Goal: Task Accomplishment & Management: Complete application form

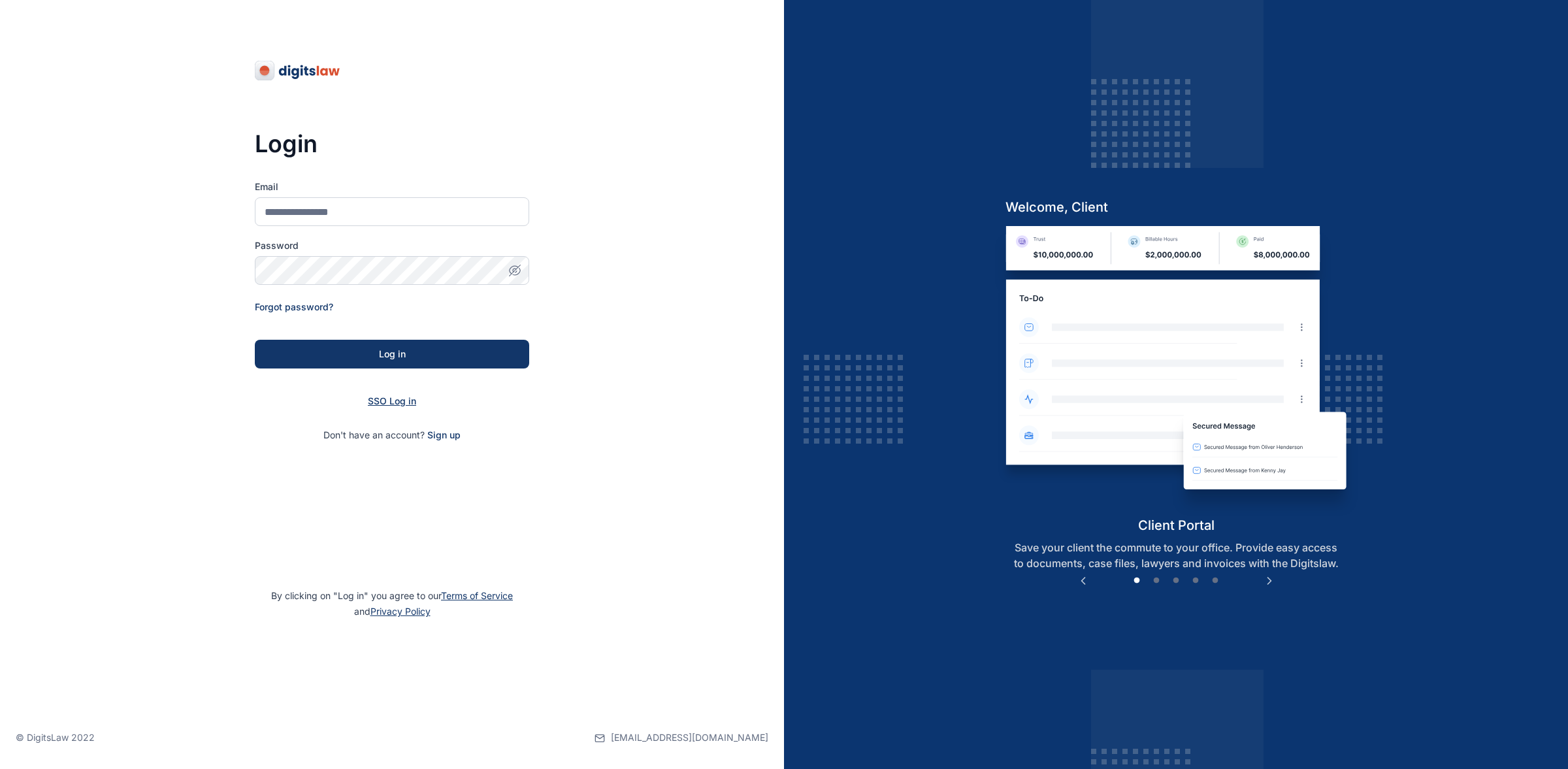
click at [390, 402] on span "SSO Log in" at bounding box center [392, 401] width 48 height 11
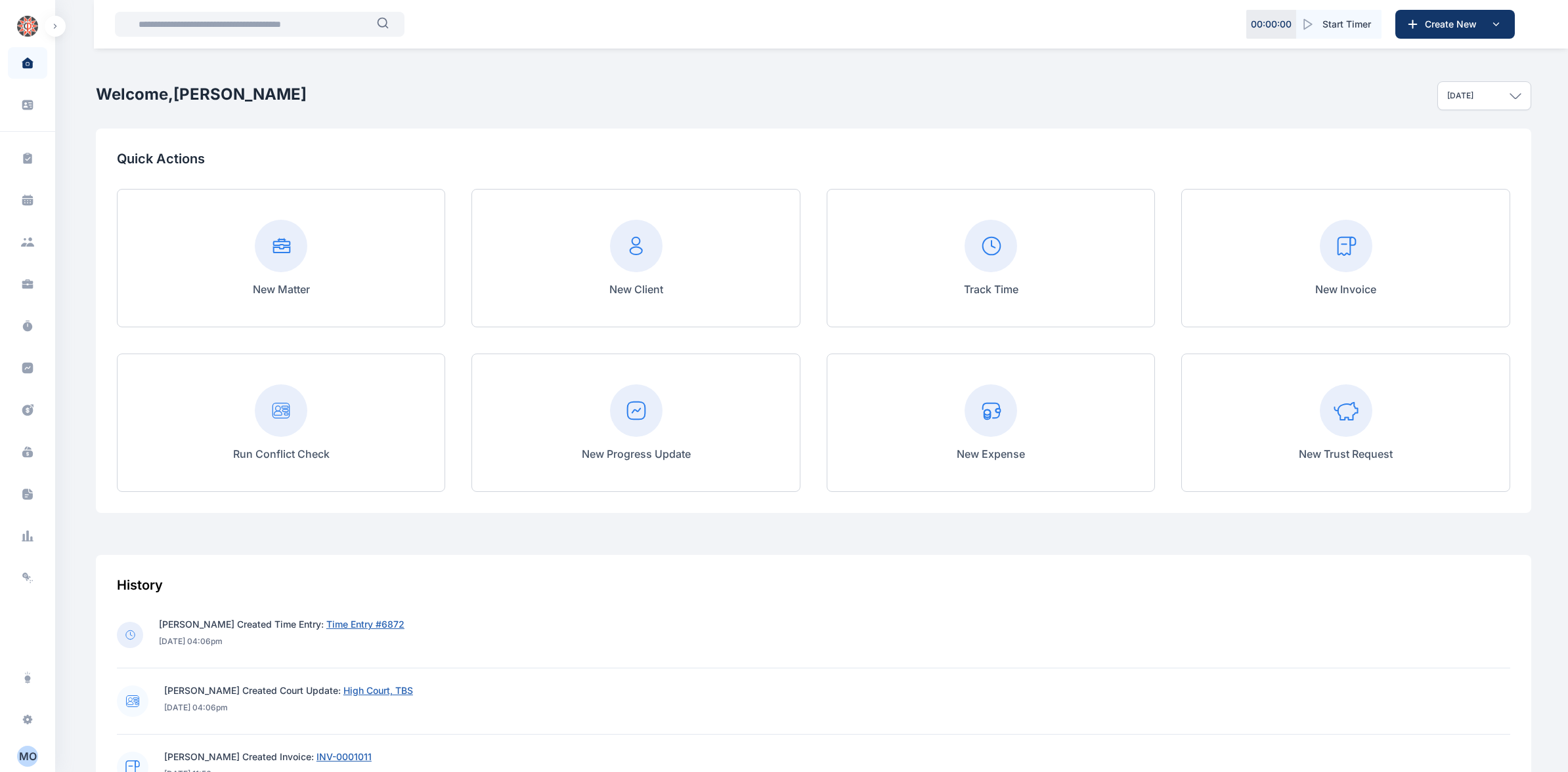
click at [997, 435] on rect at bounding box center [990, 410] width 52 height 52
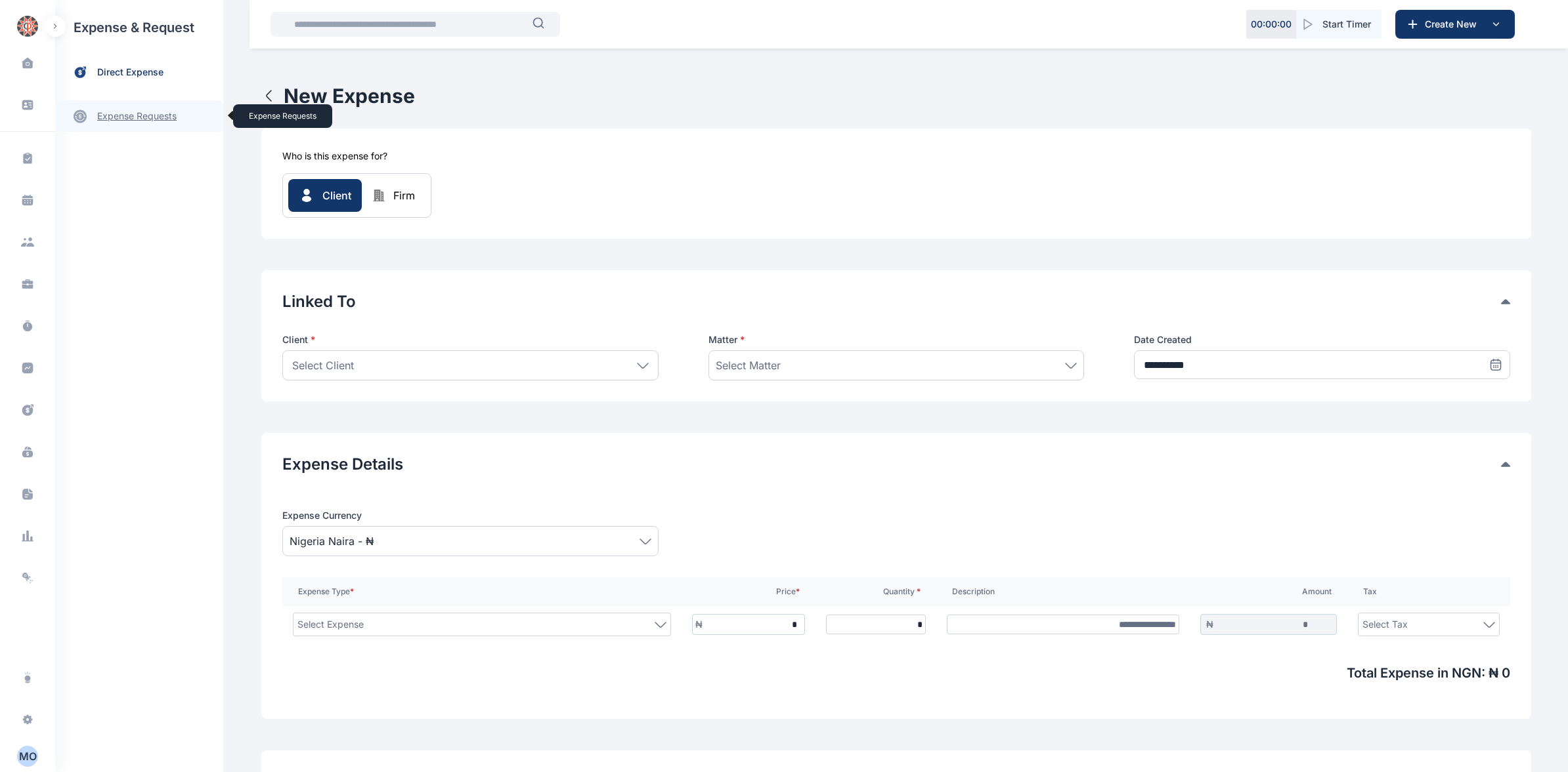
click at [176, 122] on link "expense requests expense requests" at bounding box center [138, 116] width 168 height 32
click at [179, 169] on span "Expense Request Expense Request" at bounding box center [157, 162] width 119 height 25
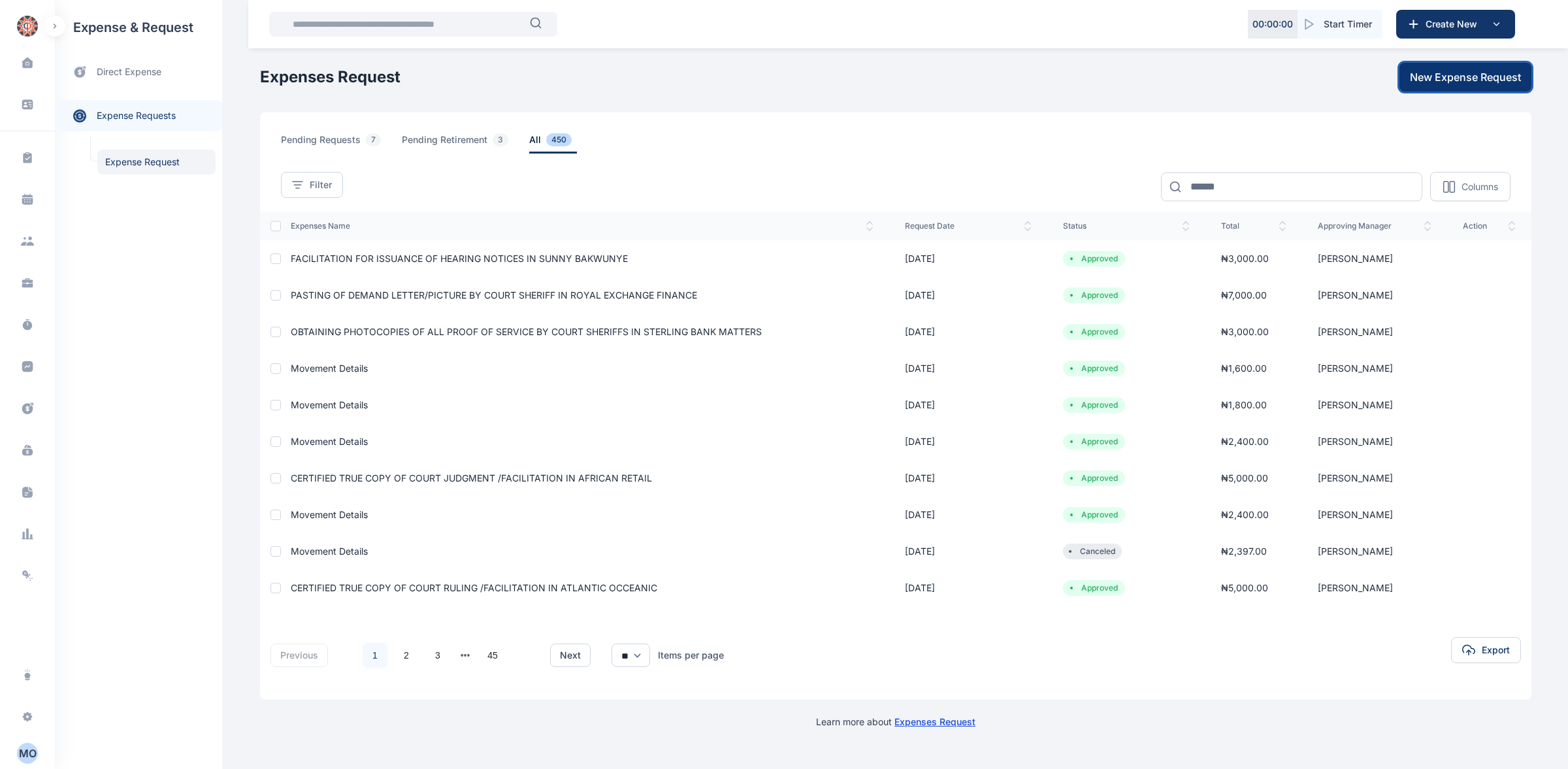
click at [1440, 79] on span "New Expense Request" at bounding box center [1465, 77] width 111 height 15
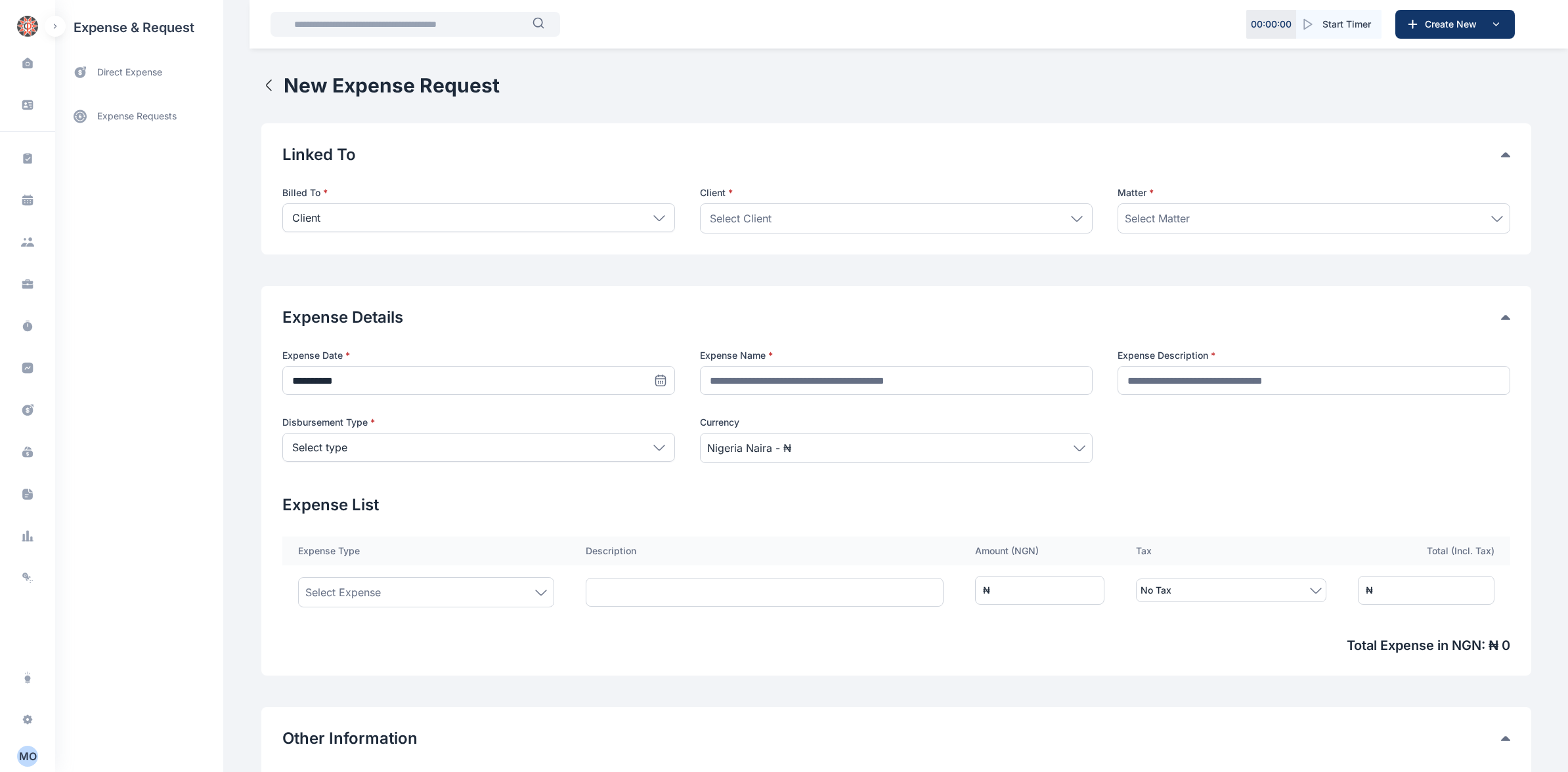
click at [1074, 223] on div "Select Client" at bounding box center [896, 218] width 392 height 30
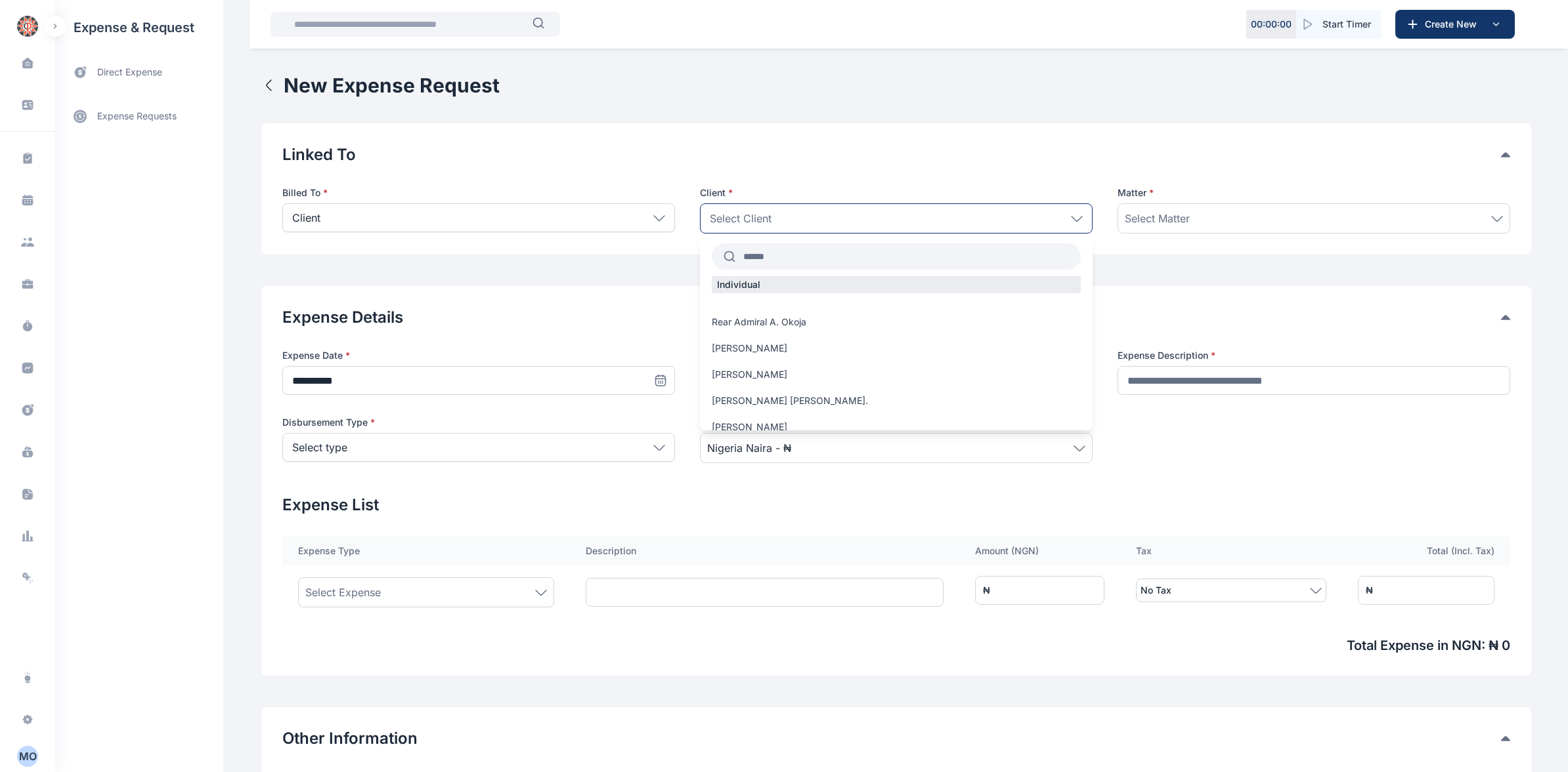
click at [796, 254] on input "text" at bounding box center [907, 256] width 345 height 23
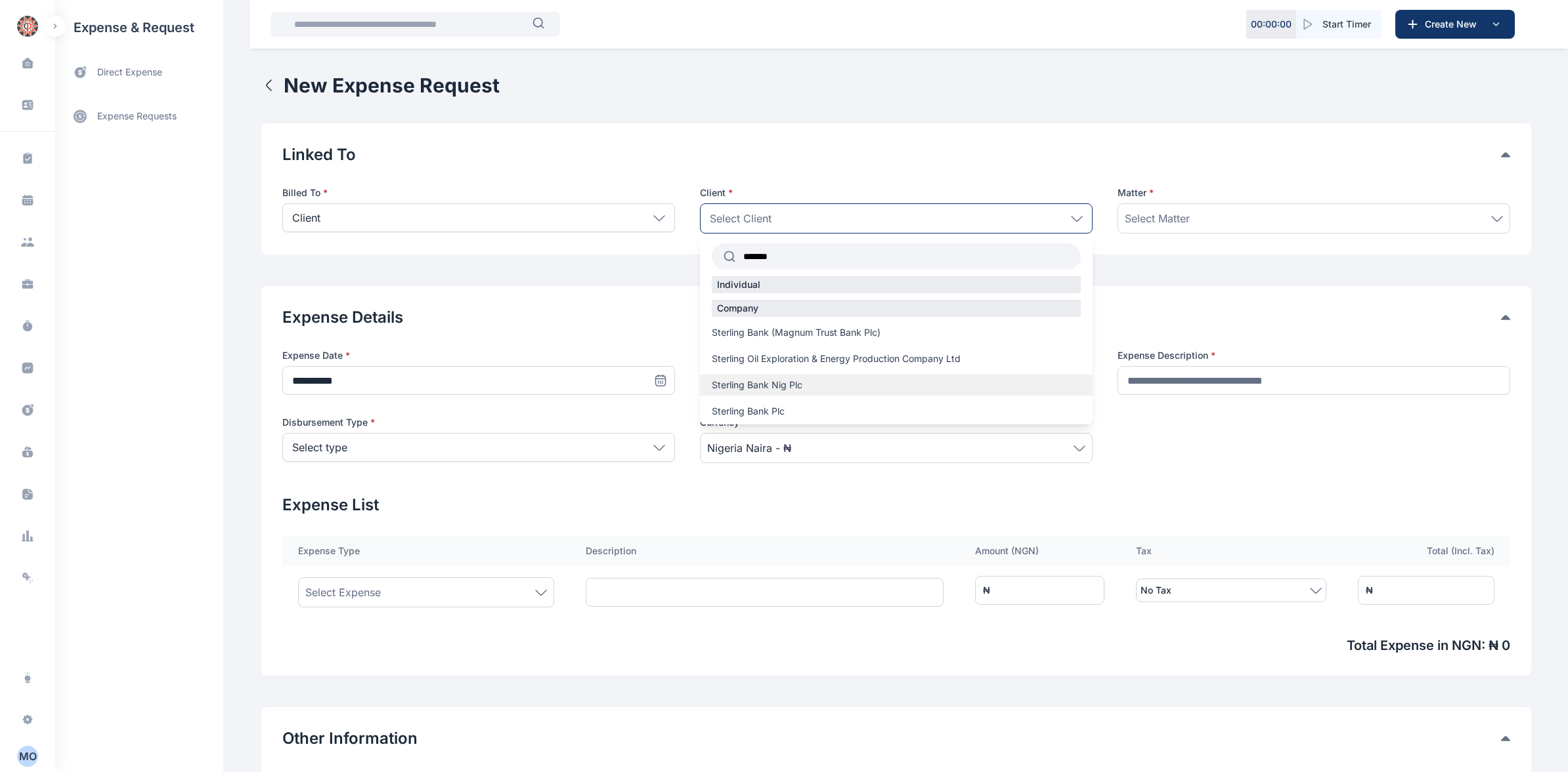
type input "*******"
click at [767, 394] on div "Sterling Bank Nig Plc" at bounding box center [896, 385] width 392 height 21
click at [772, 389] on span "Sterling Bank Nig Plc" at bounding box center [756, 384] width 90 height 13
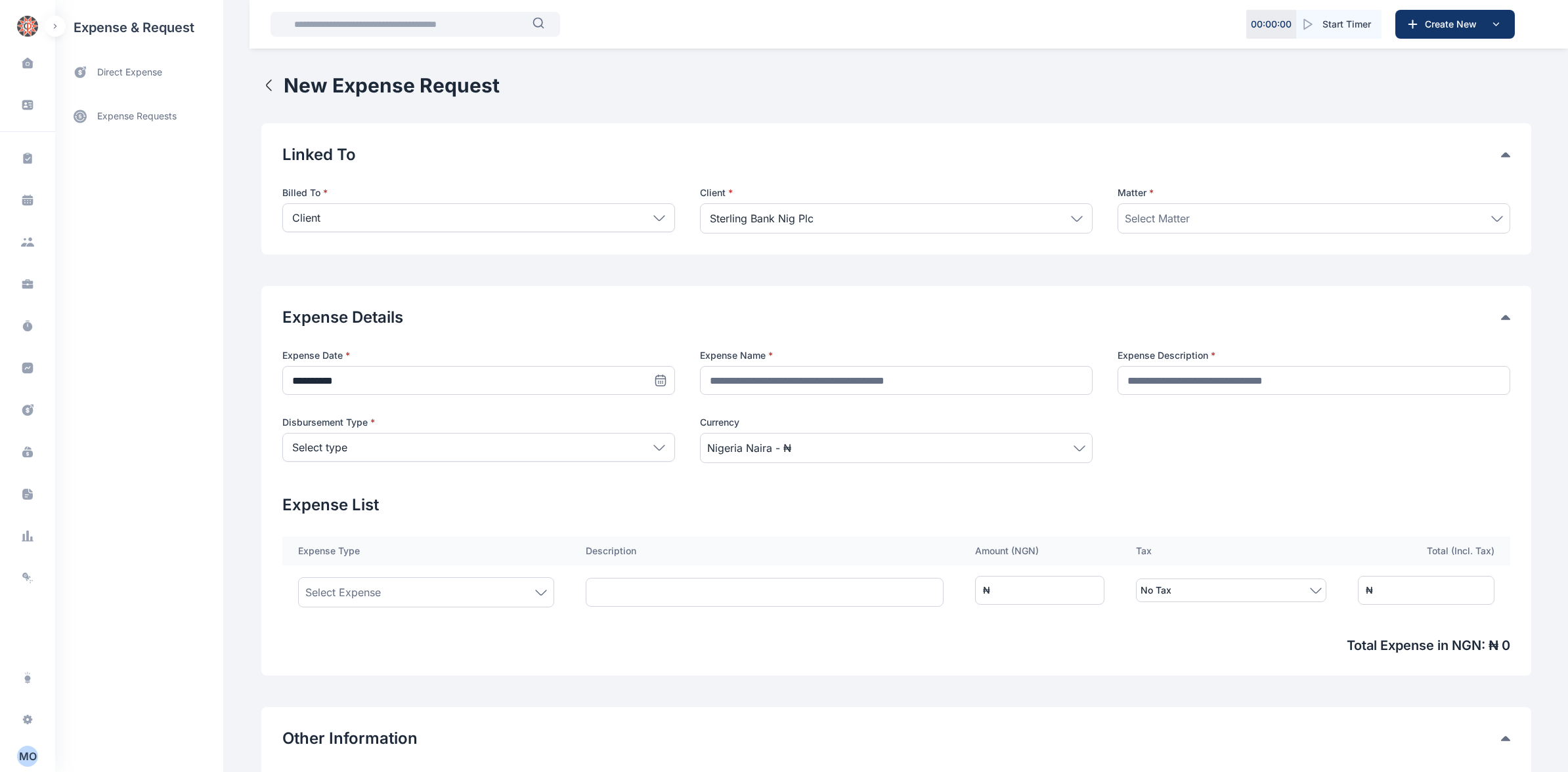
click at [1501, 219] on icon at bounding box center [1497, 218] width 12 height 6
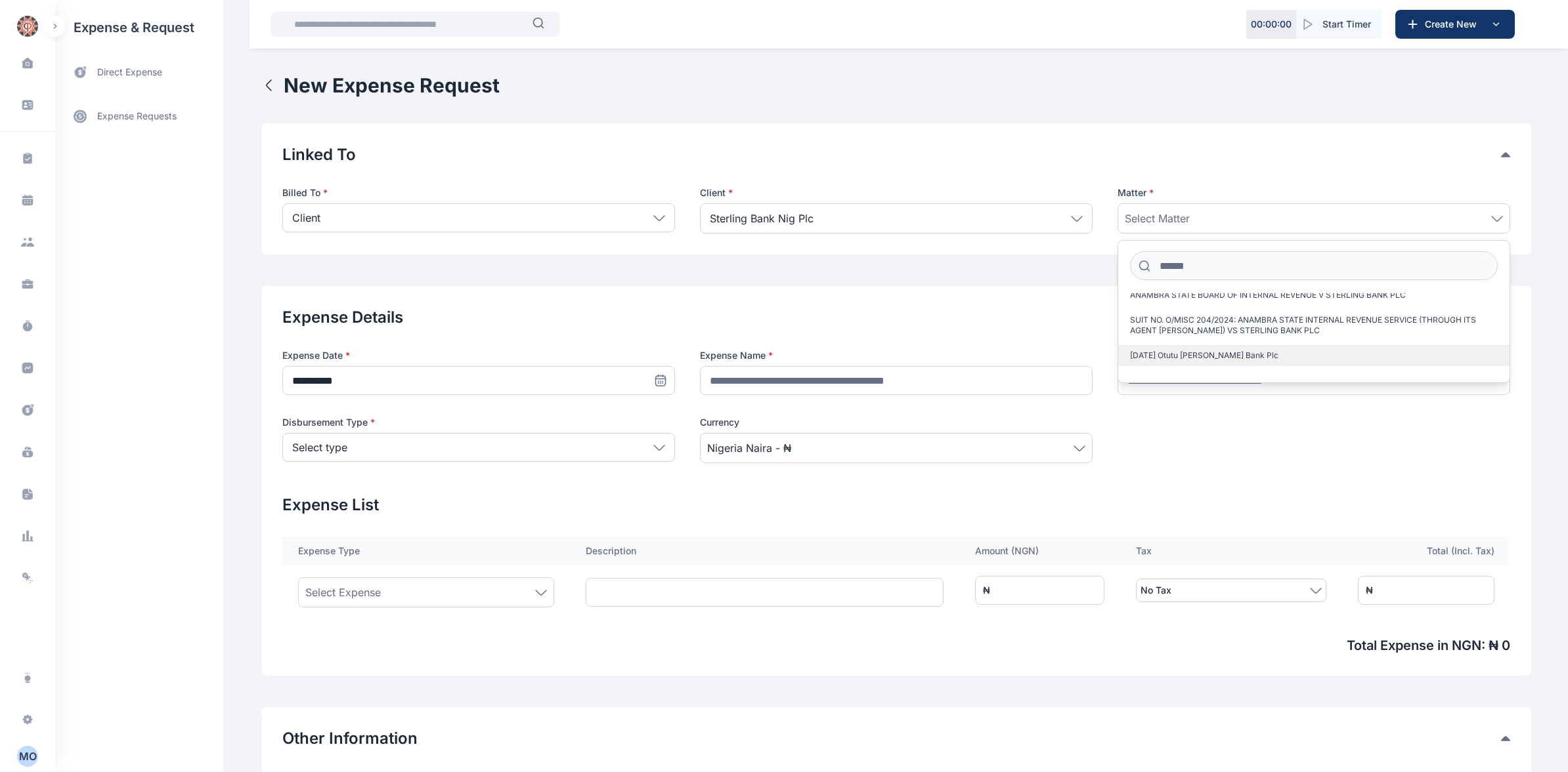
scroll to position [131, 0]
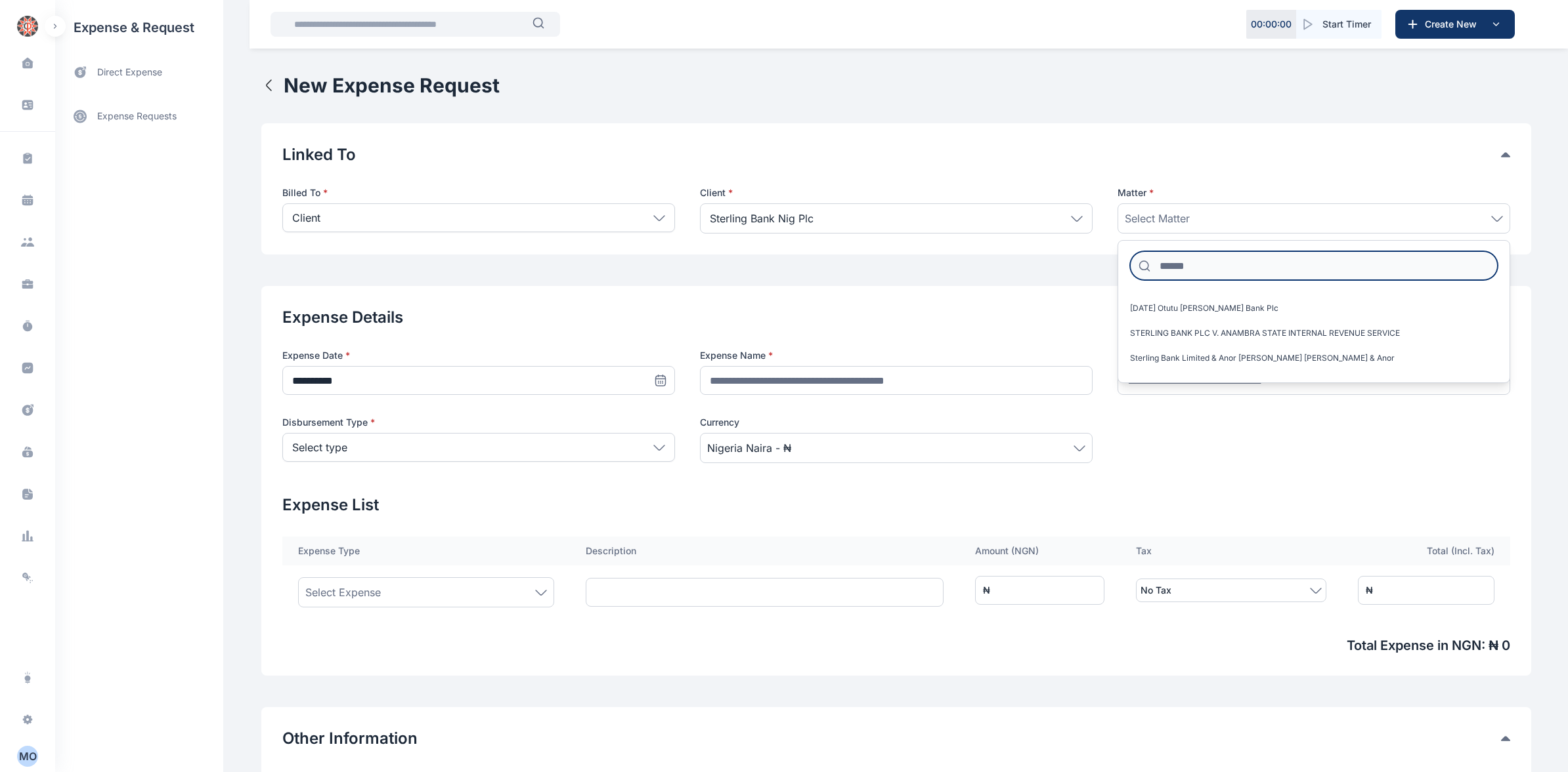
click at [1206, 267] on input at bounding box center [1313, 266] width 367 height 29
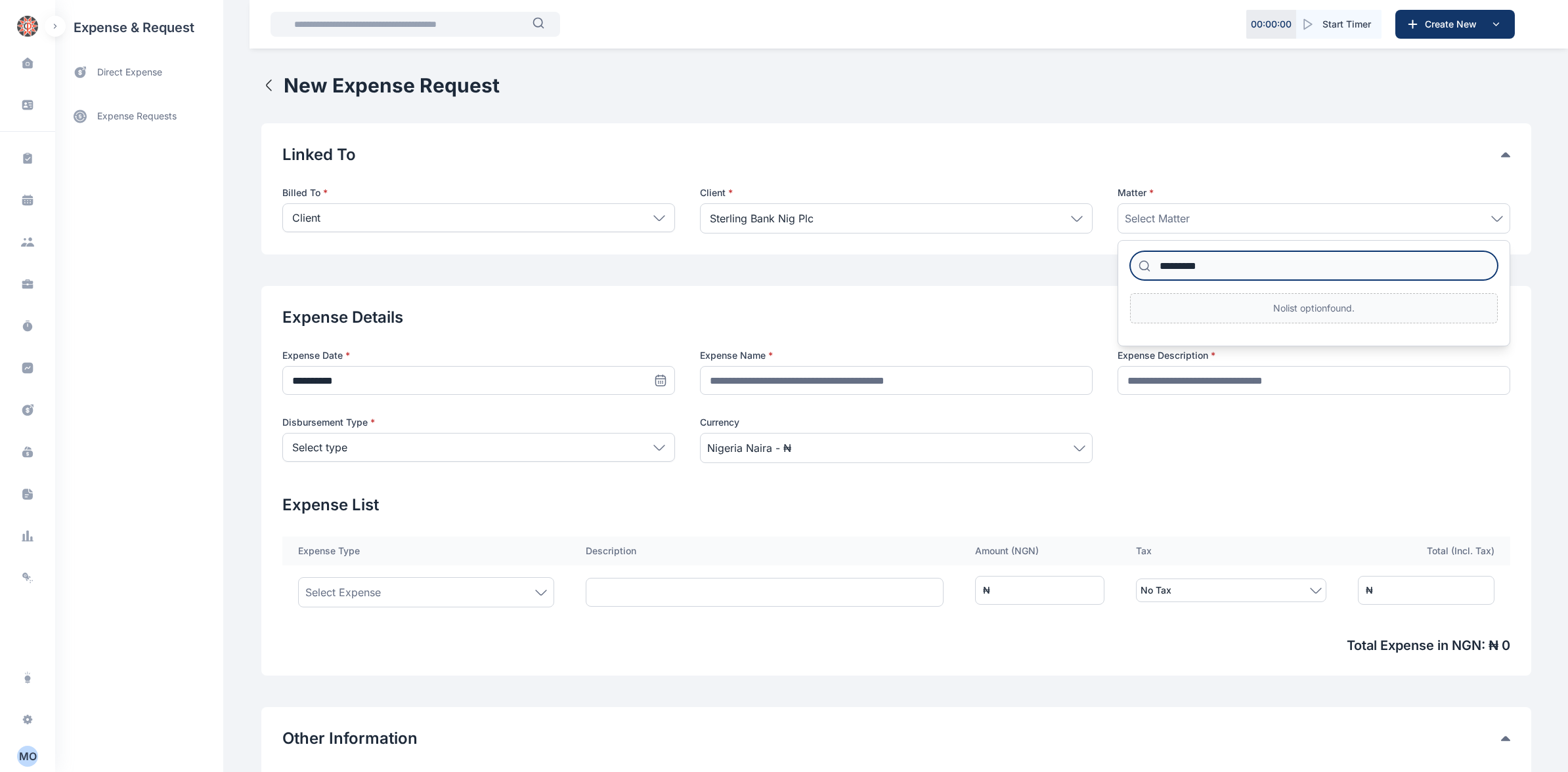
type input "*********"
click at [1078, 218] on icon at bounding box center [1077, 218] width 12 height 6
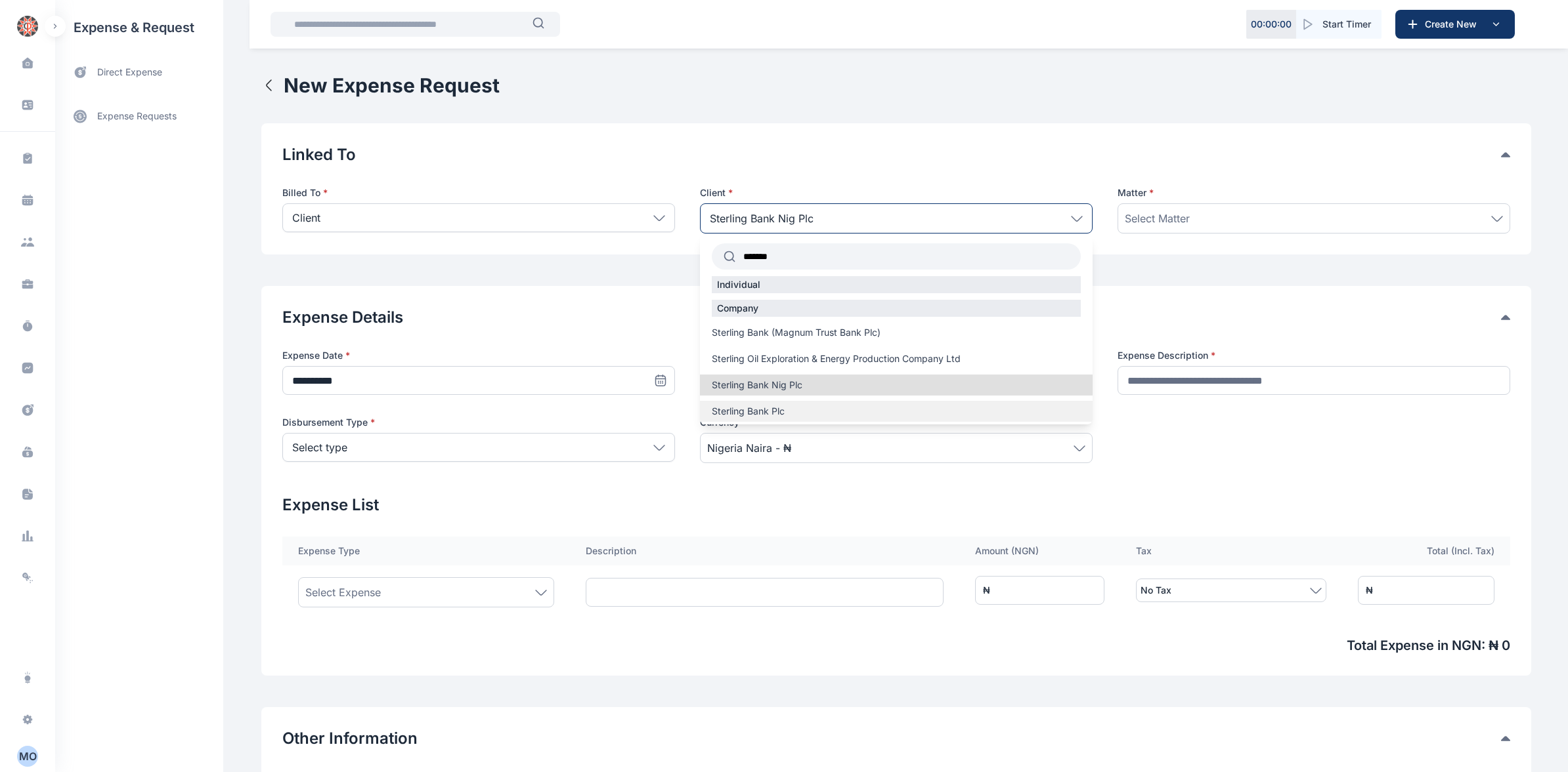
click at [747, 412] on span "Sterling Bank Plc" at bounding box center [747, 411] width 73 height 13
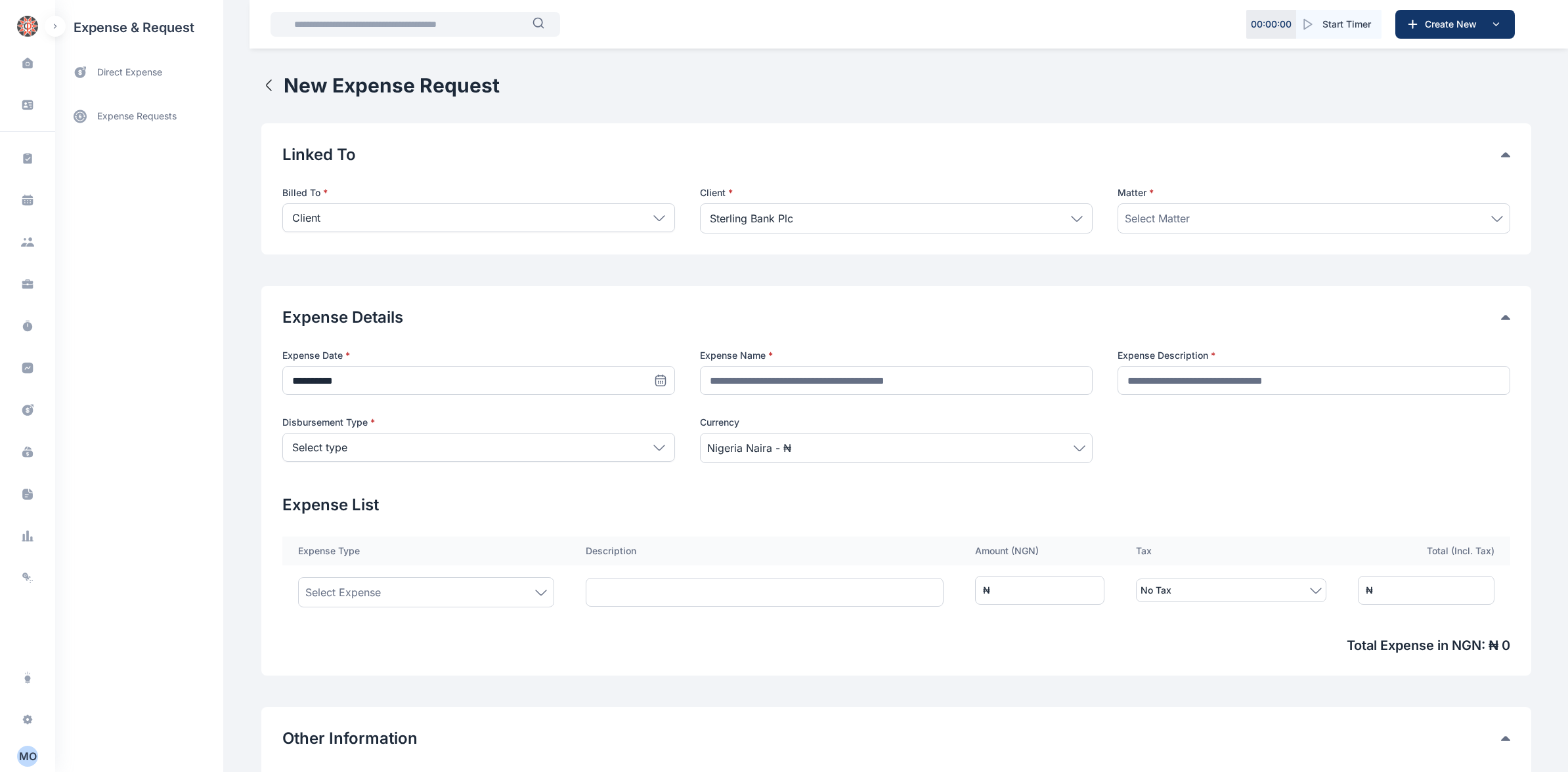
click at [1495, 218] on icon at bounding box center [1497, 218] width 12 height 6
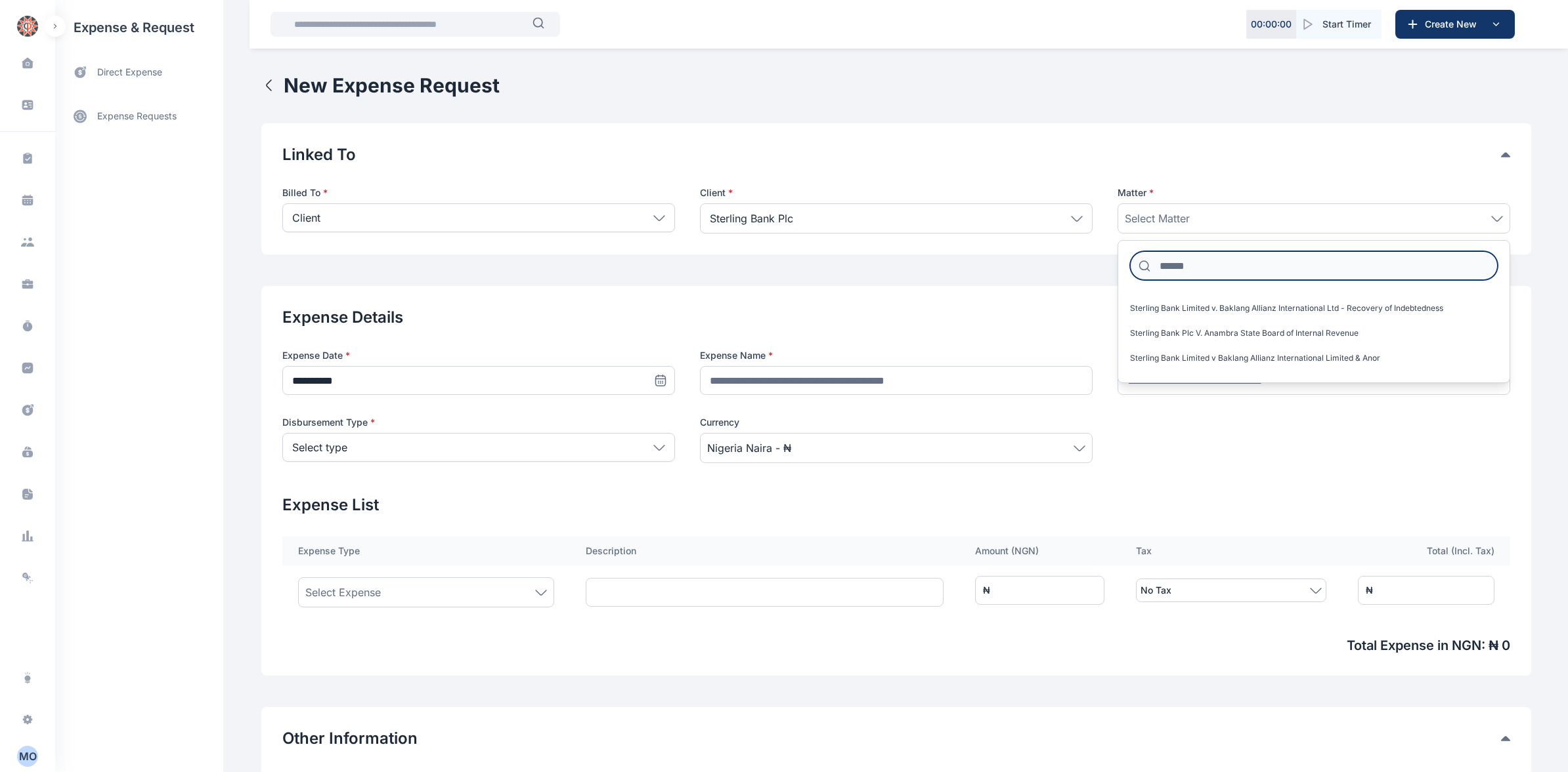
click at [1211, 265] on input at bounding box center [1313, 266] width 367 height 29
type input "*"
click at [1078, 218] on icon at bounding box center [1077, 218] width 12 height 6
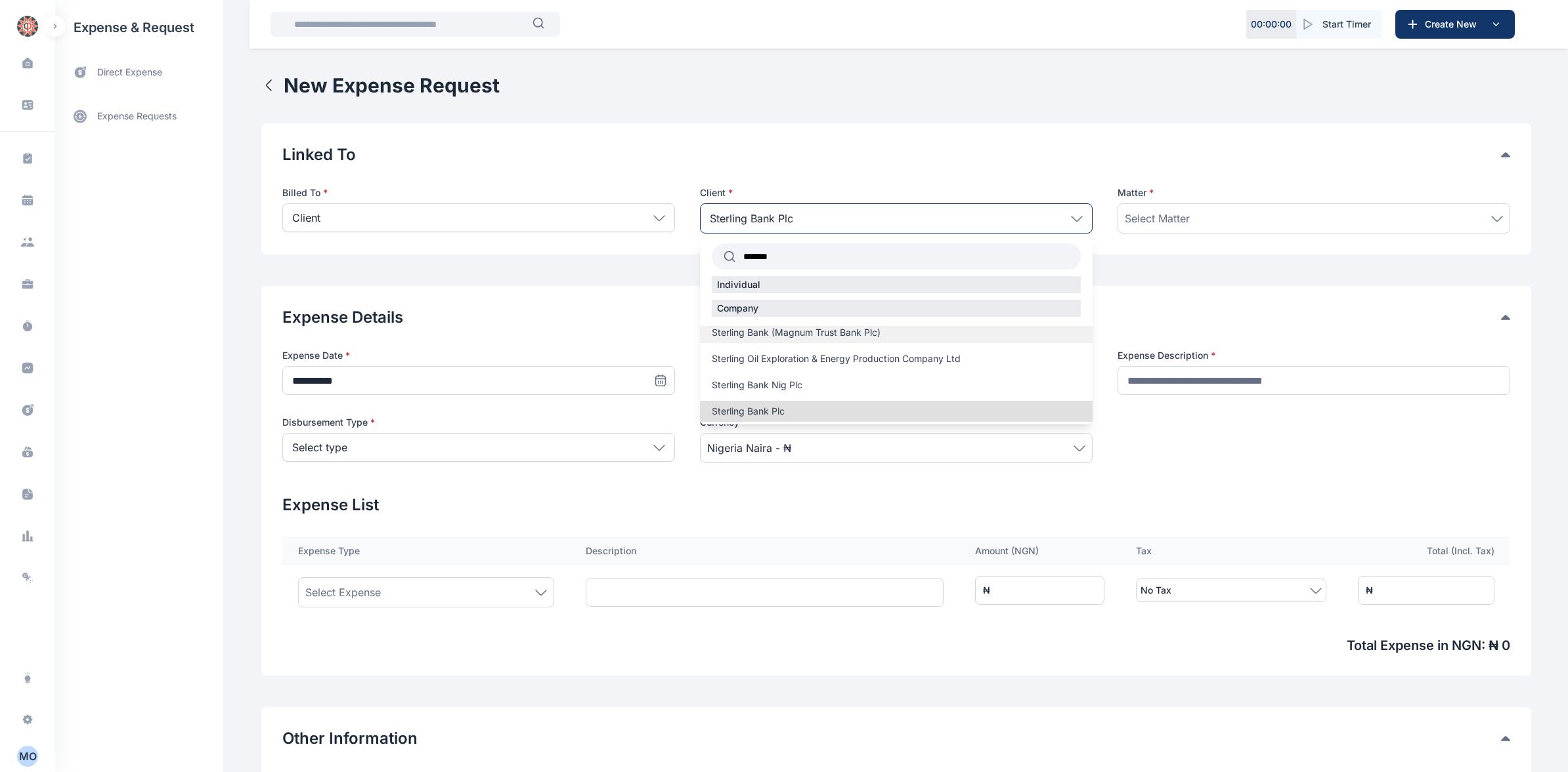
click at [797, 333] on span "Sterling Bank (Magnum Trust Bank Plc)" at bounding box center [796, 332] width 169 height 13
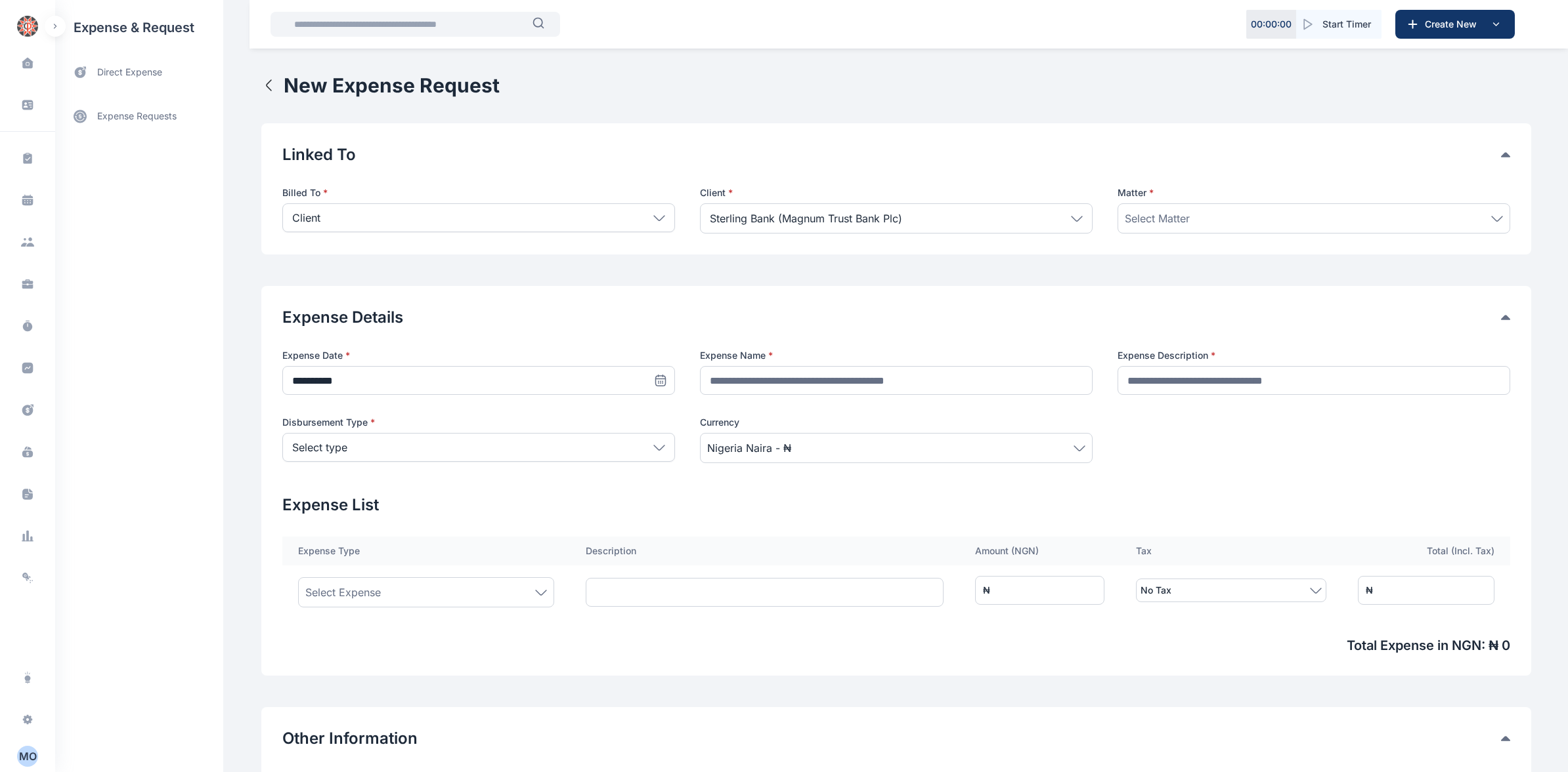
click at [1497, 218] on icon at bounding box center [1497, 218] width 12 height 6
click at [1219, 262] on input at bounding box center [1313, 266] width 367 height 29
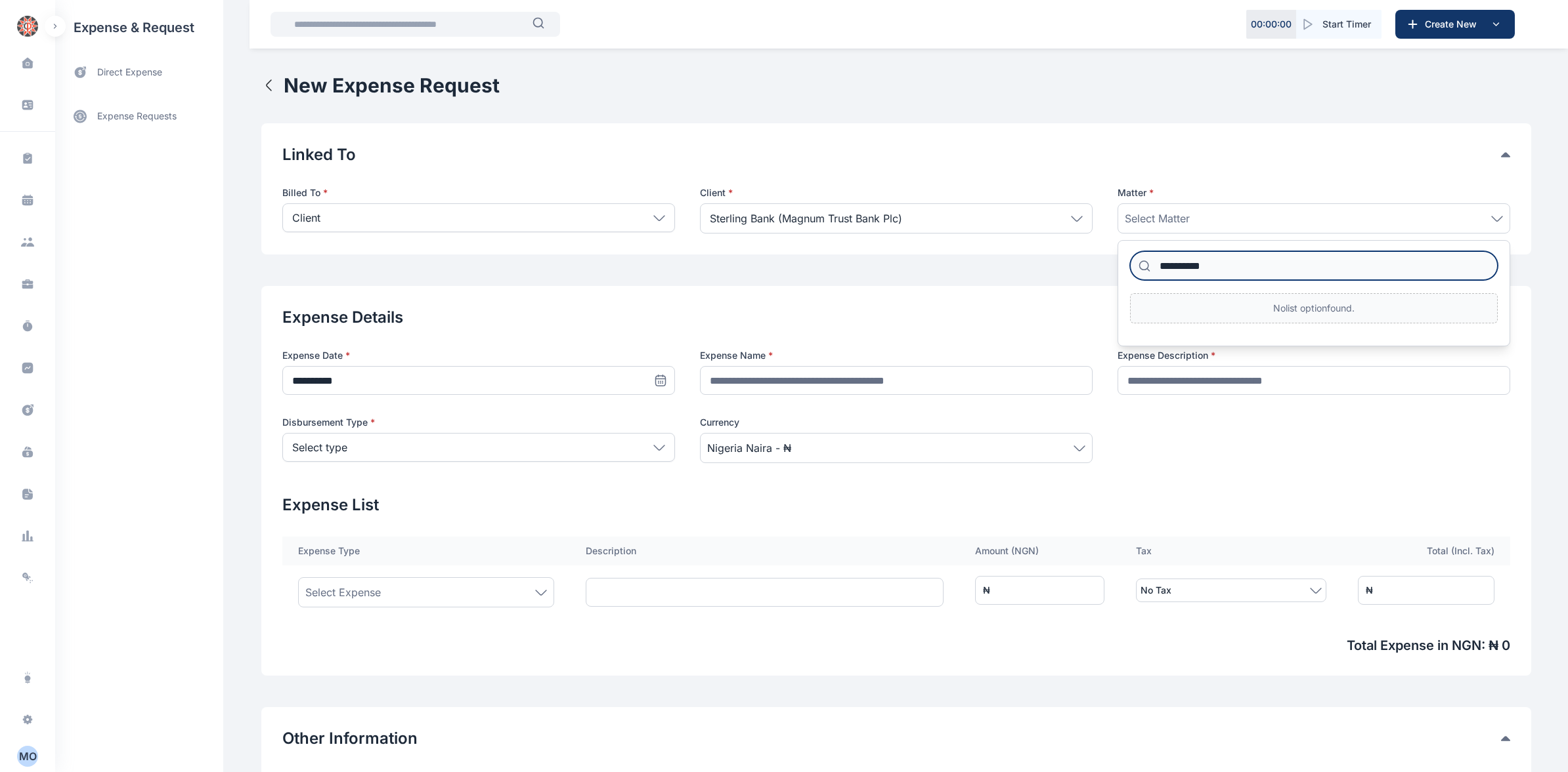
type input "**********"
click at [1072, 219] on icon at bounding box center [1077, 218] width 10 height 4
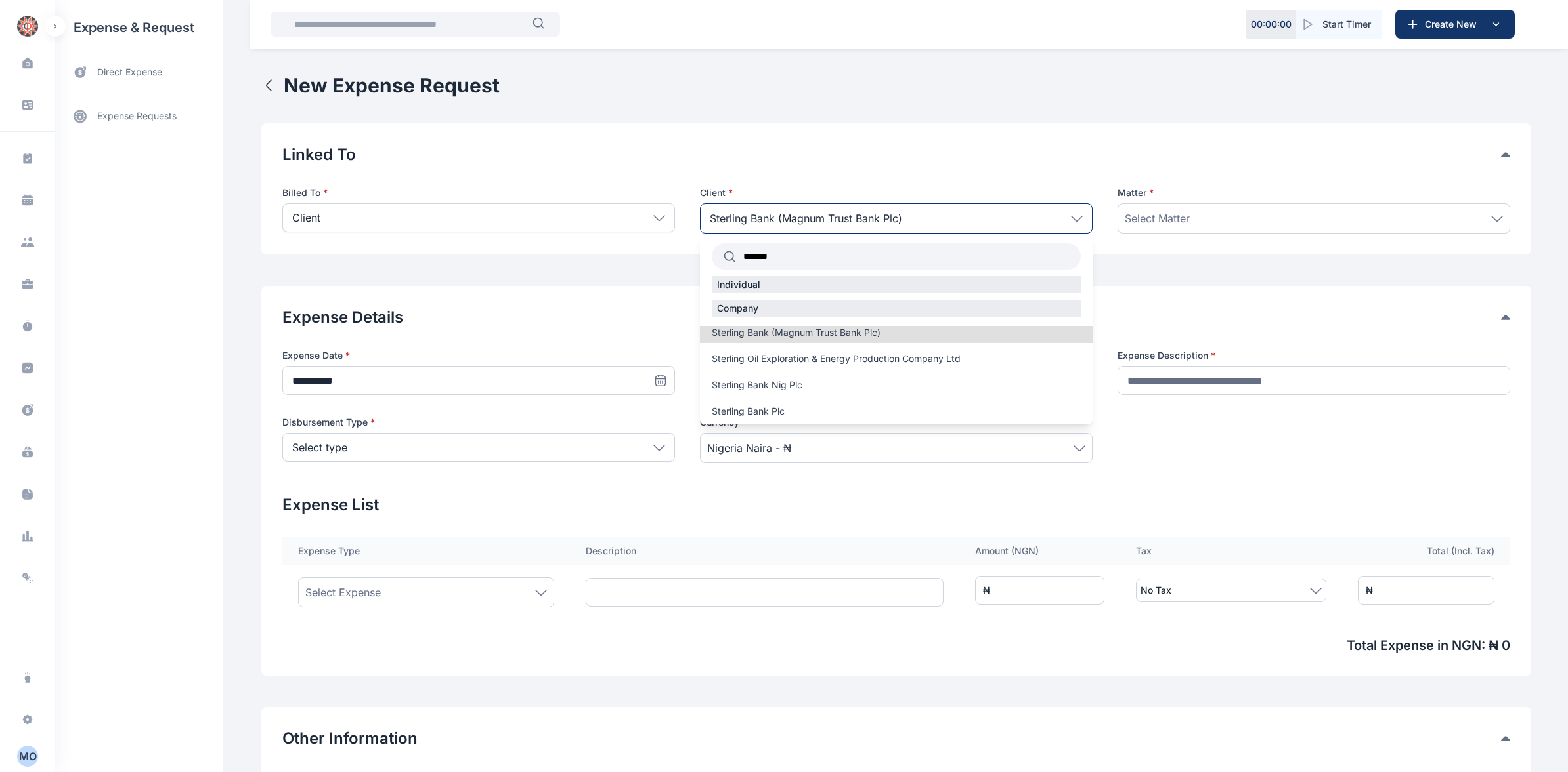
click at [786, 256] on input "*******" at bounding box center [907, 256] width 345 height 23
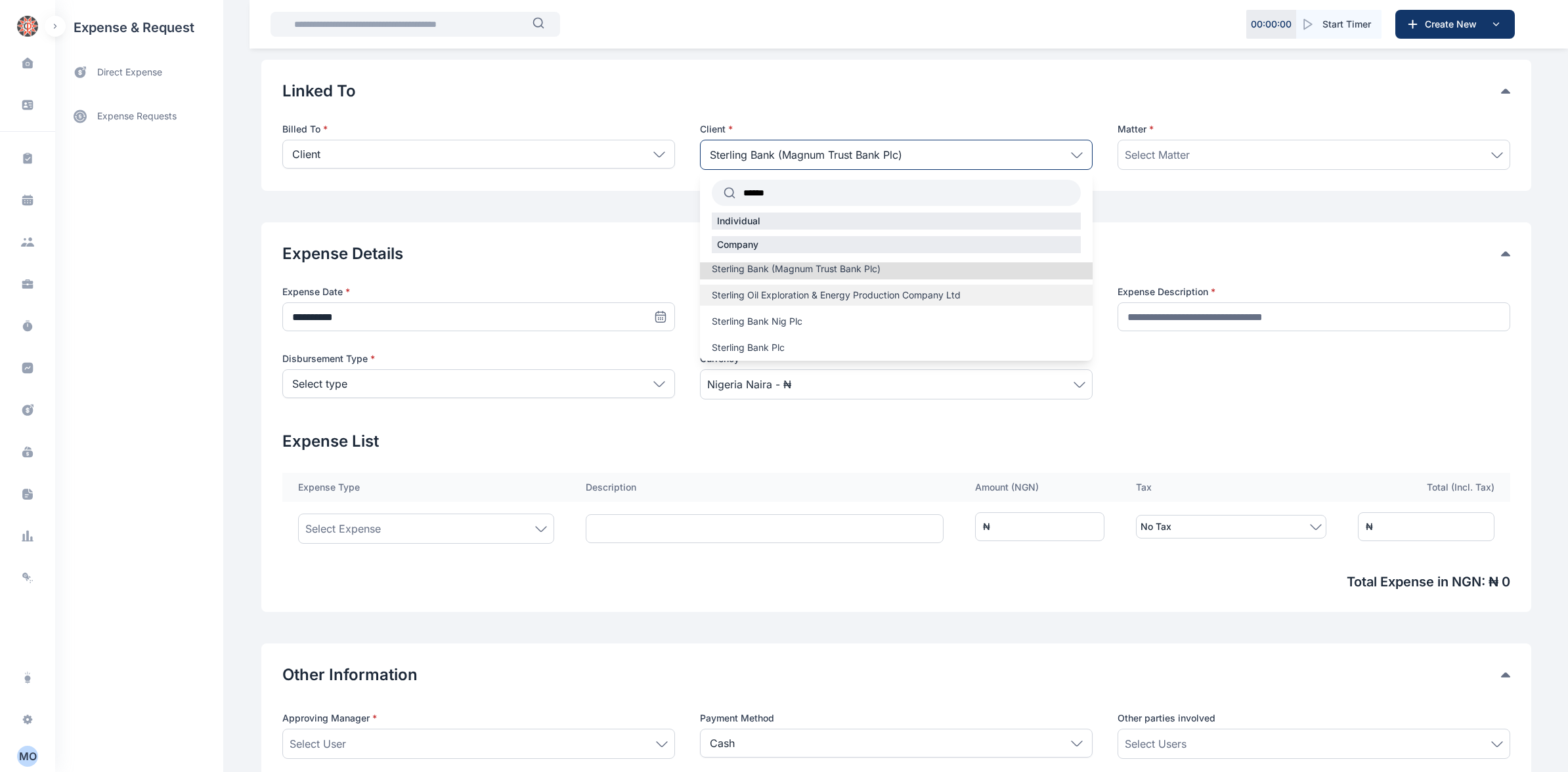
scroll to position [98, 0]
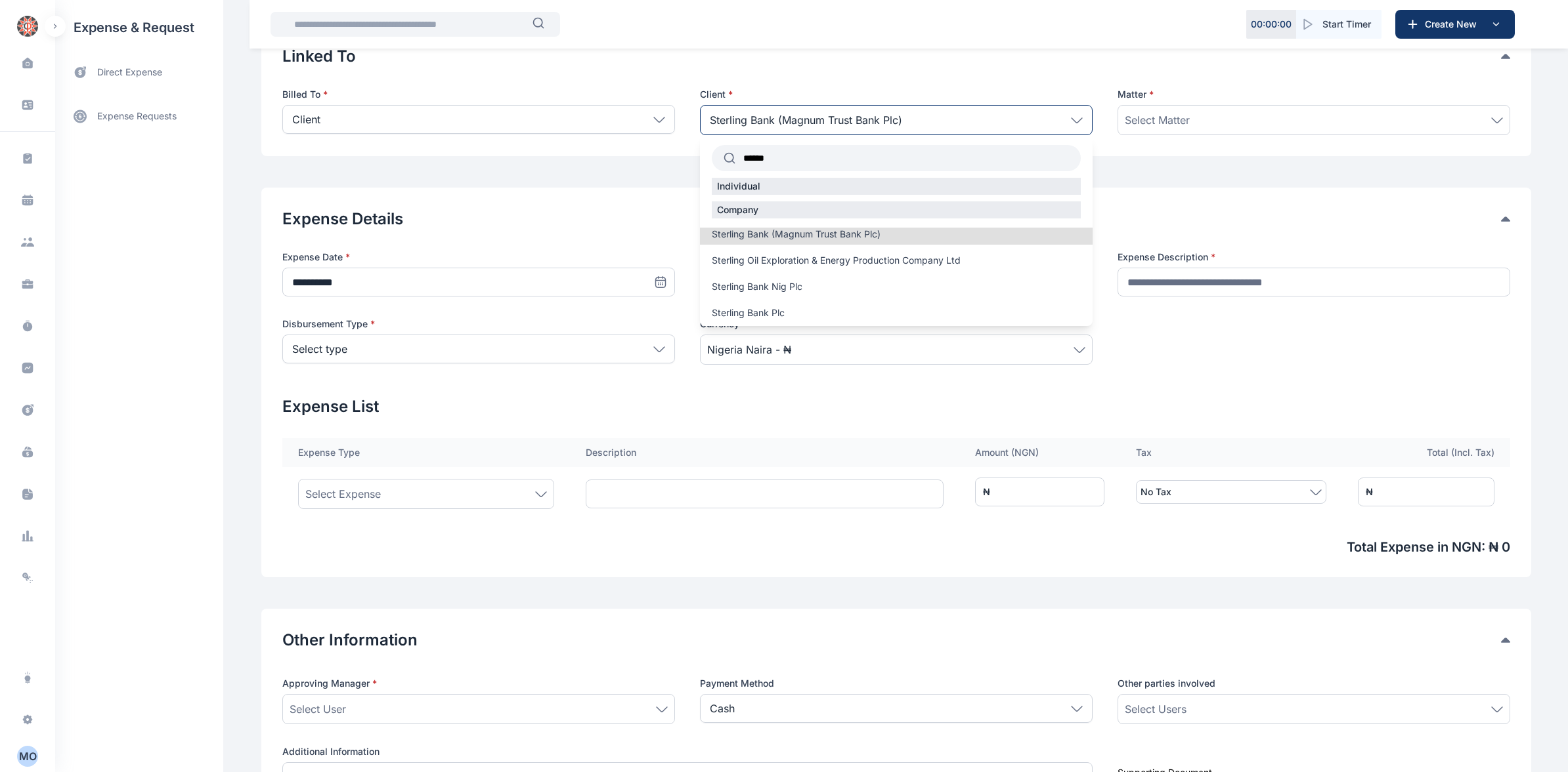
type input "******"
click at [1074, 118] on icon at bounding box center [1077, 120] width 12 height 6
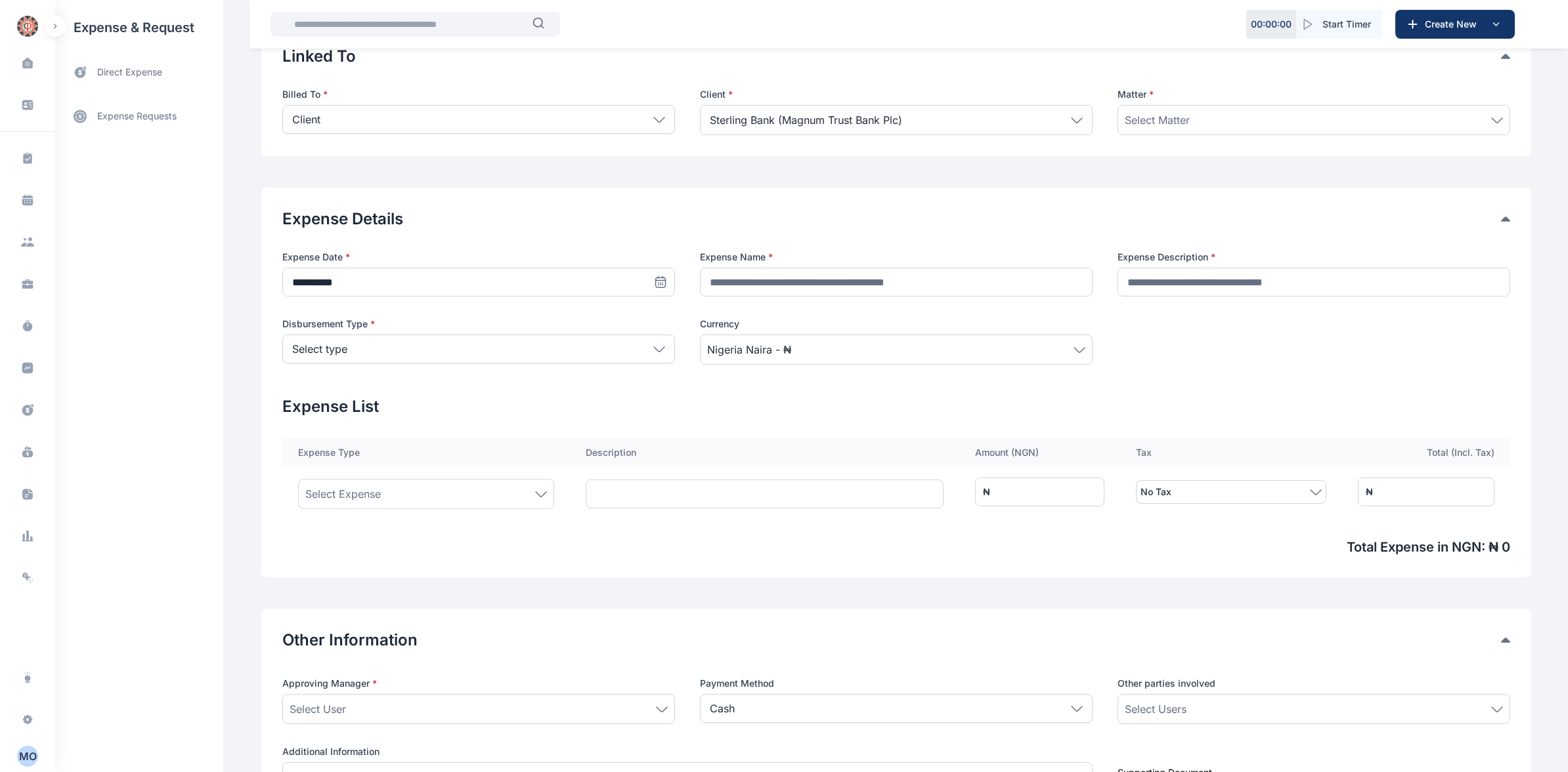
click at [1074, 118] on icon at bounding box center [1077, 120] width 12 height 6
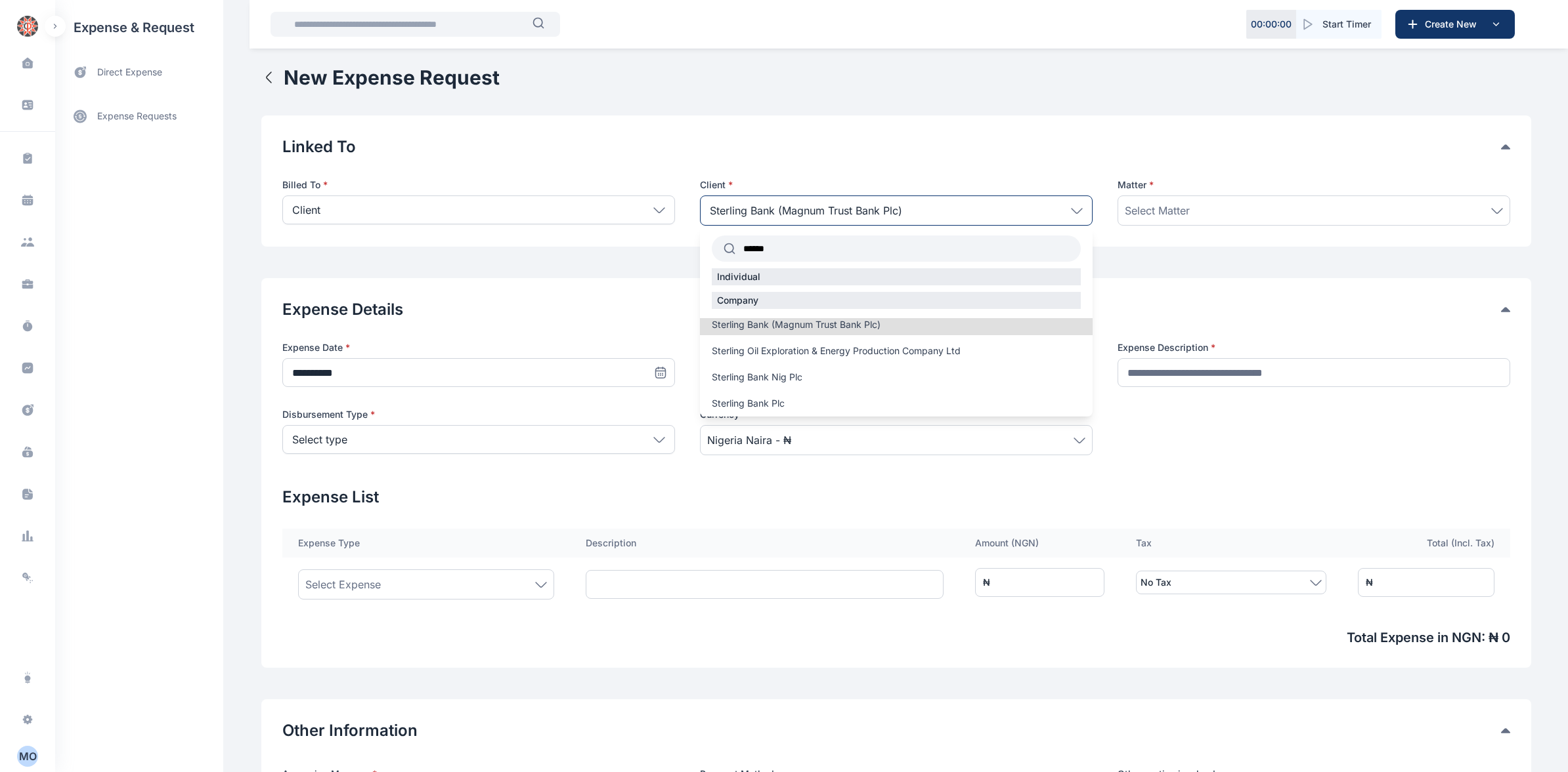
scroll to position [0, 0]
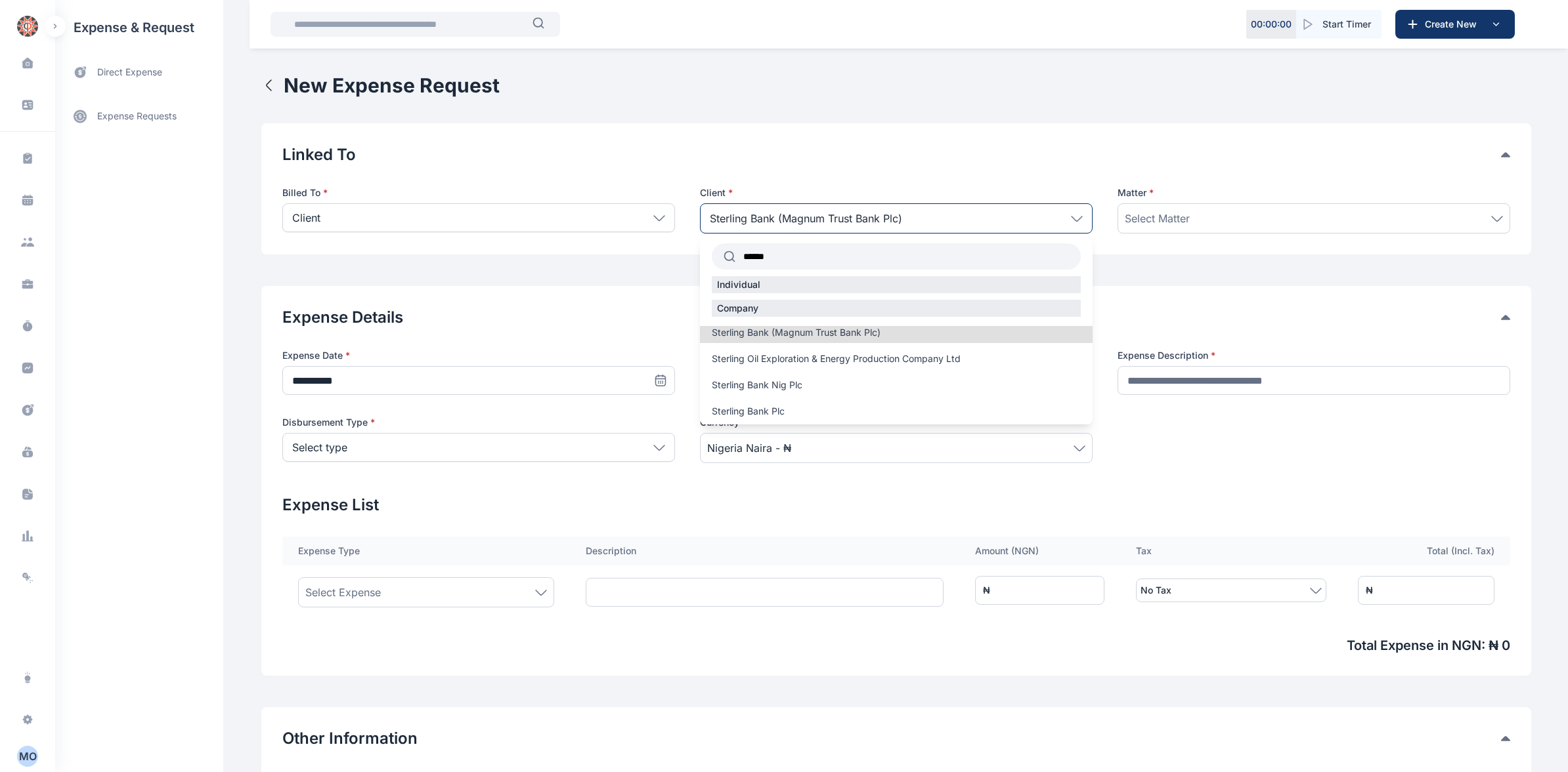
click at [1072, 220] on icon at bounding box center [1077, 218] width 10 height 4
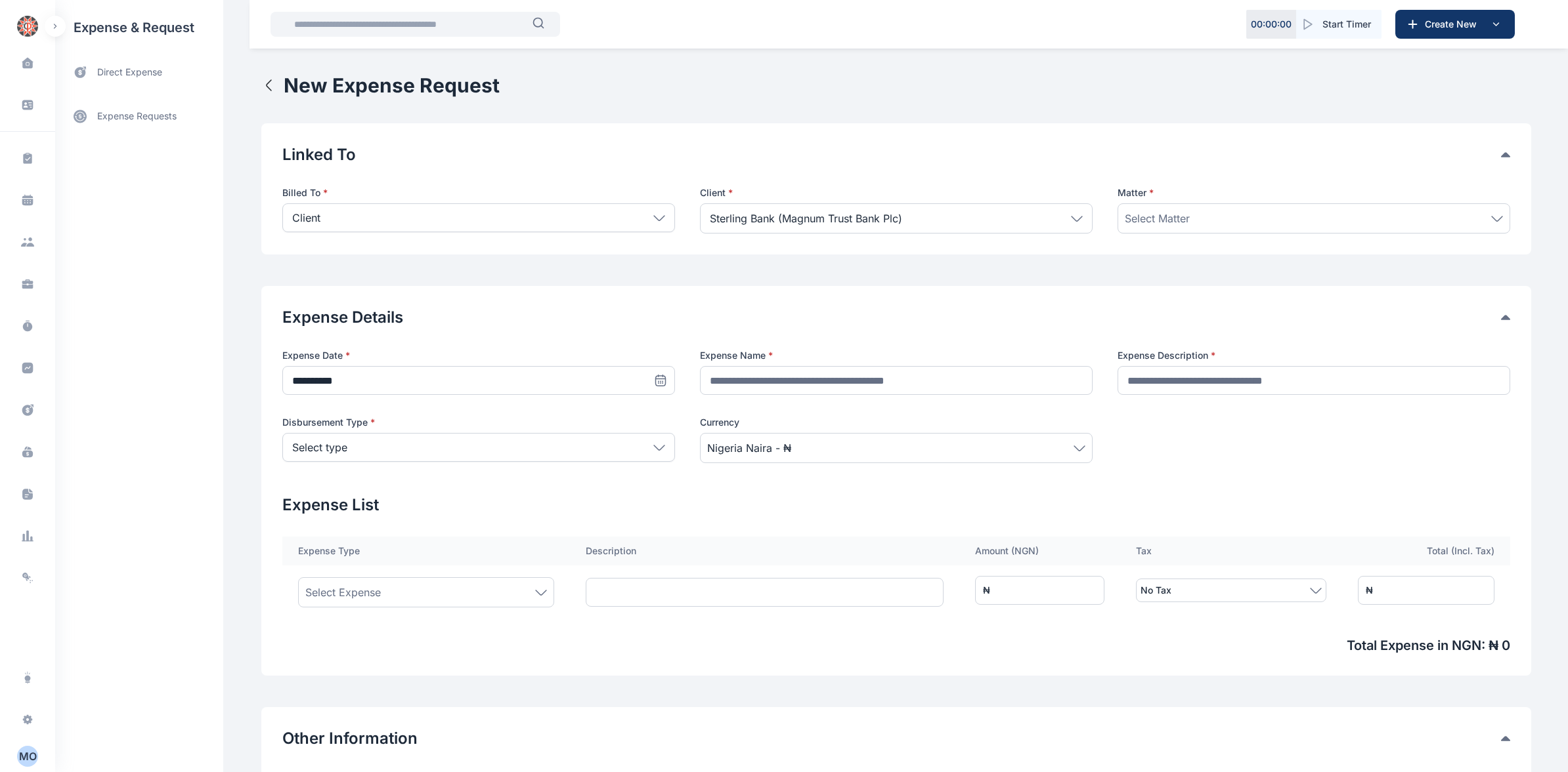
click at [912, 219] on div "Sterling Bank (Magnum Trust Bank Plc)" at bounding box center [896, 218] width 392 height 30
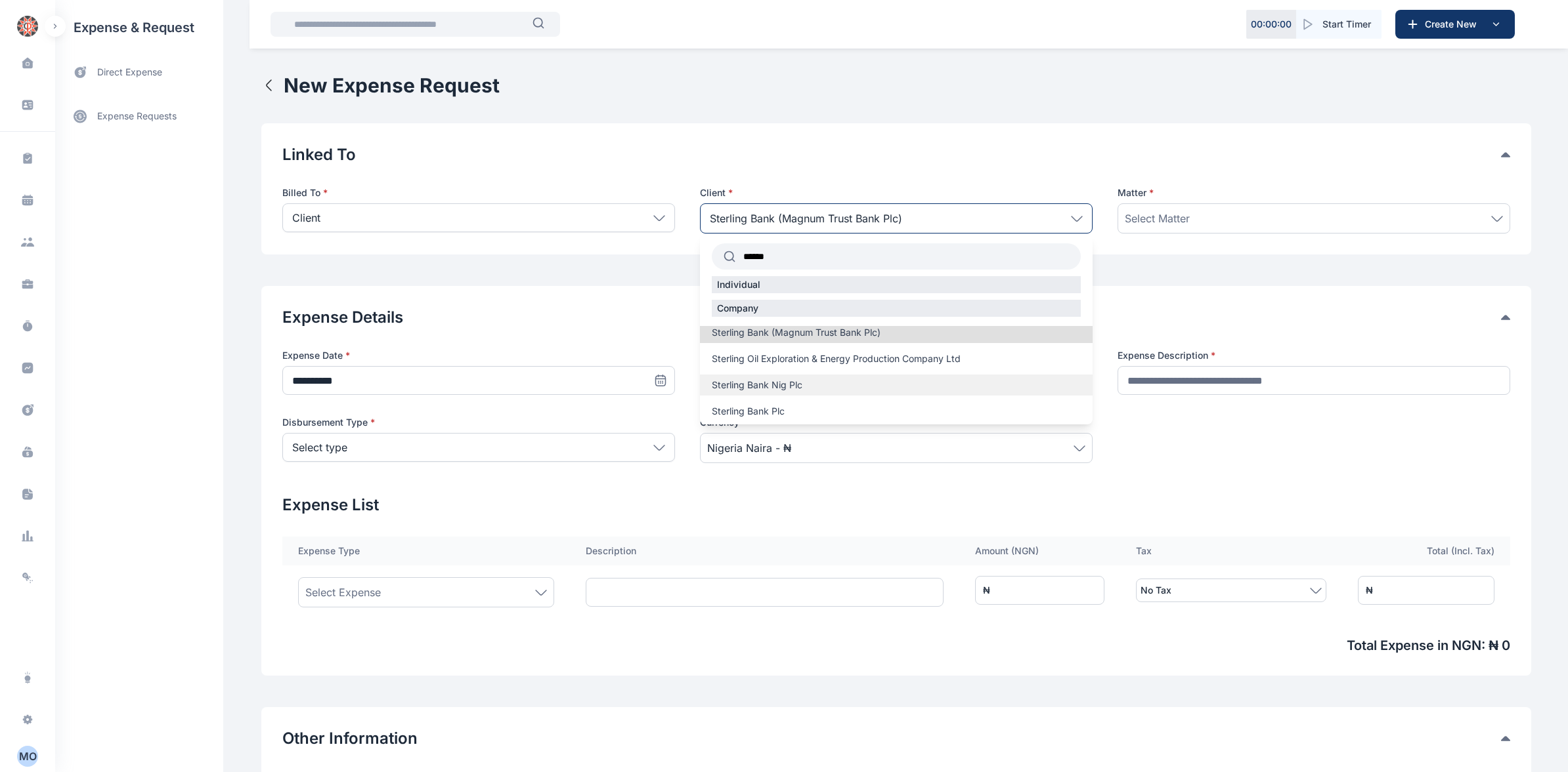
scroll to position [98, 0]
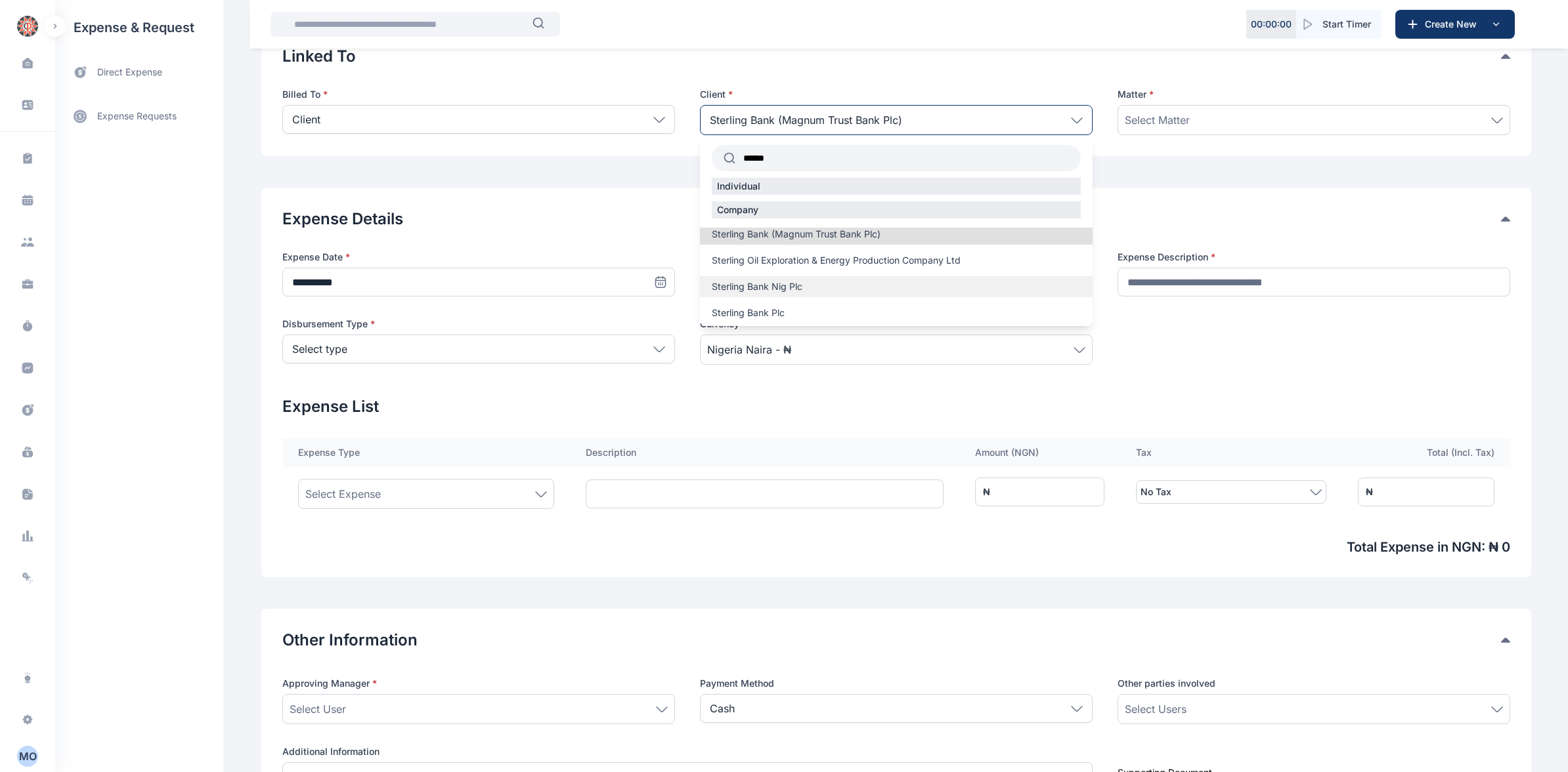
click at [792, 288] on span "Sterling Bank Nig Plc" at bounding box center [756, 286] width 90 height 13
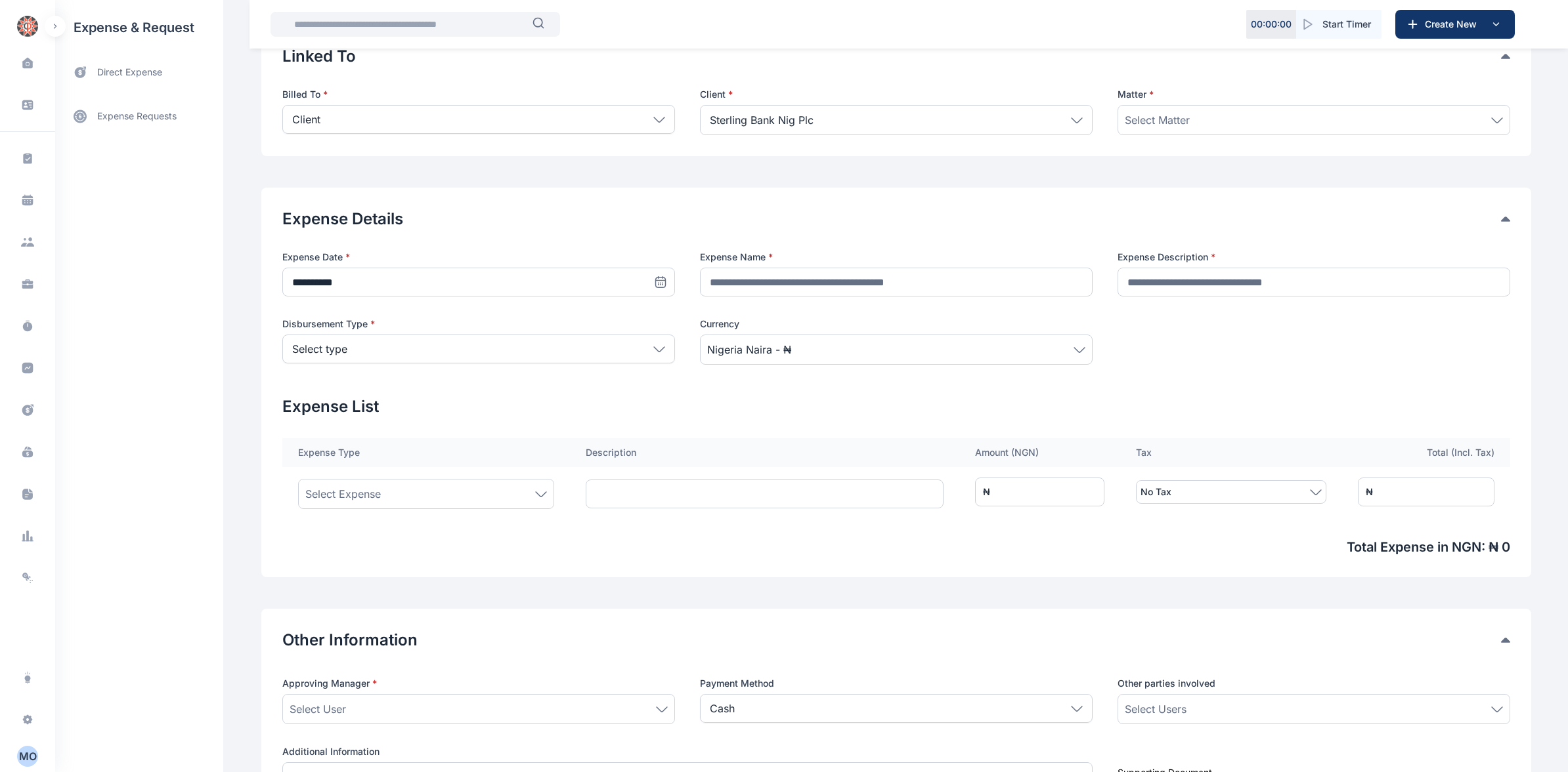
click at [1496, 118] on icon at bounding box center [1497, 120] width 12 height 6
click at [1085, 122] on div "Sterling Bank Nig Plc" at bounding box center [896, 119] width 392 height 30
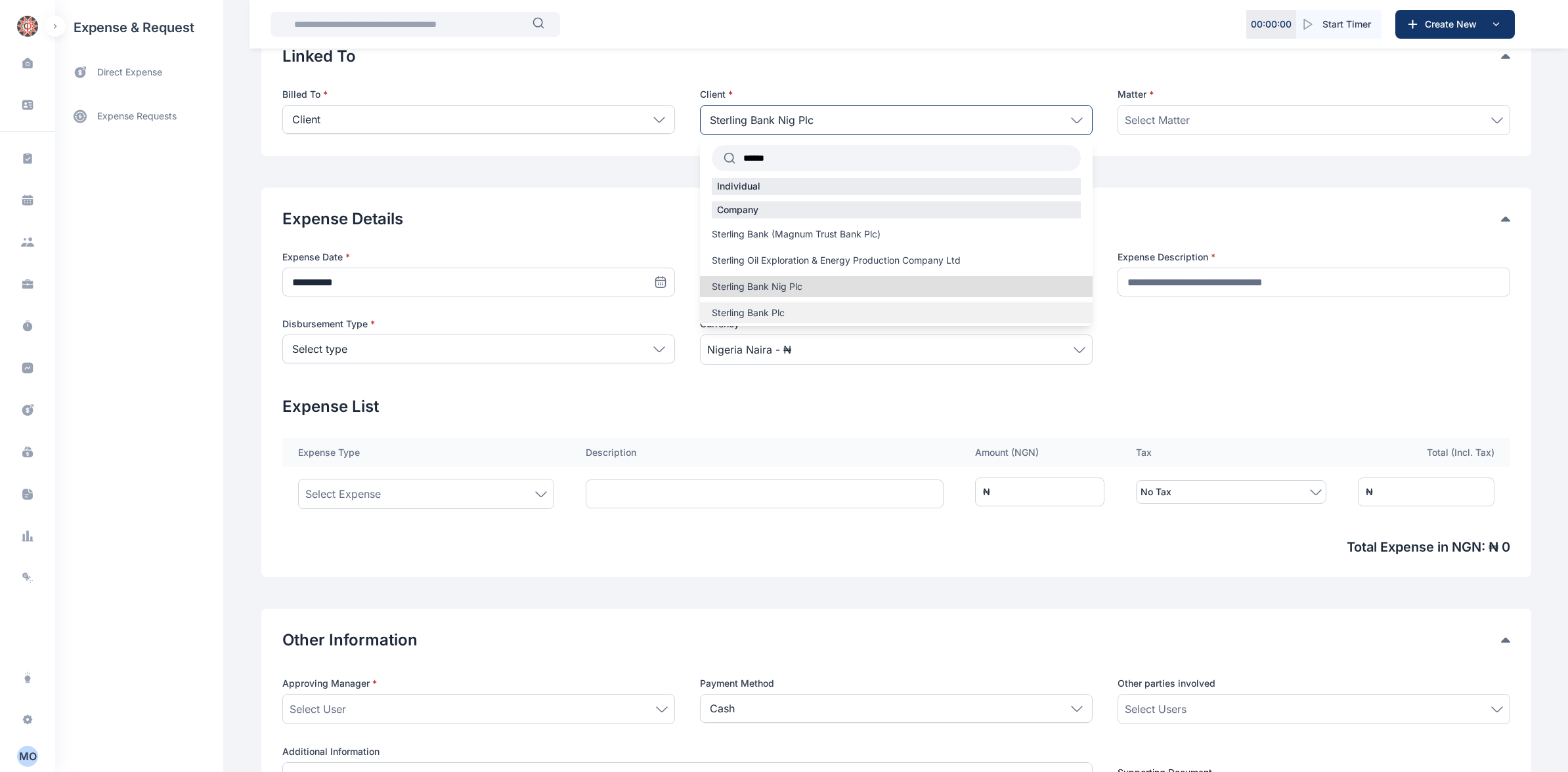
click at [771, 316] on span "Sterling Bank Plc" at bounding box center [747, 312] width 73 height 13
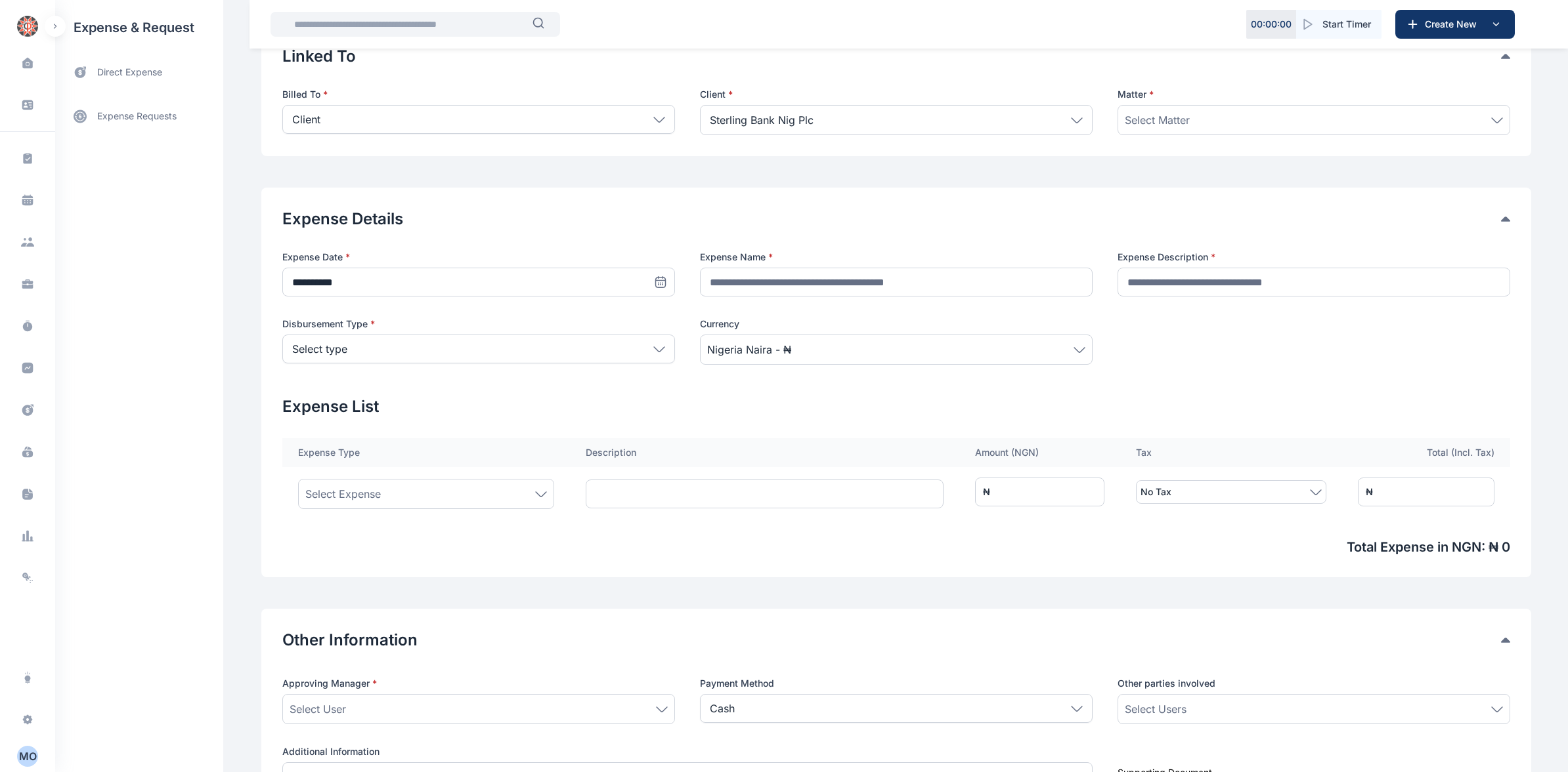
drag, startPoint x: 714, startPoint y: 406, endPoint x: 755, endPoint y: 400, distance: 41.4
click at [717, 408] on h2 "Expense List" at bounding box center [895, 407] width 1227 height 21
click at [1078, 119] on icon at bounding box center [1077, 119] width 10 height 4
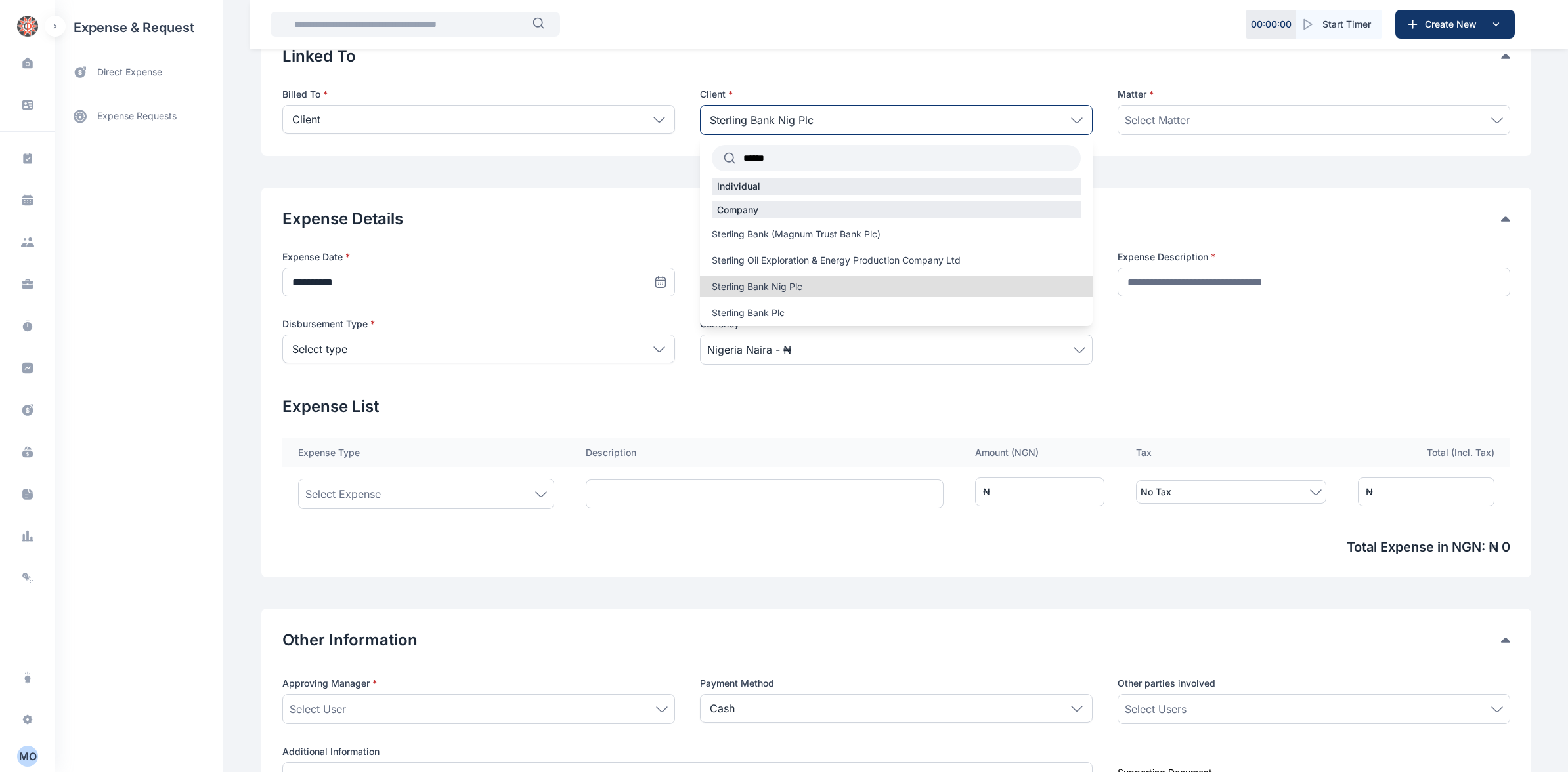
click at [1072, 120] on icon at bounding box center [1077, 119] width 10 height 4
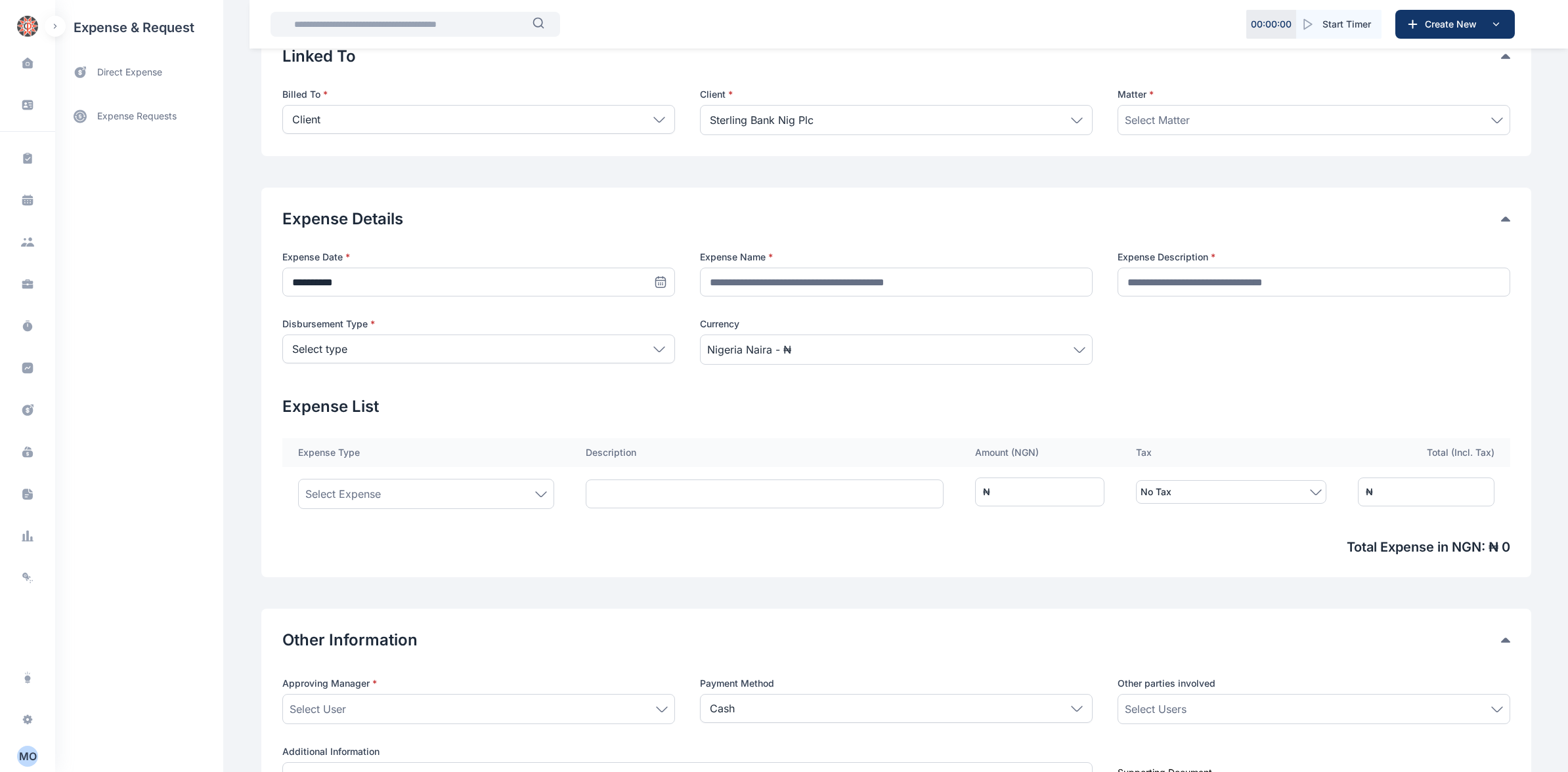
click at [823, 113] on div "Sterling Bank Nig Plc" at bounding box center [896, 119] width 392 height 30
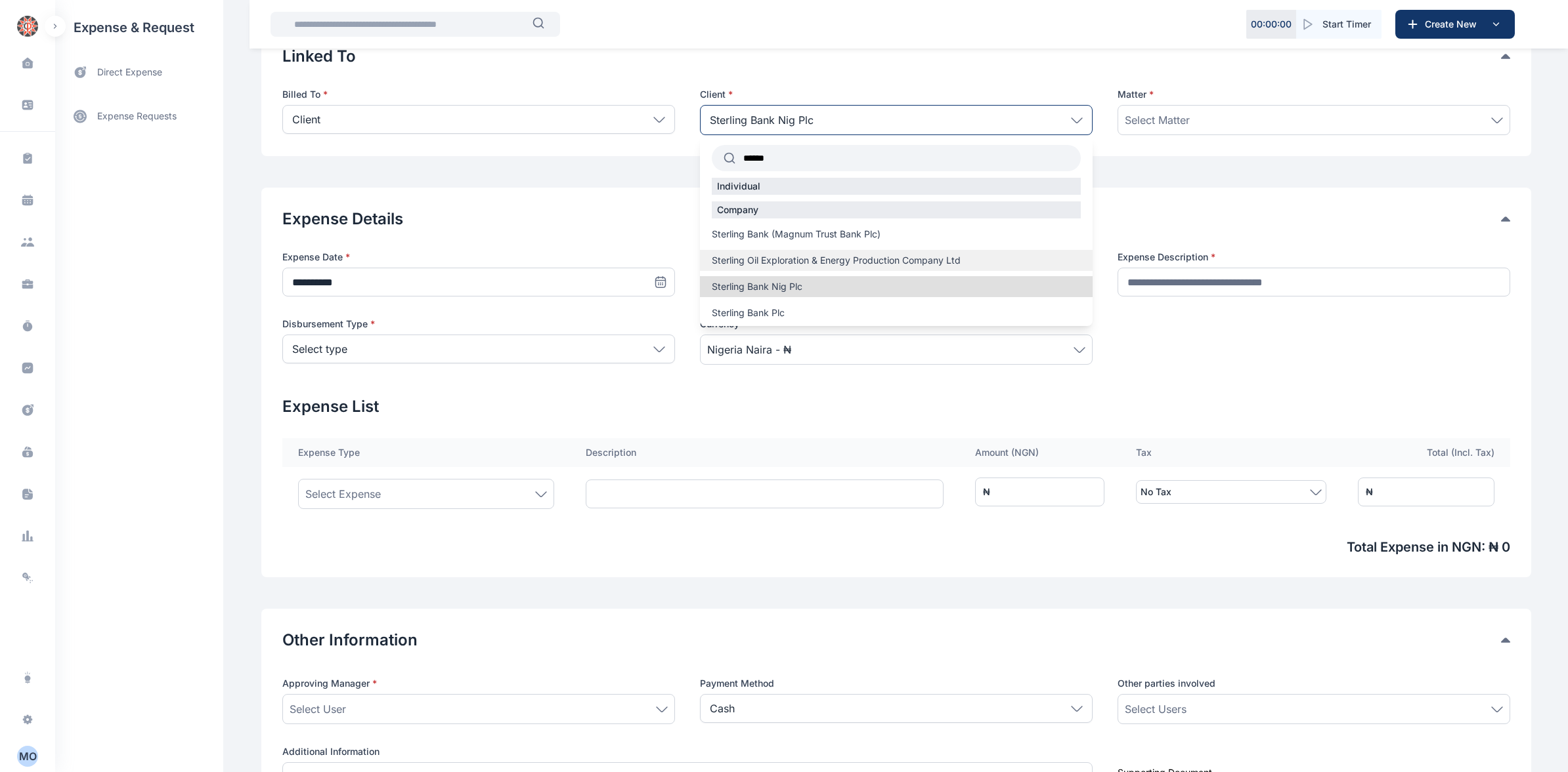
click at [743, 262] on span "Sterling Oil Exploration & Energy Production Company Ltd" at bounding box center [835, 260] width 249 height 13
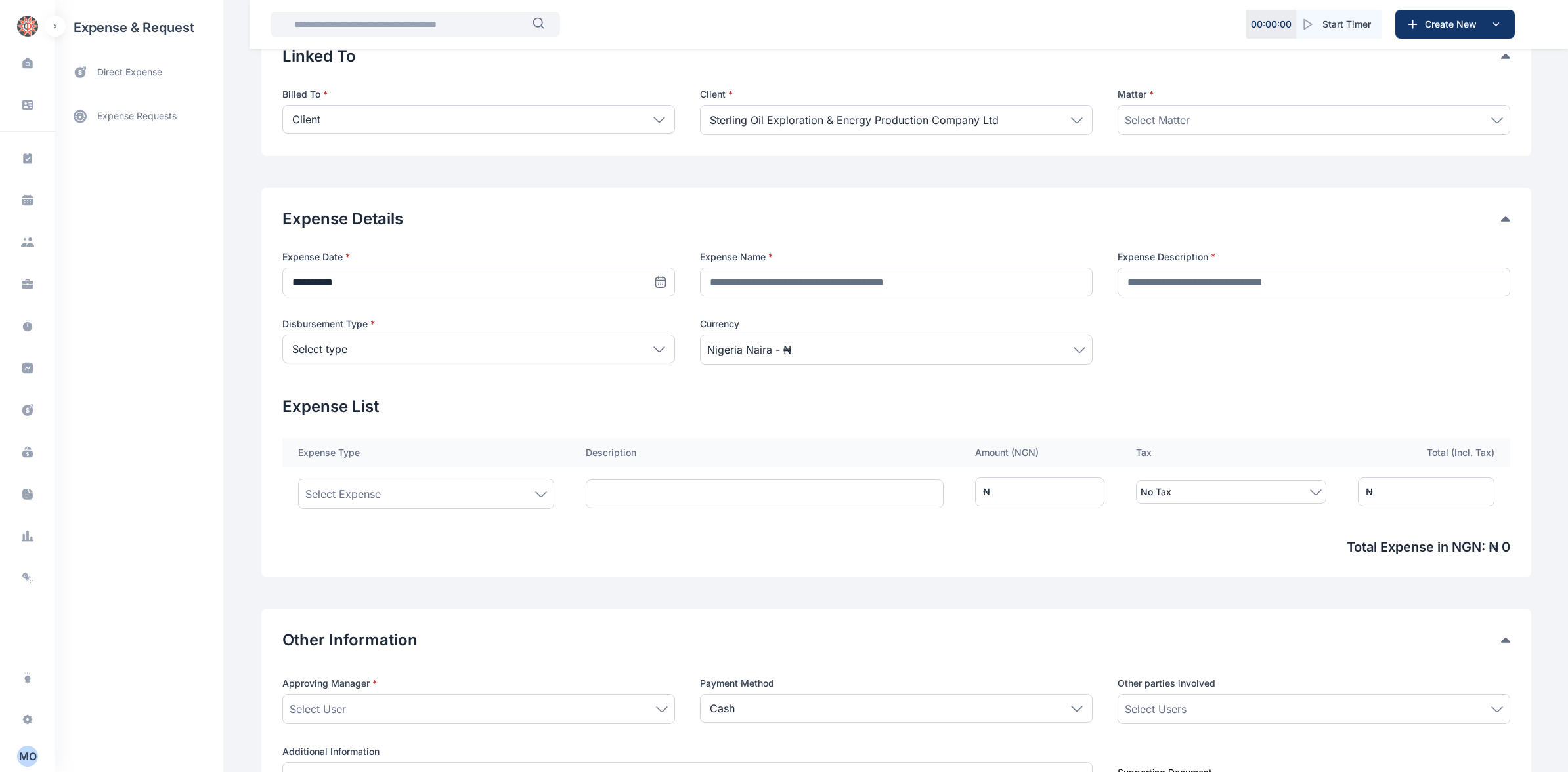
click at [1495, 120] on icon at bounding box center [1497, 119] width 10 height 4
click at [1491, 122] on icon at bounding box center [1497, 120] width 12 height 6
click at [1072, 118] on icon at bounding box center [1077, 120] width 12 height 6
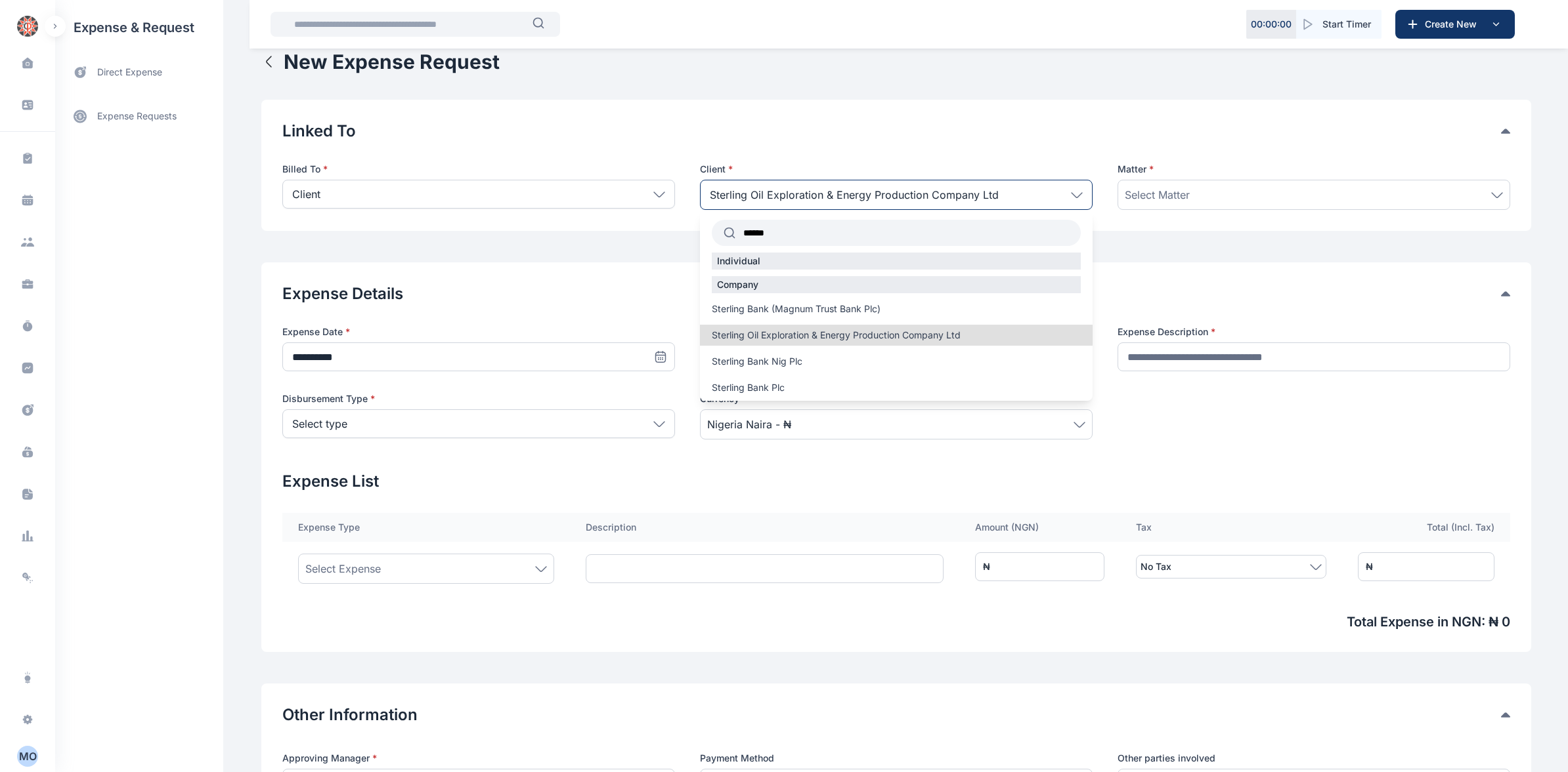
scroll to position [0, 0]
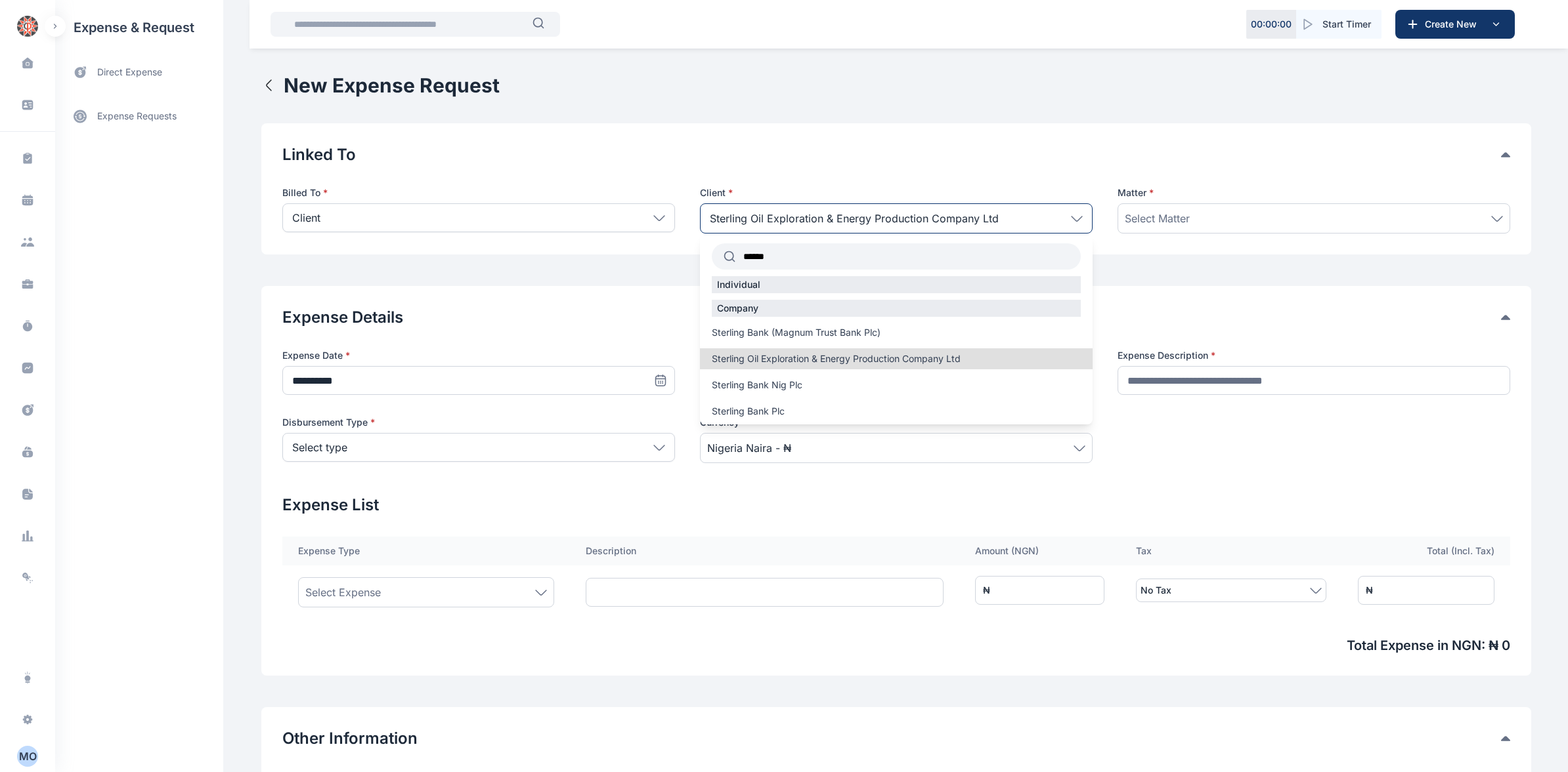
click at [1072, 218] on icon at bounding box center [1077, 218] width 10 height 4
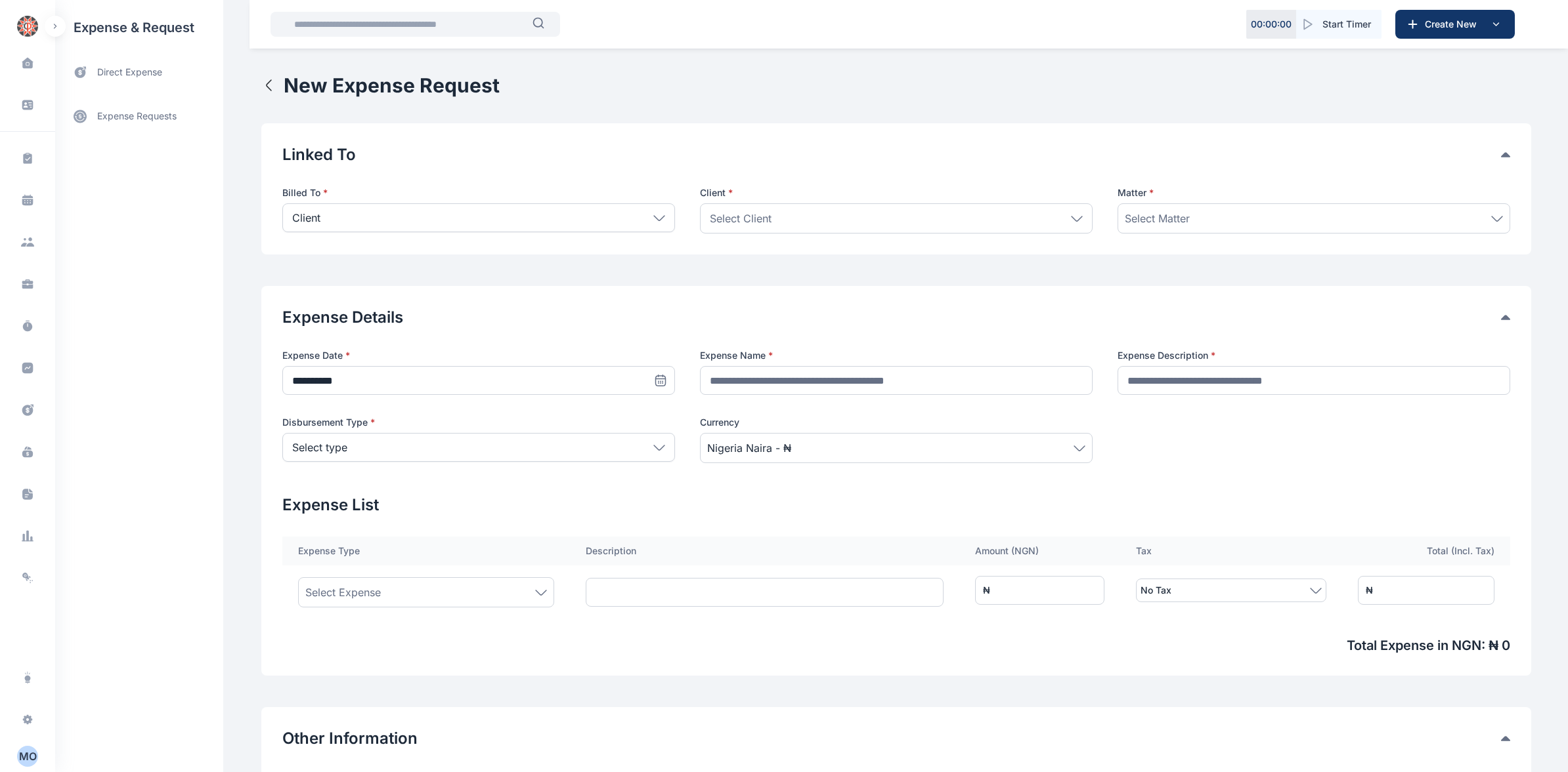
drag, startPoint x: 1076, startPoint y: 218, endPoint x: 1061, endPoint y: 233, distance: 21.2
click at [1078, 218] on icon at bounding box center [1077, 218] width 12 height 6
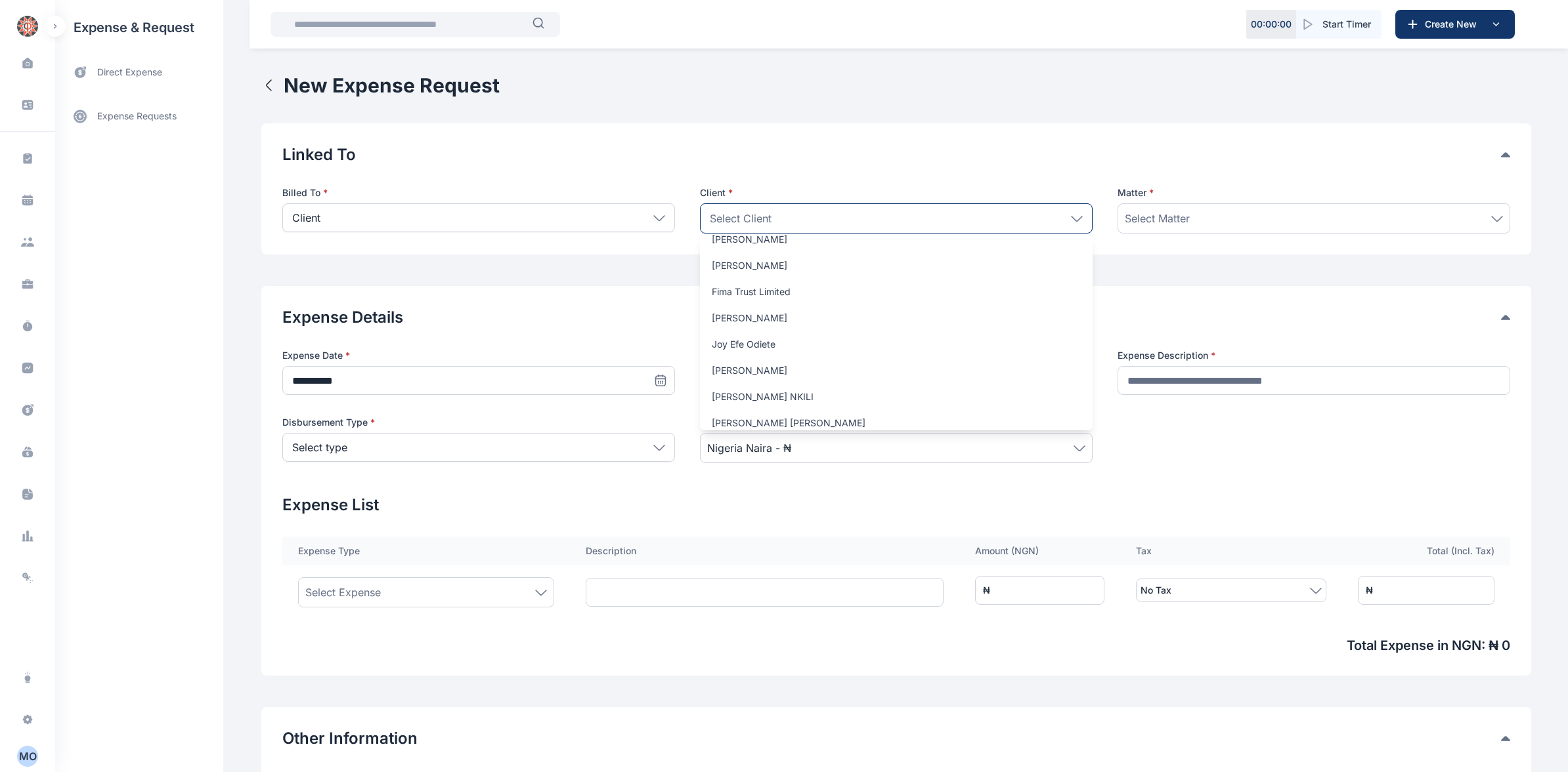
scroll to position [12992, 0]
click at [1072, 218] on icon at bounding box center [1077, 218] width 10 height 4
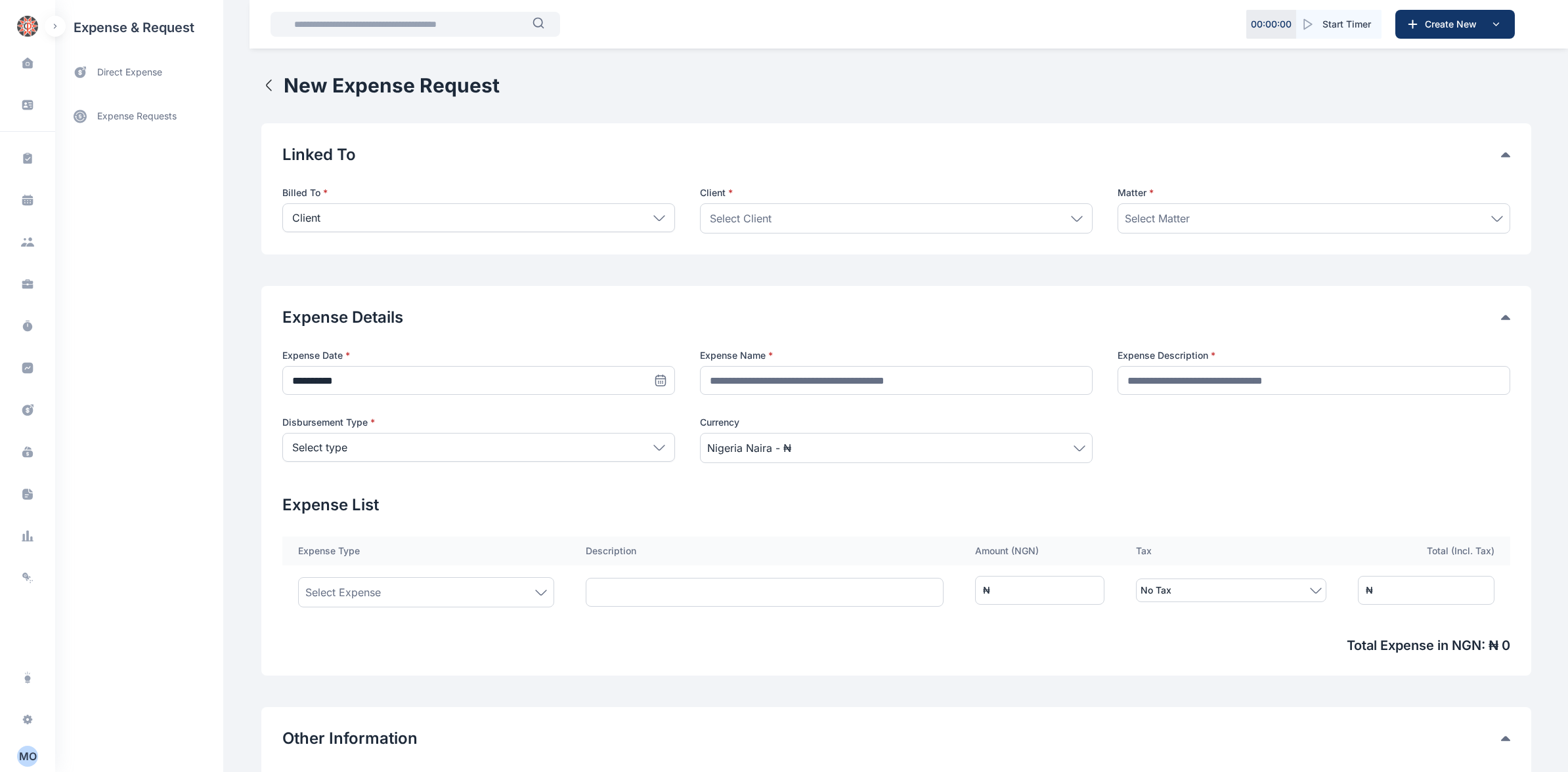
click at [796, 212] on div "Select Client" at bounding box center [896, 218] width 392 height 30
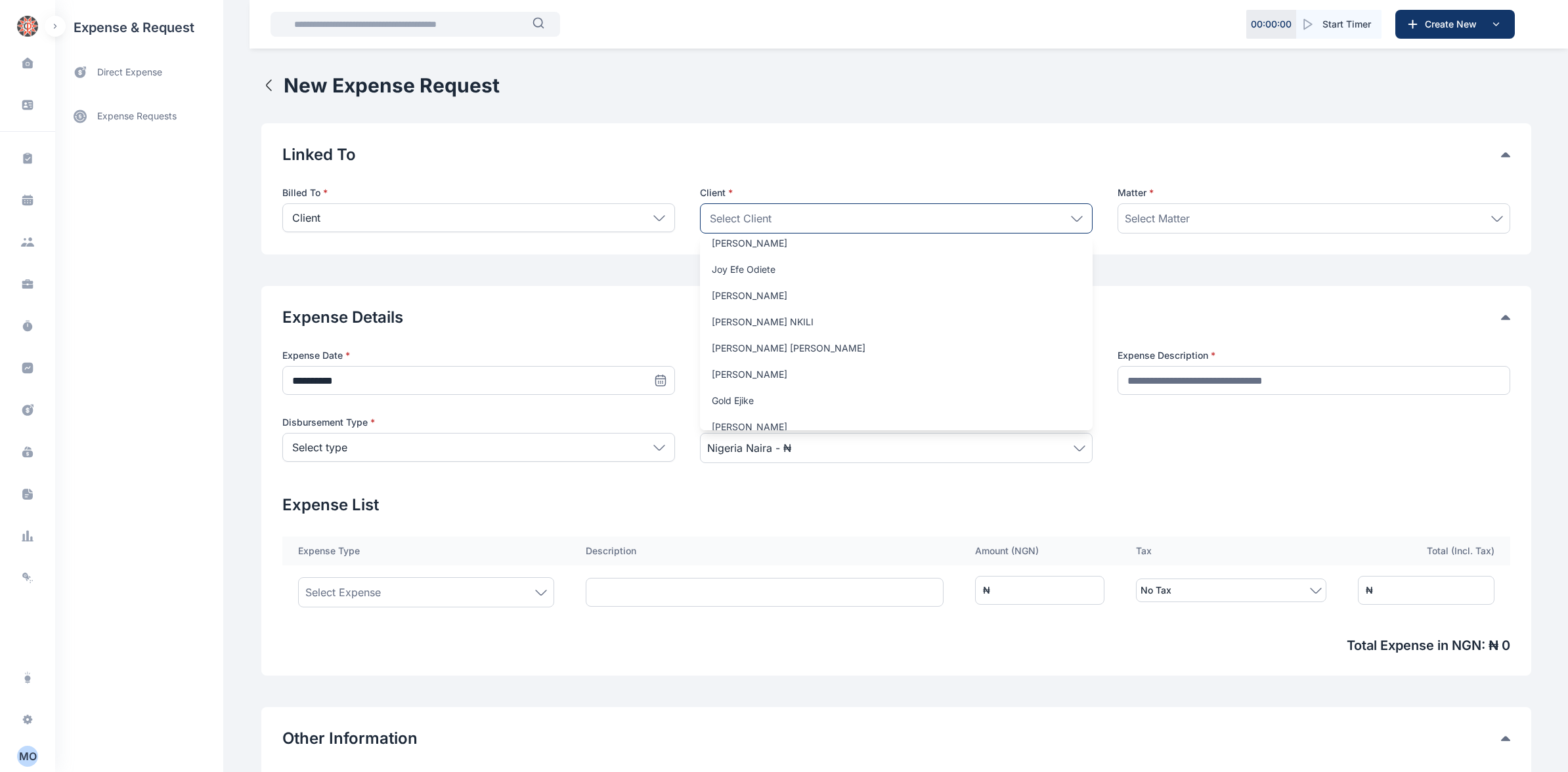
click at [776, 220] on div "Select Client" at bounding box center [896, 218] width 392 height 30
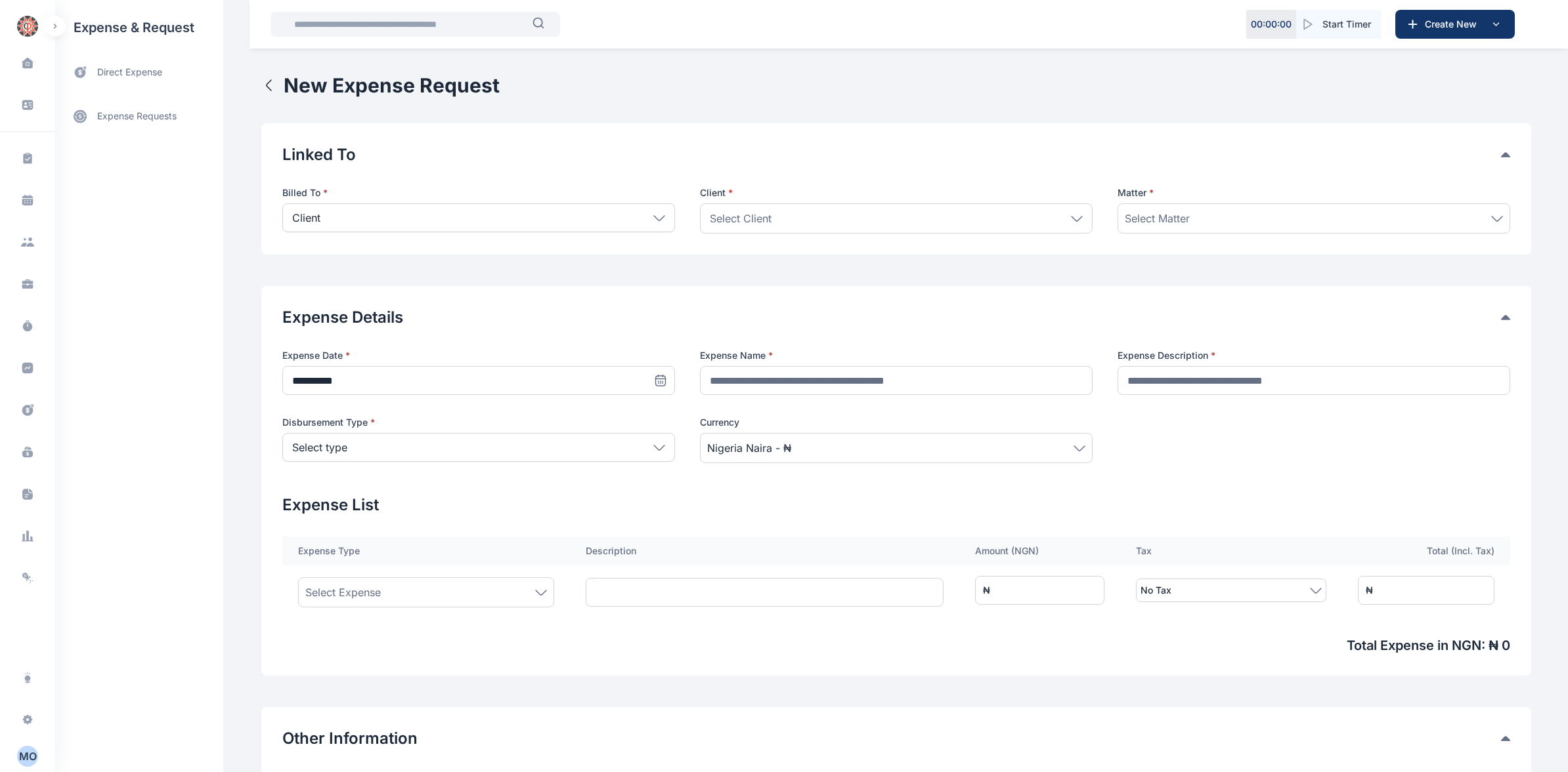
click at [1073, 219] on icon at bounding box center [1077, 218] width 12 height 6
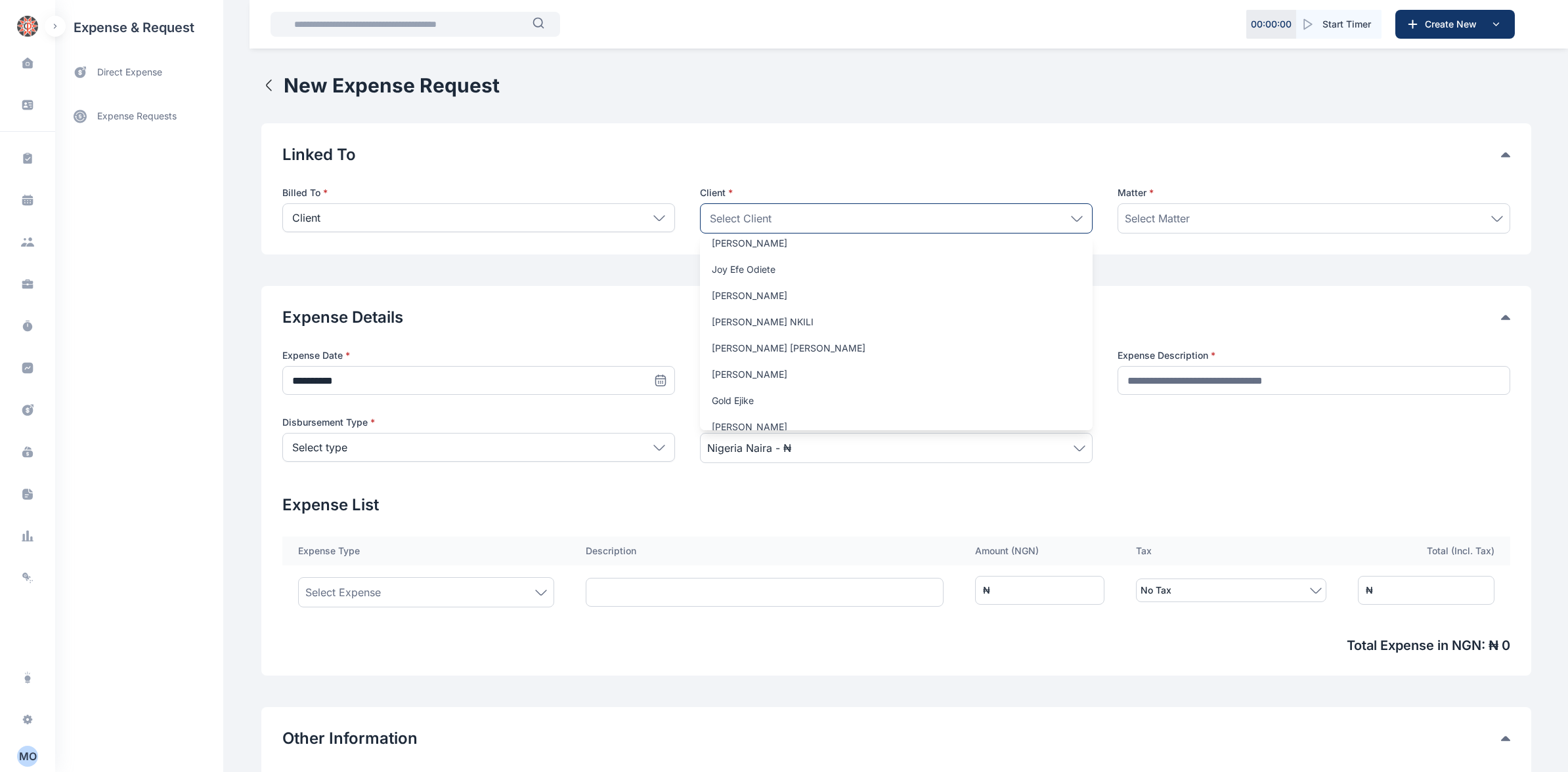
click at [792, 211] on div "Select Client" at bounding box center [896, 218] width 392 height 30
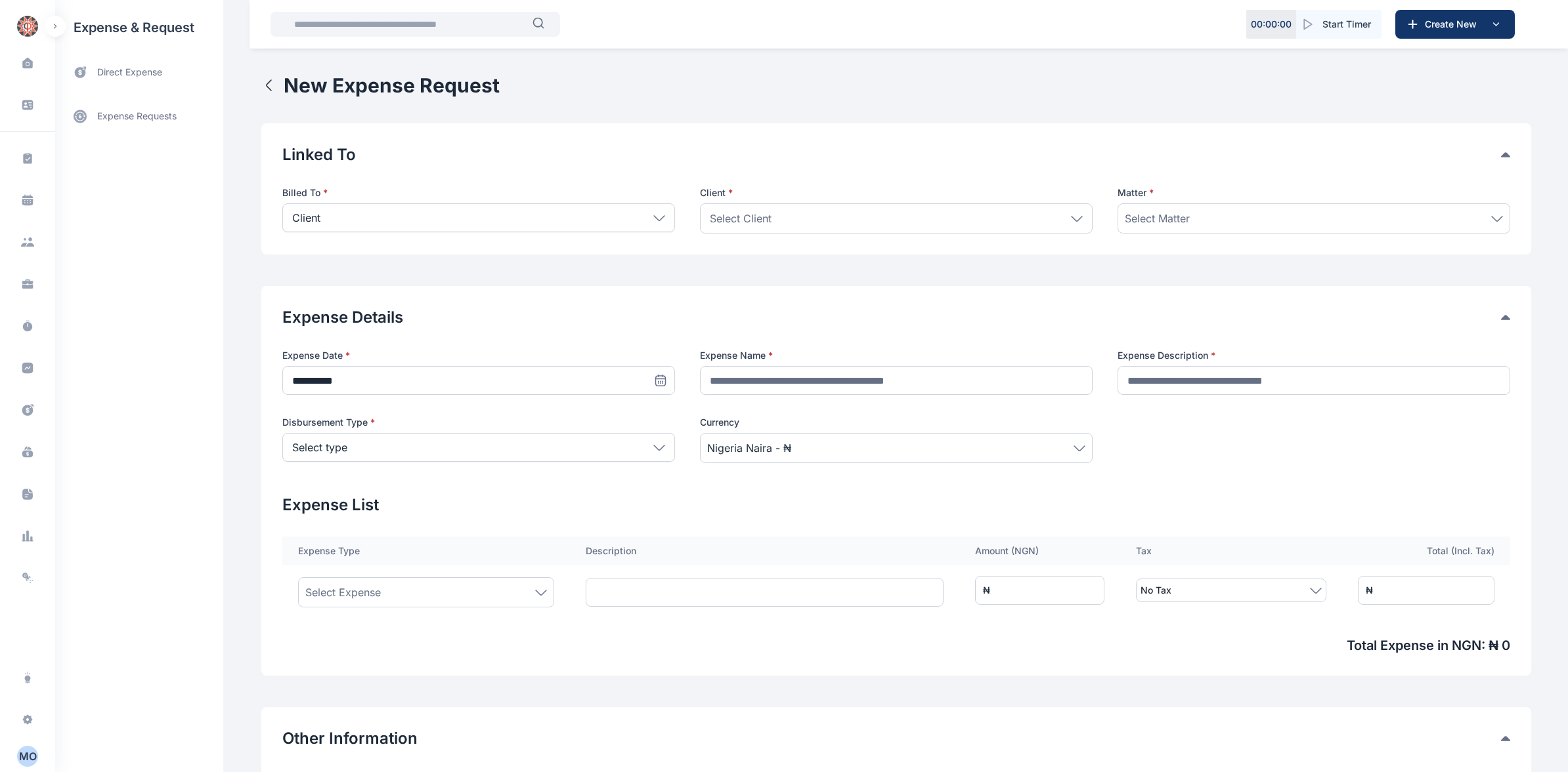
click at [792, 211] on div "Select Client" at bounding box center [896, 218] width 392 height 30
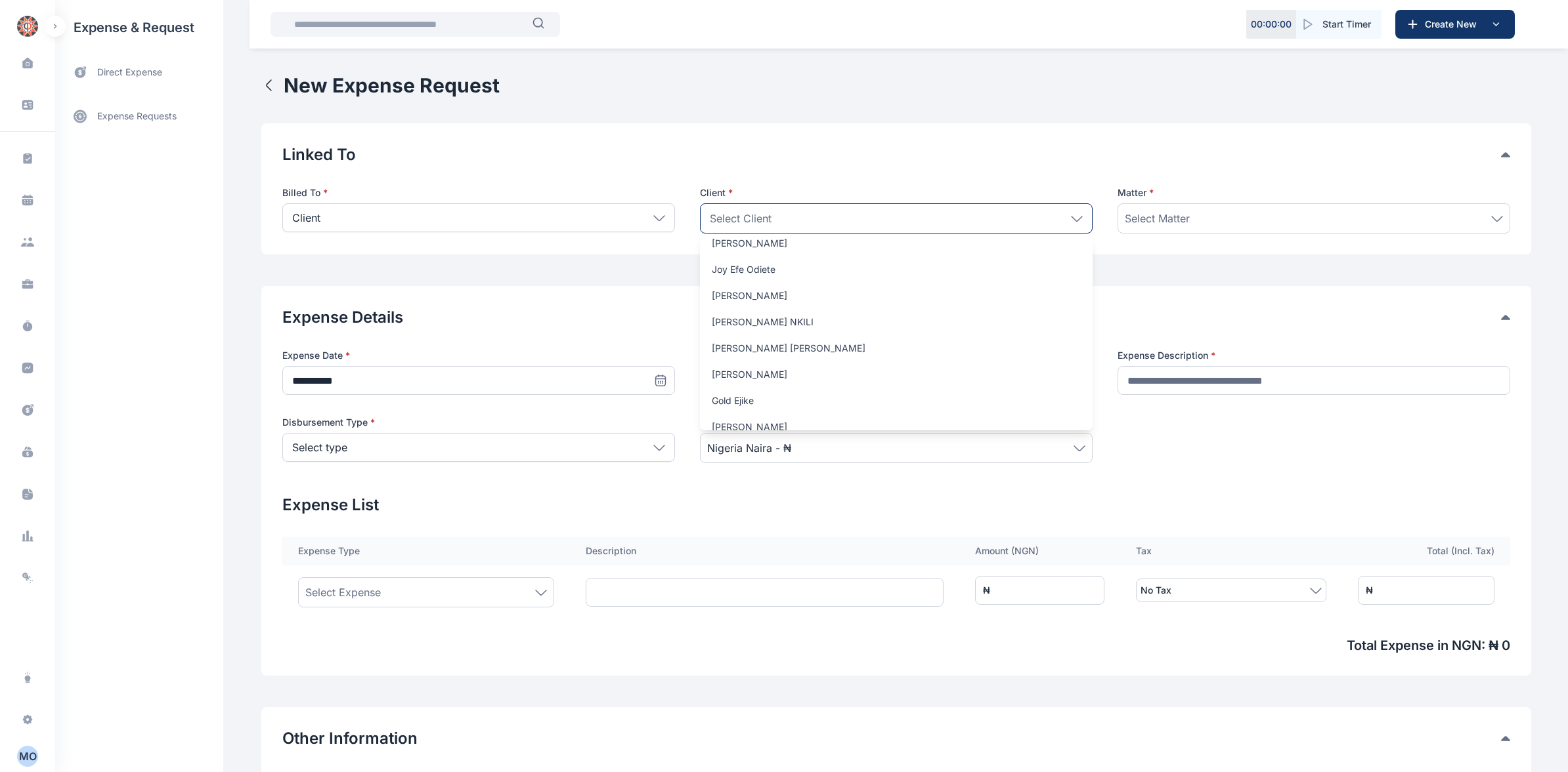
click at [1072, 218] on icon at bounding box center [1077, 218] width 12 height 6
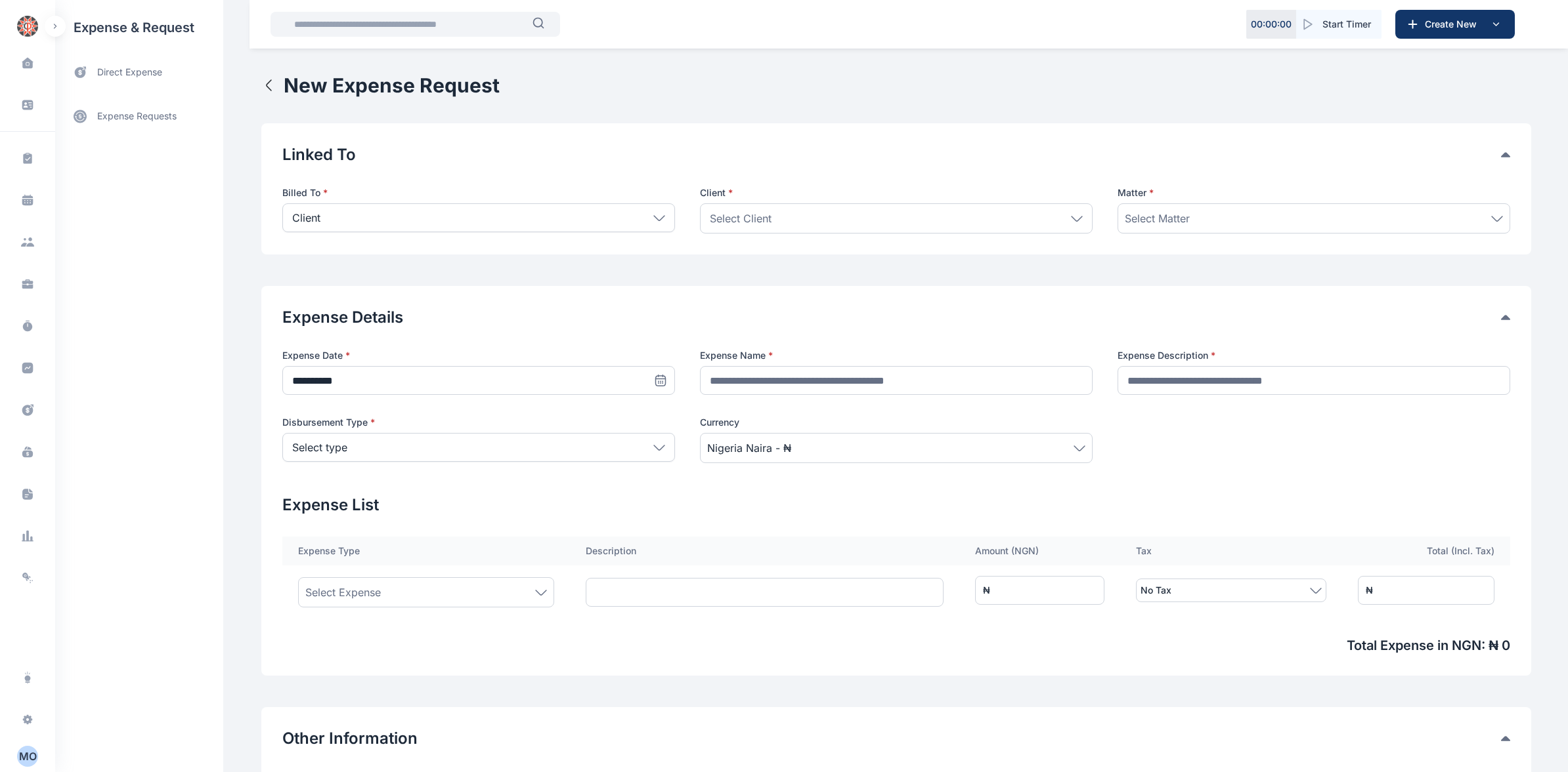
click at [1080, 215] on div "Select Client" at bounding box center [896, 218] width 392 height 30
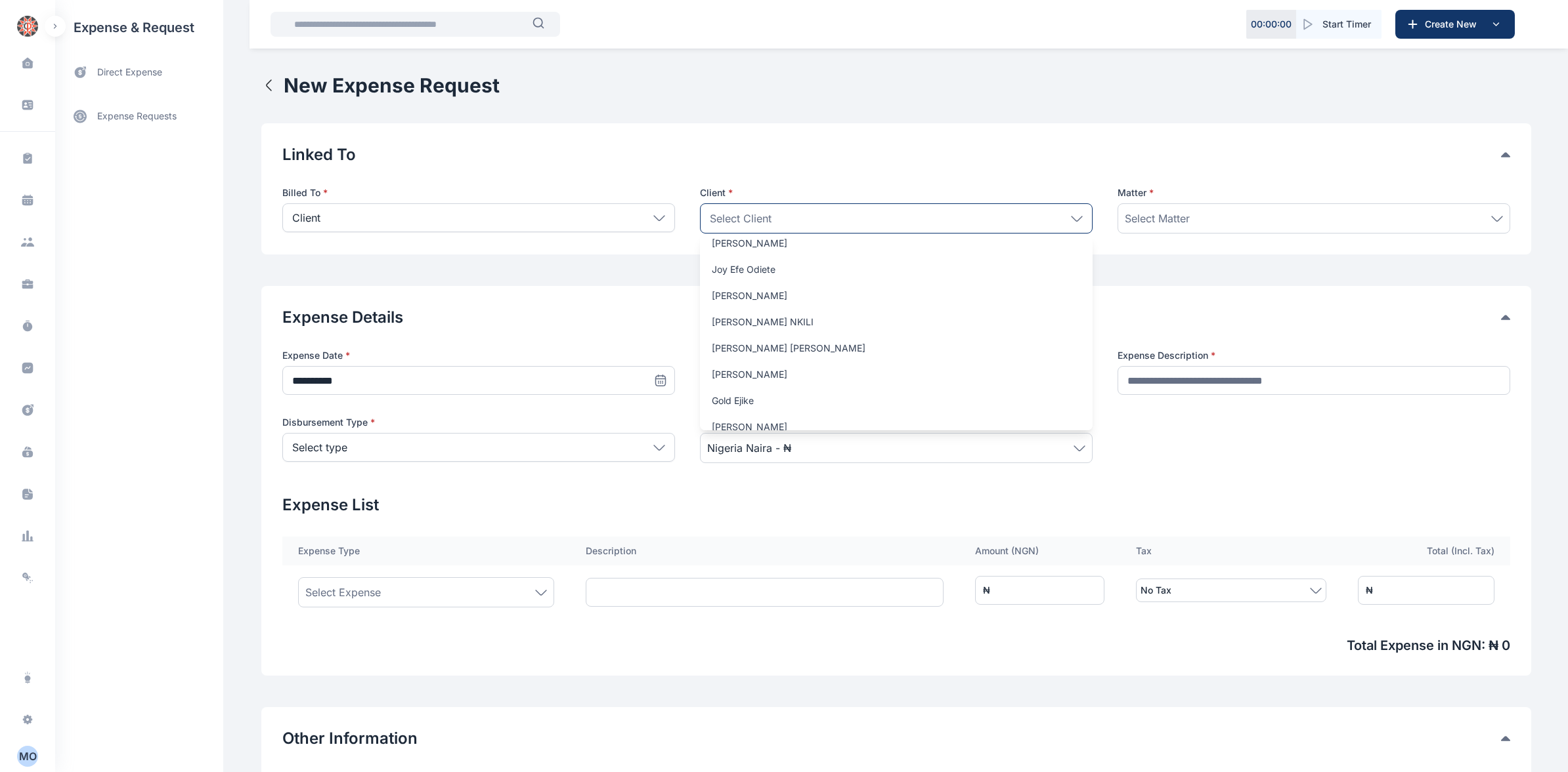
click at [1072, 219] on icon at bounding box center [1077, 218] width 10 height 4
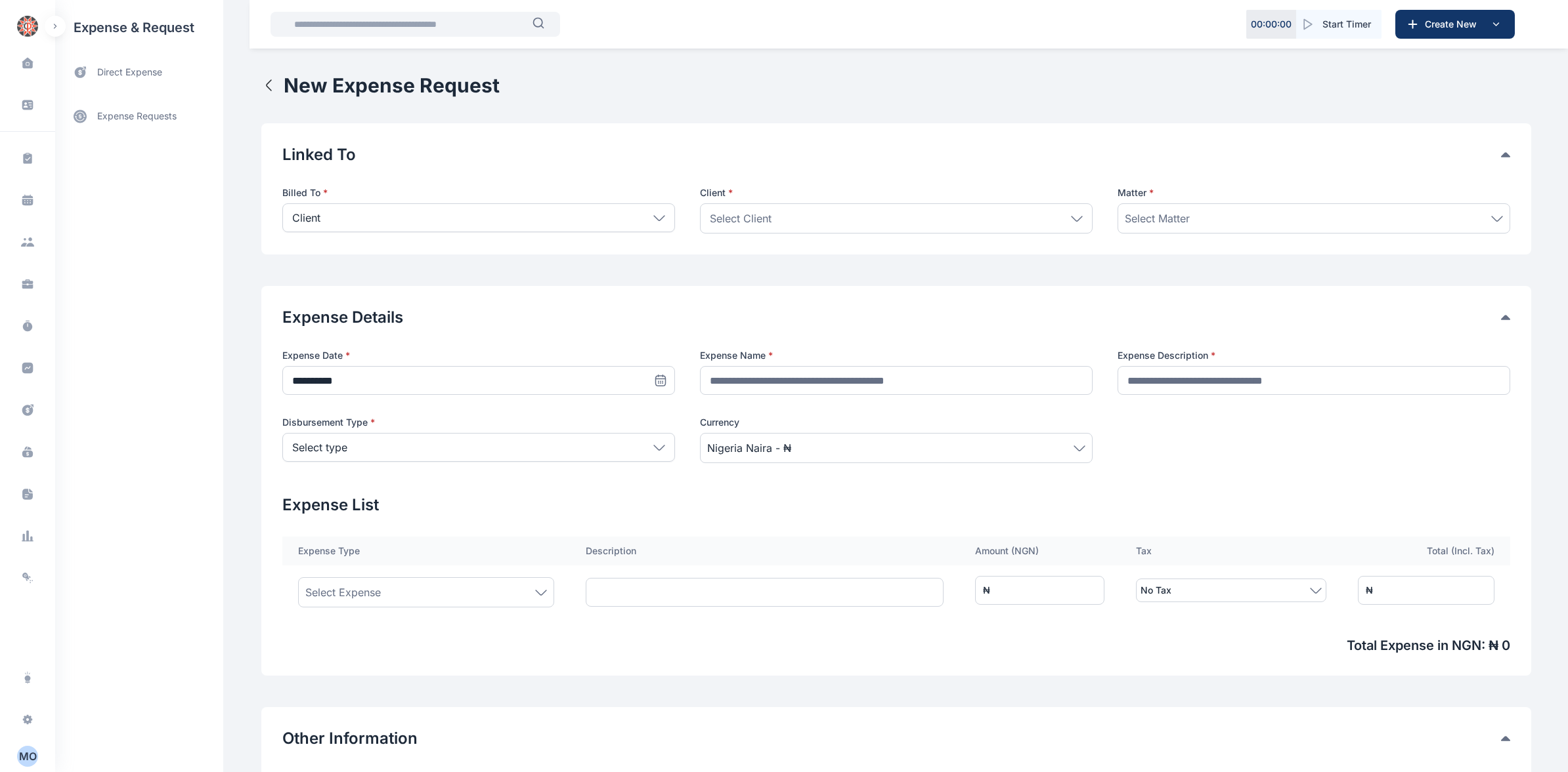
click at [1068, 211] on div "Select Client" at bounding box center [896, 218] width 392 height 30
click at [1075, 219] on icon at bounding box center [1077, 218] width 10 height 4
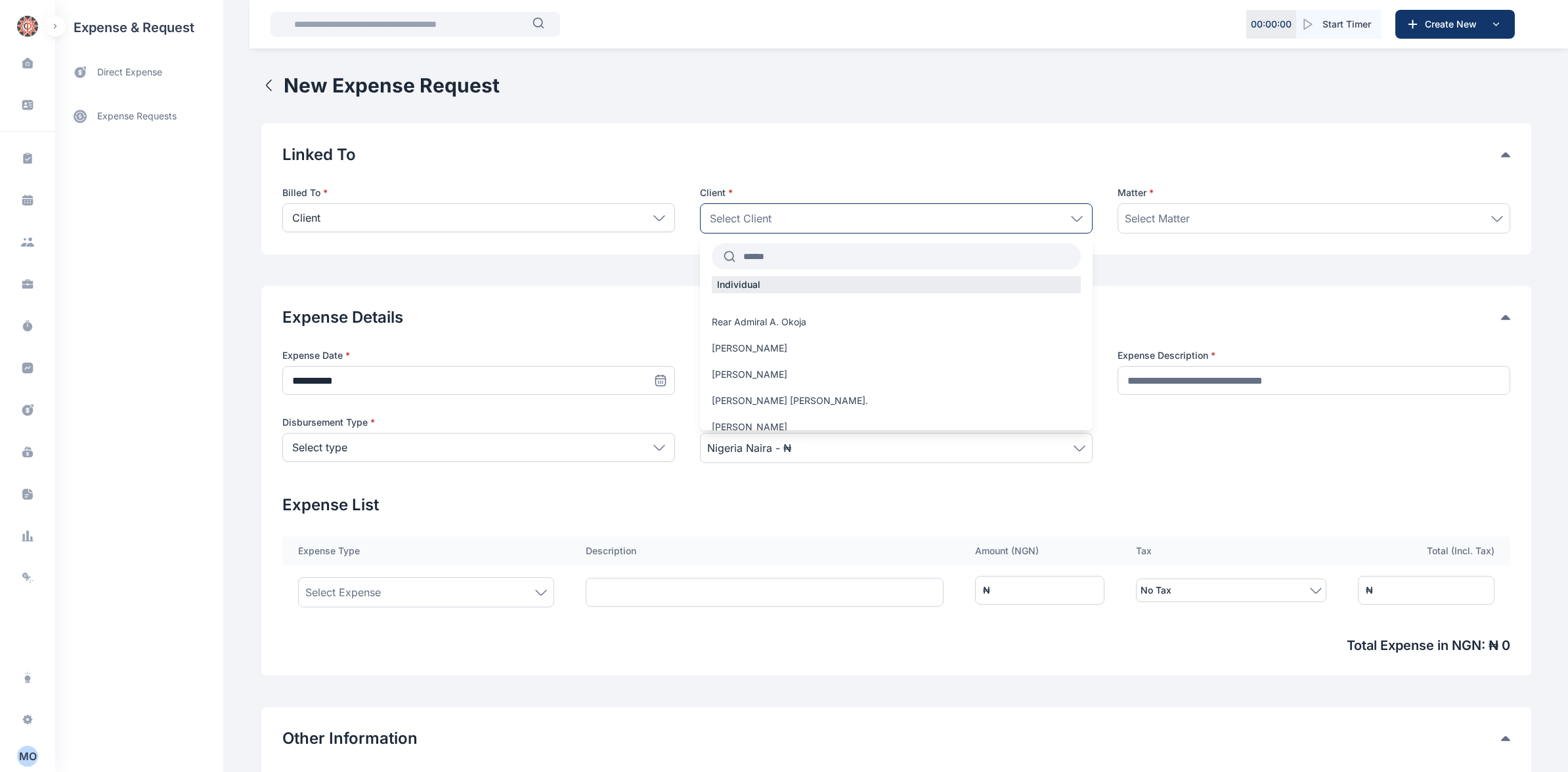
click at [786, 260] on input "text" at bounding box center [907, 256] width 345 height 23
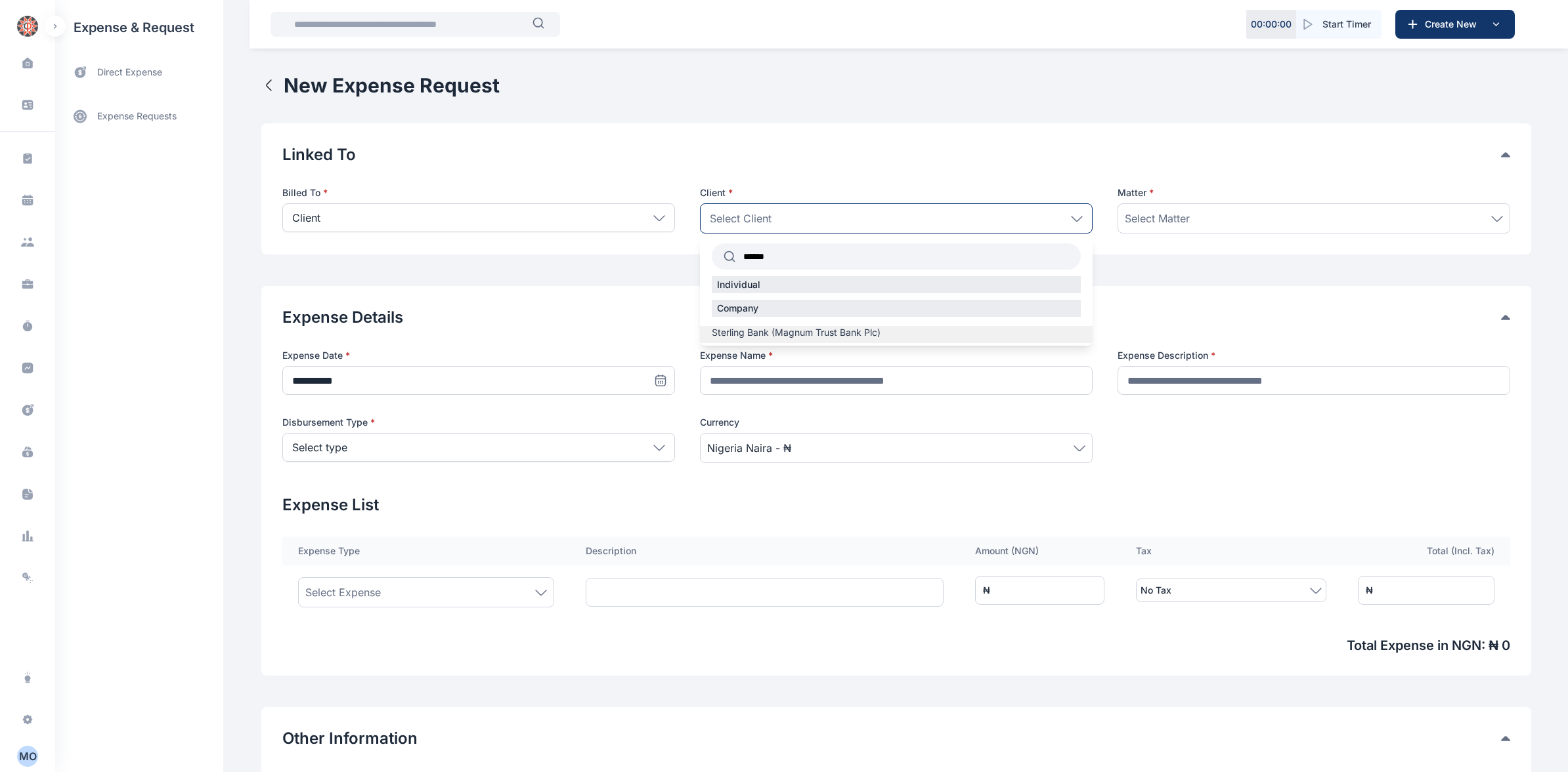
type input "******"
click at [809, 331] on span "Sterling Bank (Magnum Trust Bank Plc)" at bounding box center [796, 332] width 169 height 13
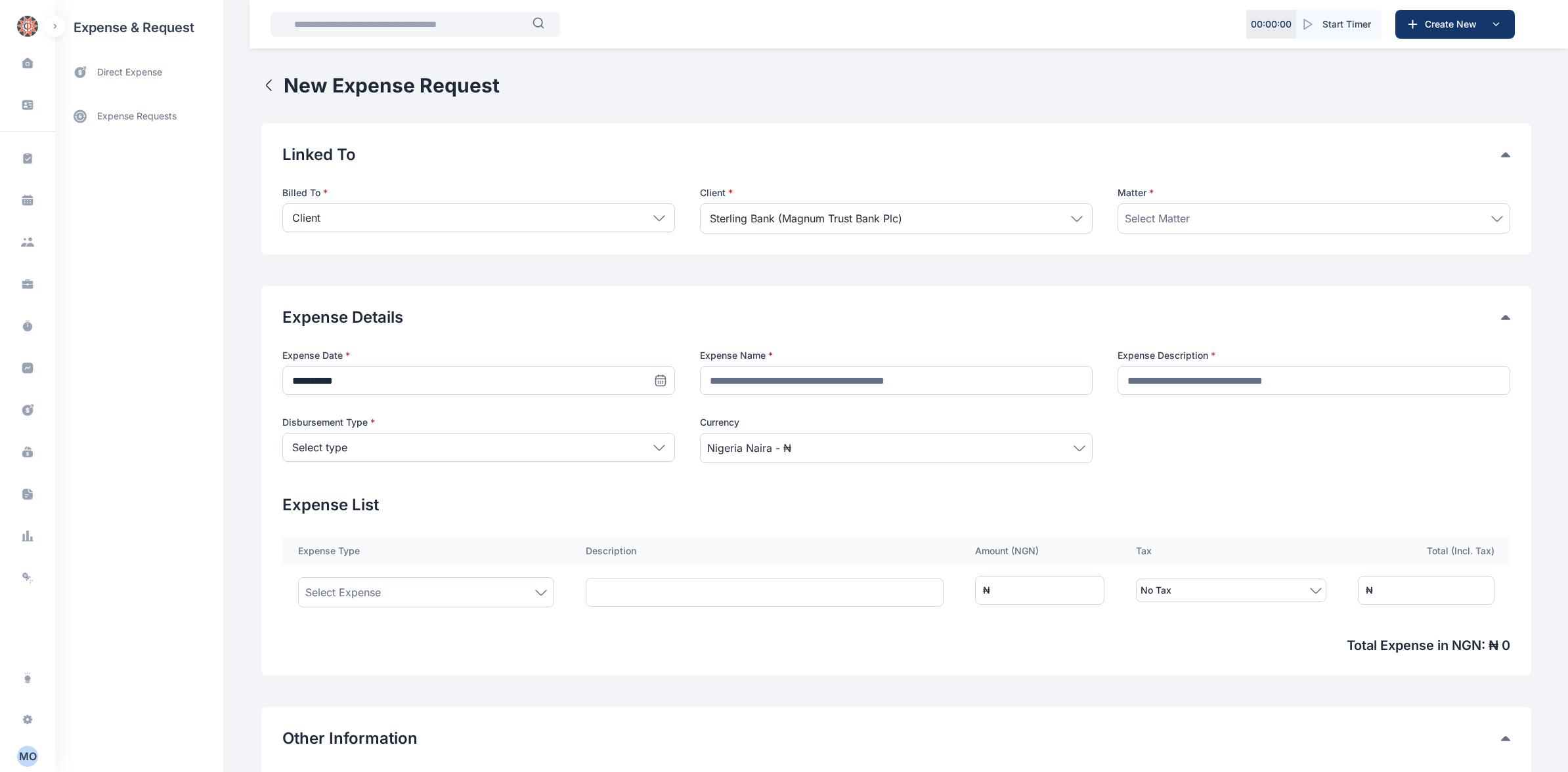
click at [1496, 218] on icon at bounding box center [1497, 218] width 12 height 6
click at [1219, 305] on span "United Parcel Service V Magnum Trust Bank Plc" at bounding box center [1220, 303] width 179 height 10
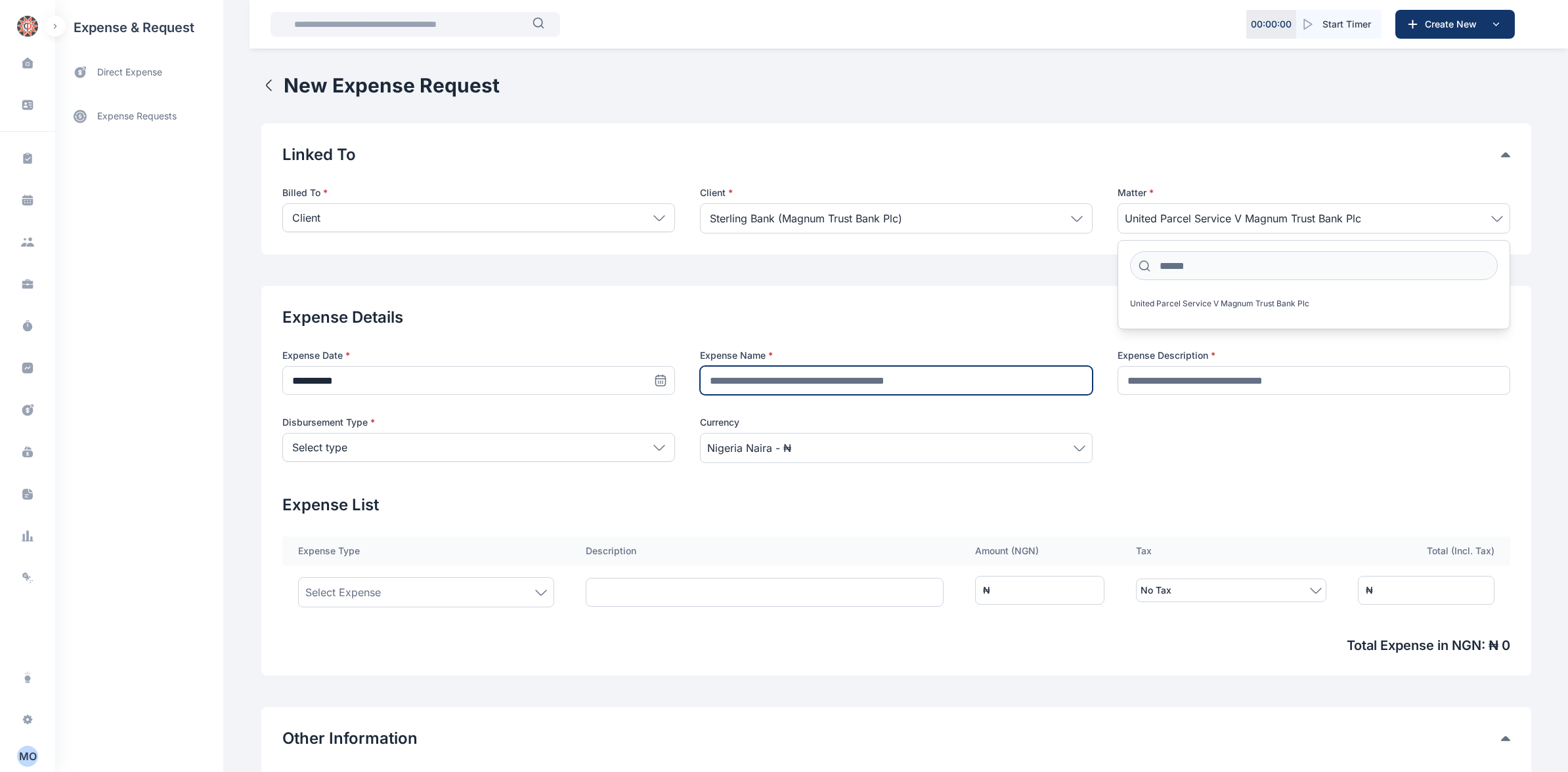
click at [700, 378] on input "text" at bounding box center [896, 381] width 392 height 29
type input "**********"
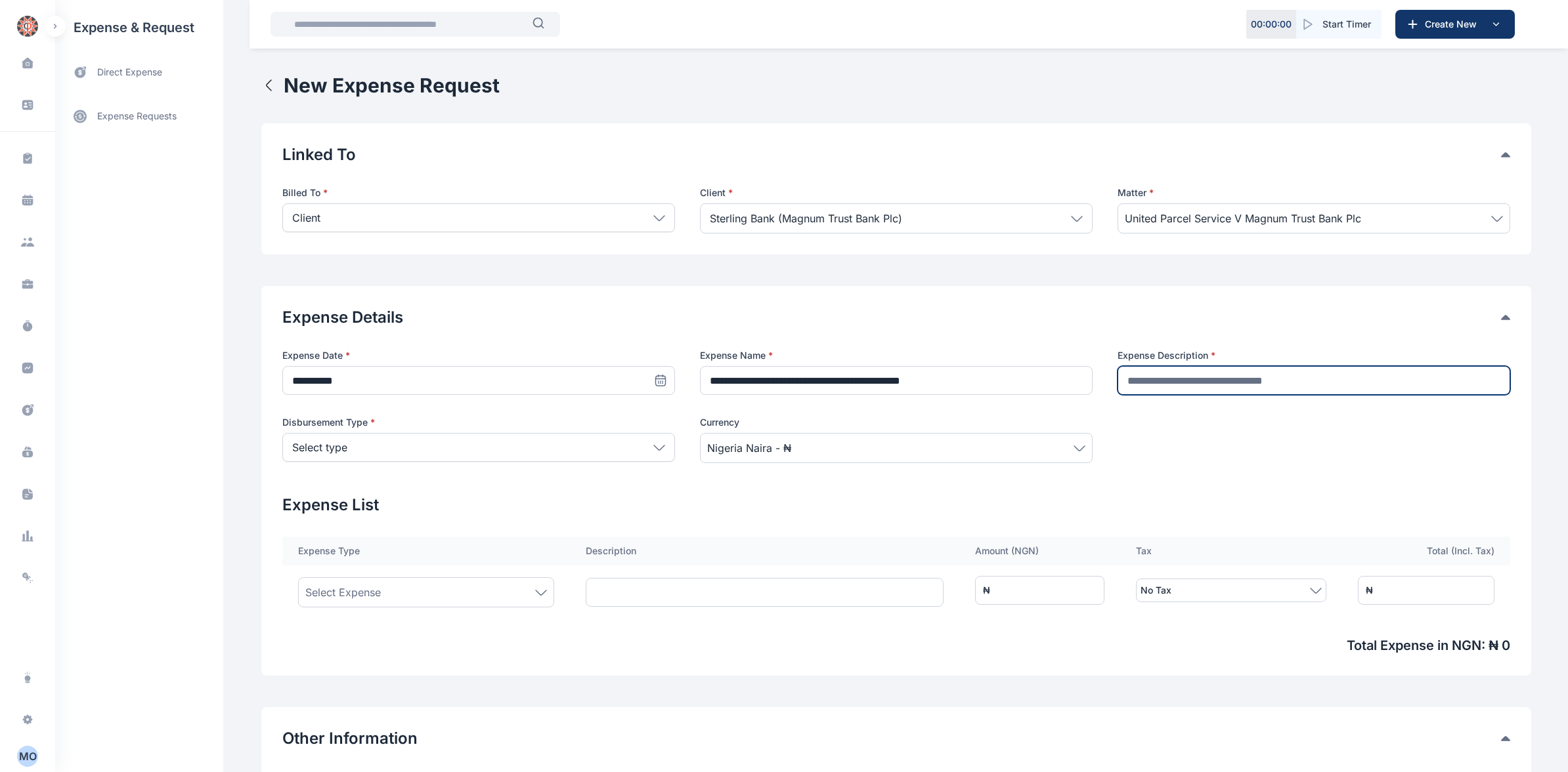
click at [1119, 376] on input "text" at bounding box center [1313, 381] width 392 height 29
type input "**********"
click at [655, 449] on icon at bounding box center [659, 448] width 12 height 6
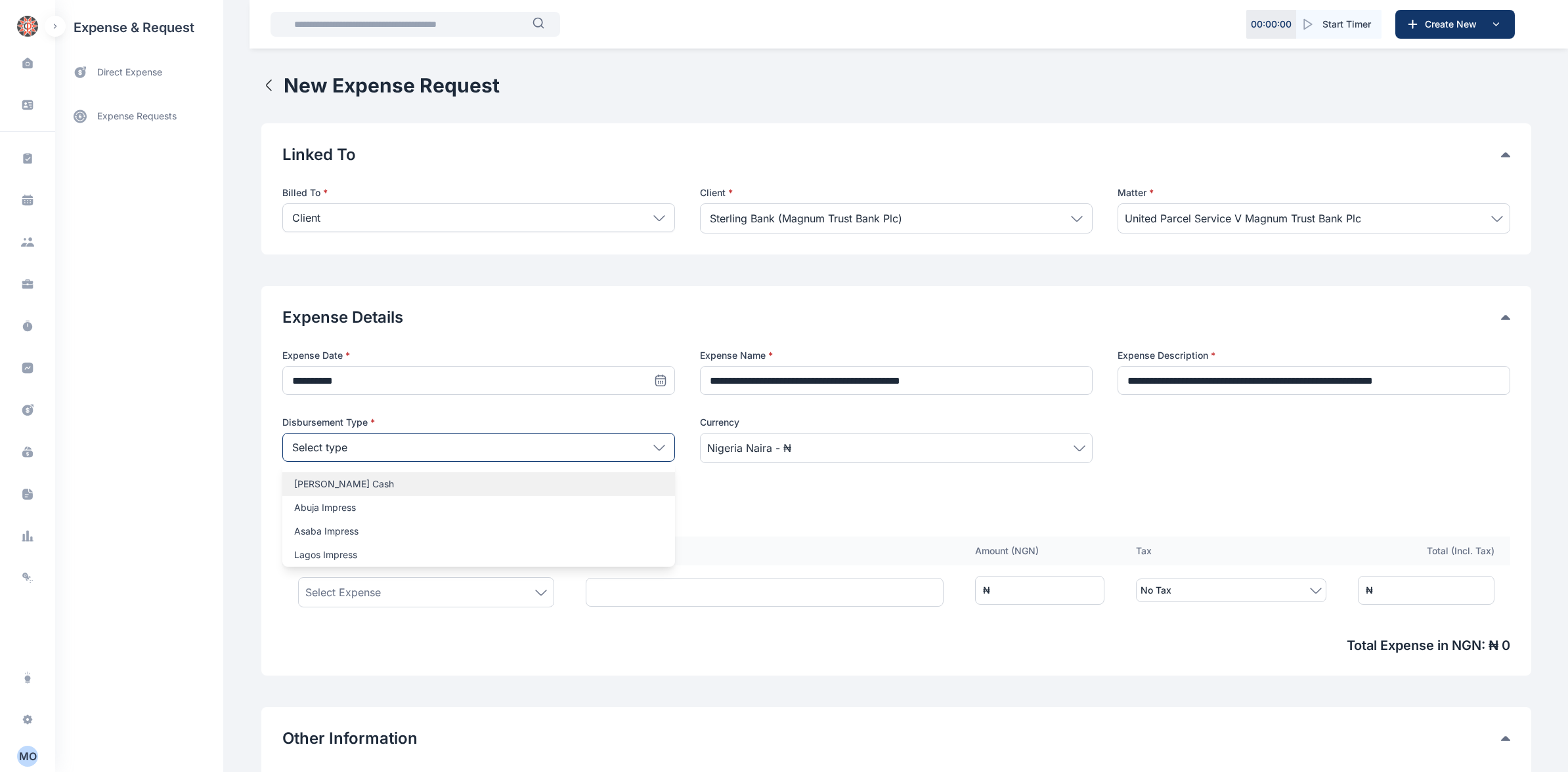
click at [294, 485] on p "[PERSON_NAME] Cash" at bounding box center [478, 484] width 369 height 13
click at [535, 592] on icon at bounding box center [541, 592] width 12 height 6
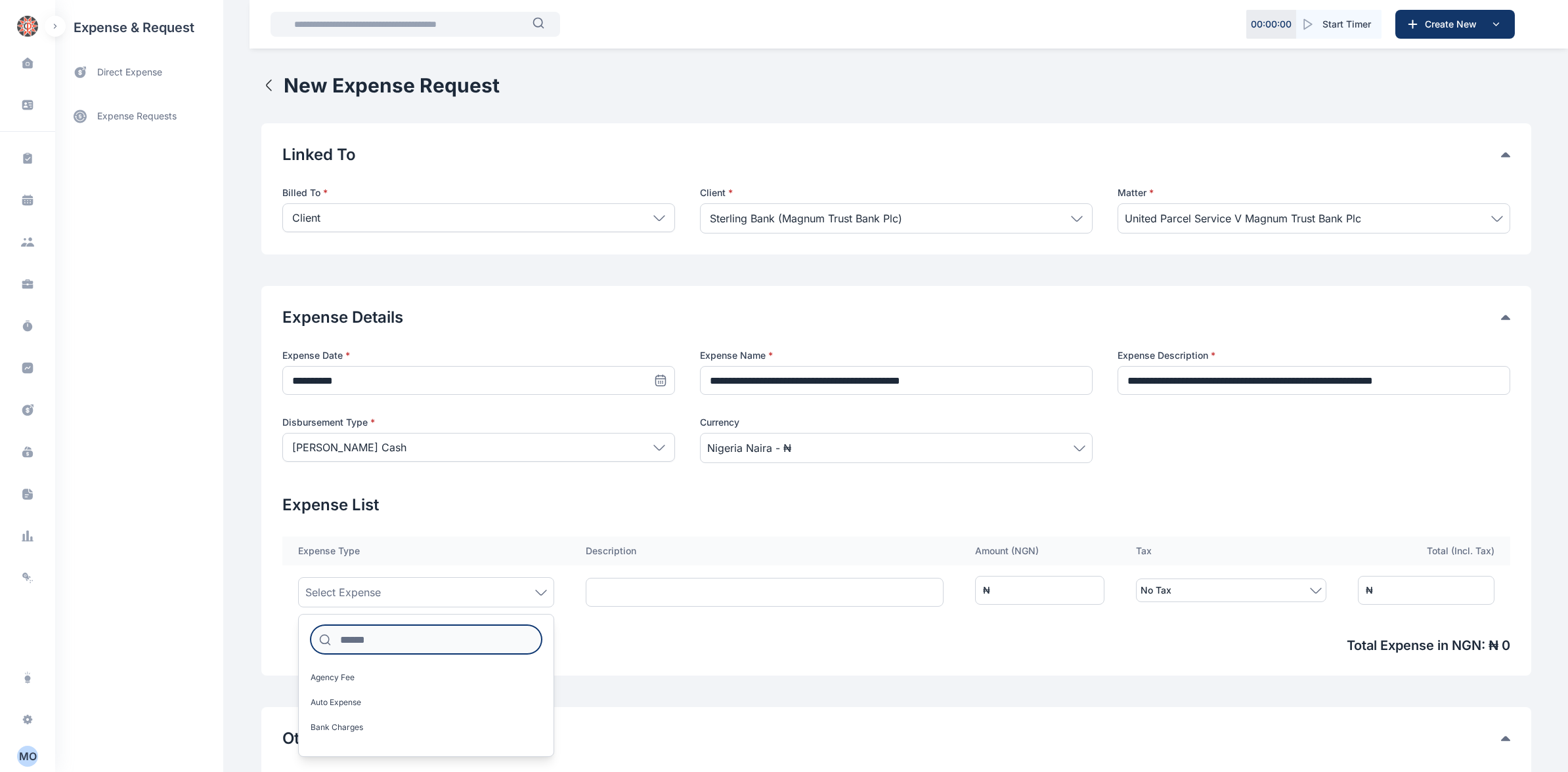
click at [389, 641] on input at bounding box center [426, 640] width 231 height 29
type input "***"
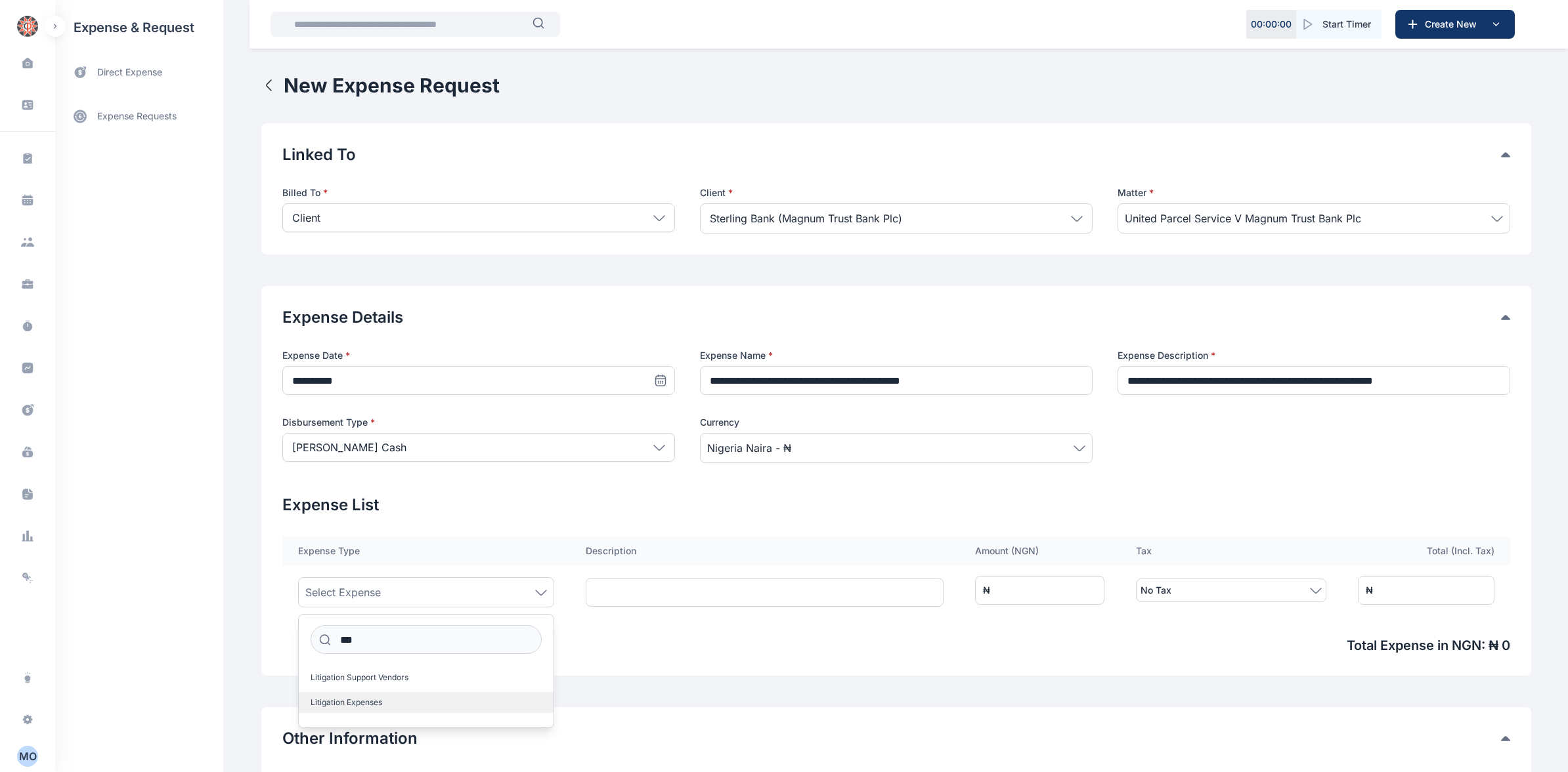
click at [351, 701] on span "Litigation Expenses" at bounding box center [346, 702] width 71 height 10
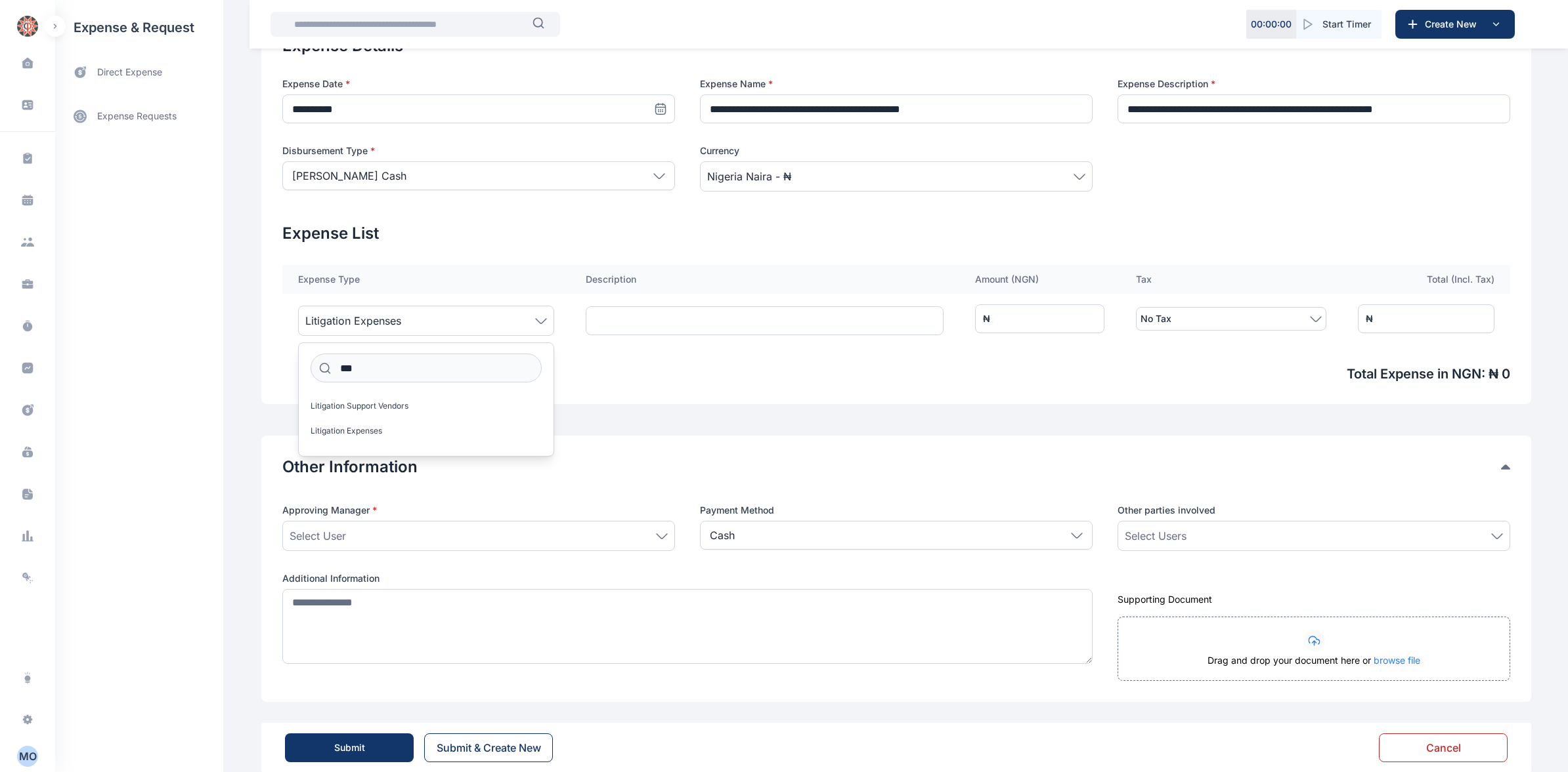
scroll to position [295, 0]
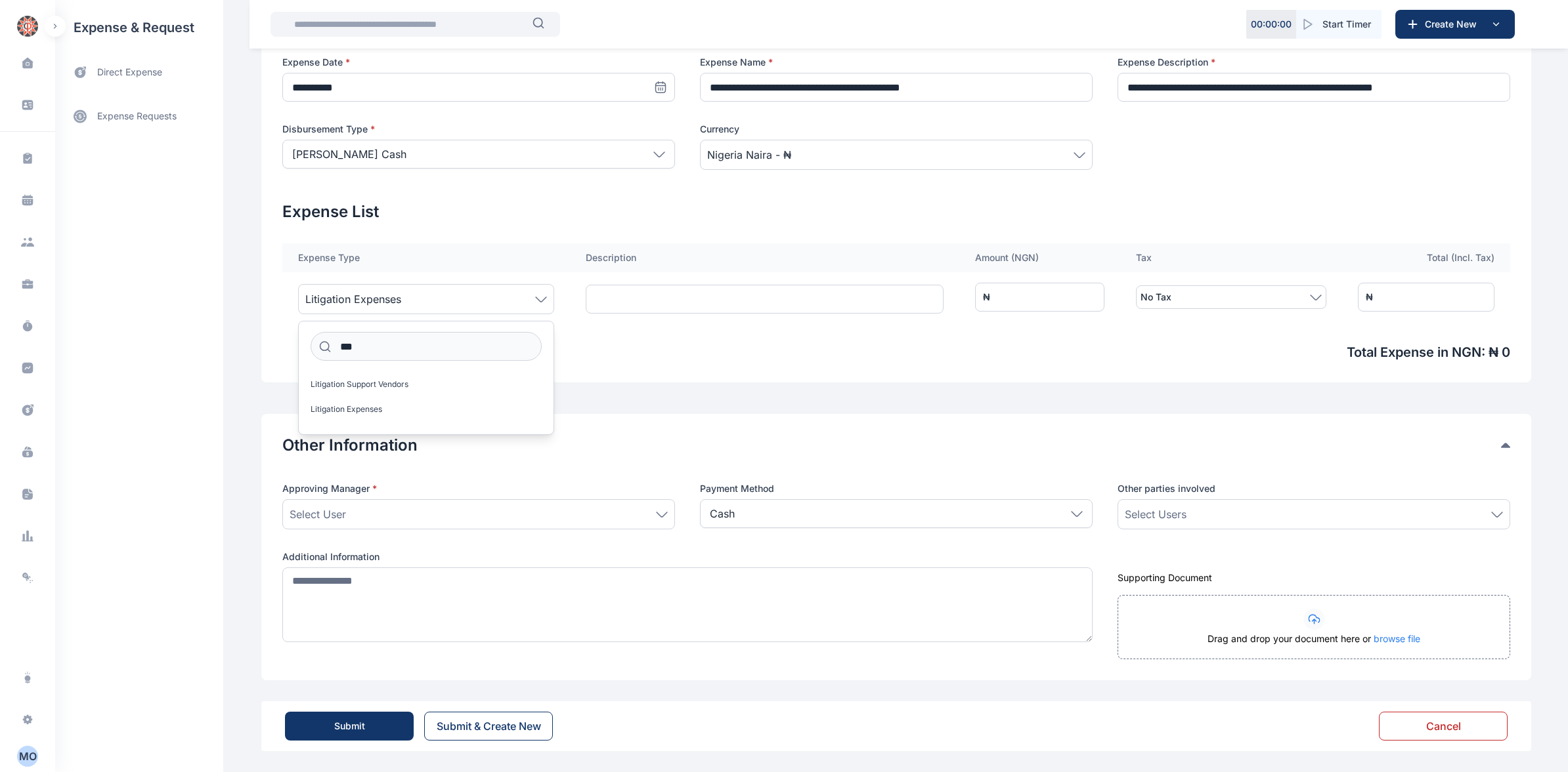
click at [656, 514] on icon at bounding box center [662, 514] width 12 height 6
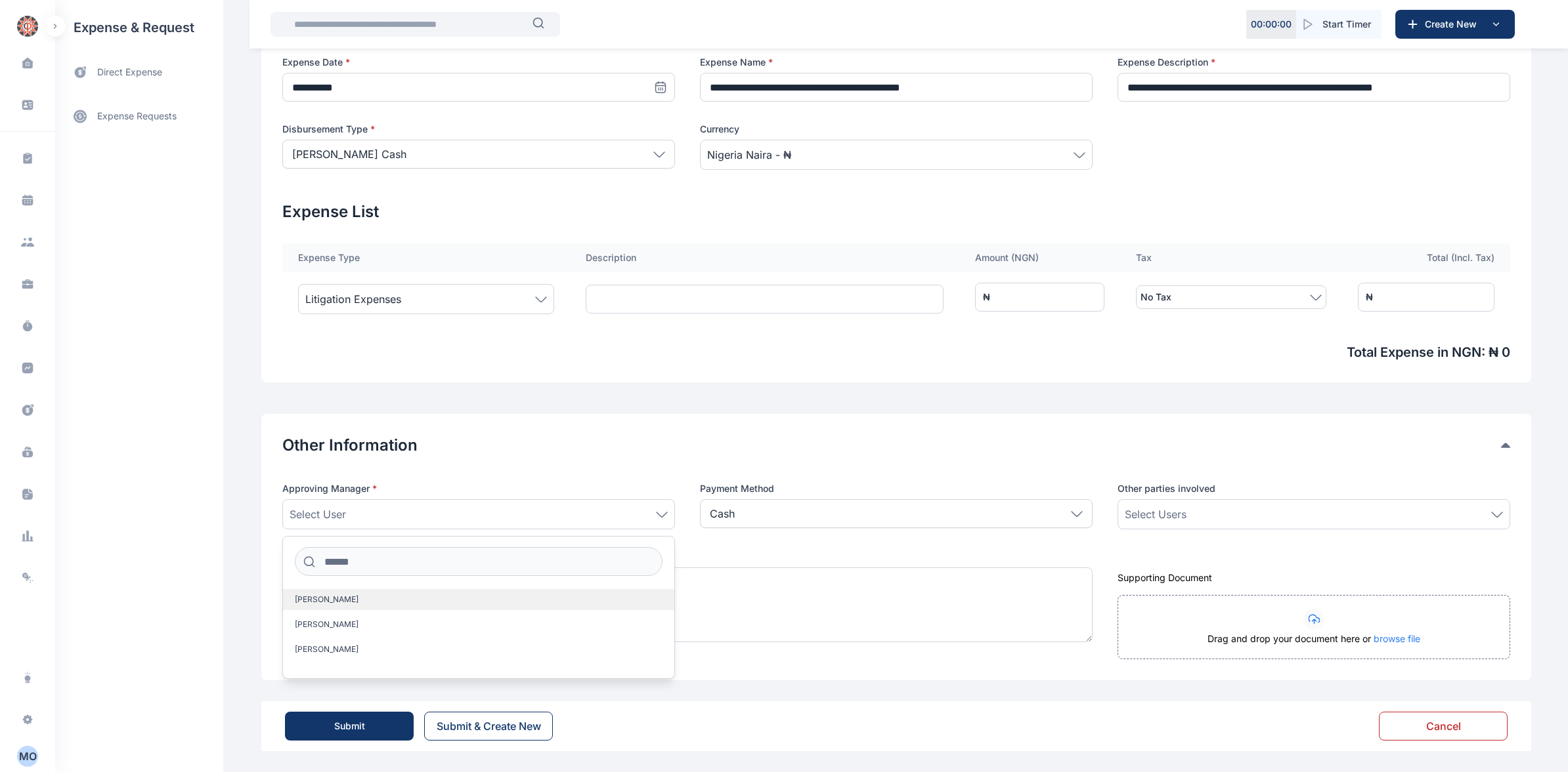
click at [354, 597] on span "[PERSON_NAME]" at bounding box center [327, 600] width 64 height 10
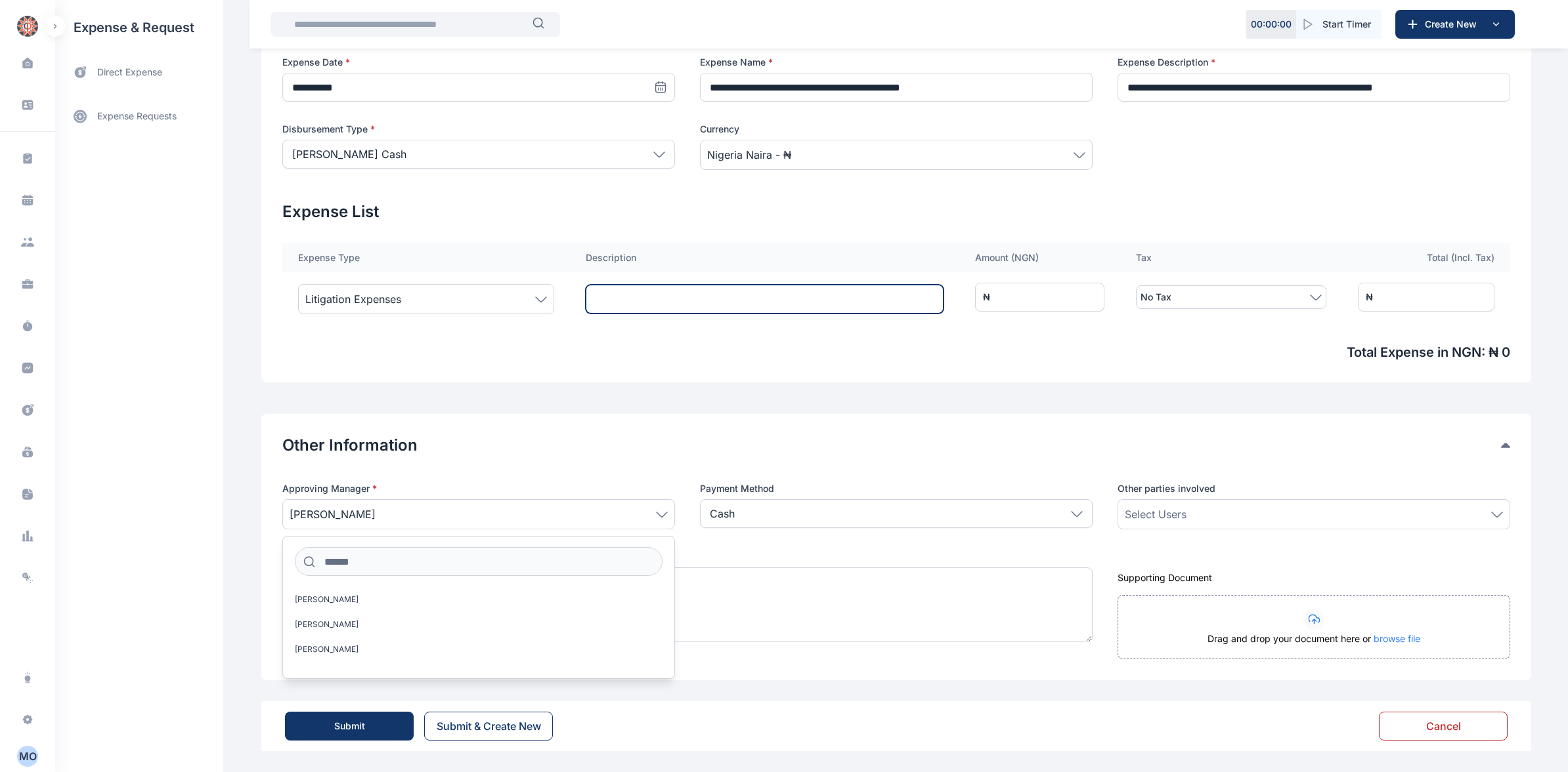
click at [611, 293] on input "text" at bounding box center [764, 299] width 357 height 29
type input "**********"
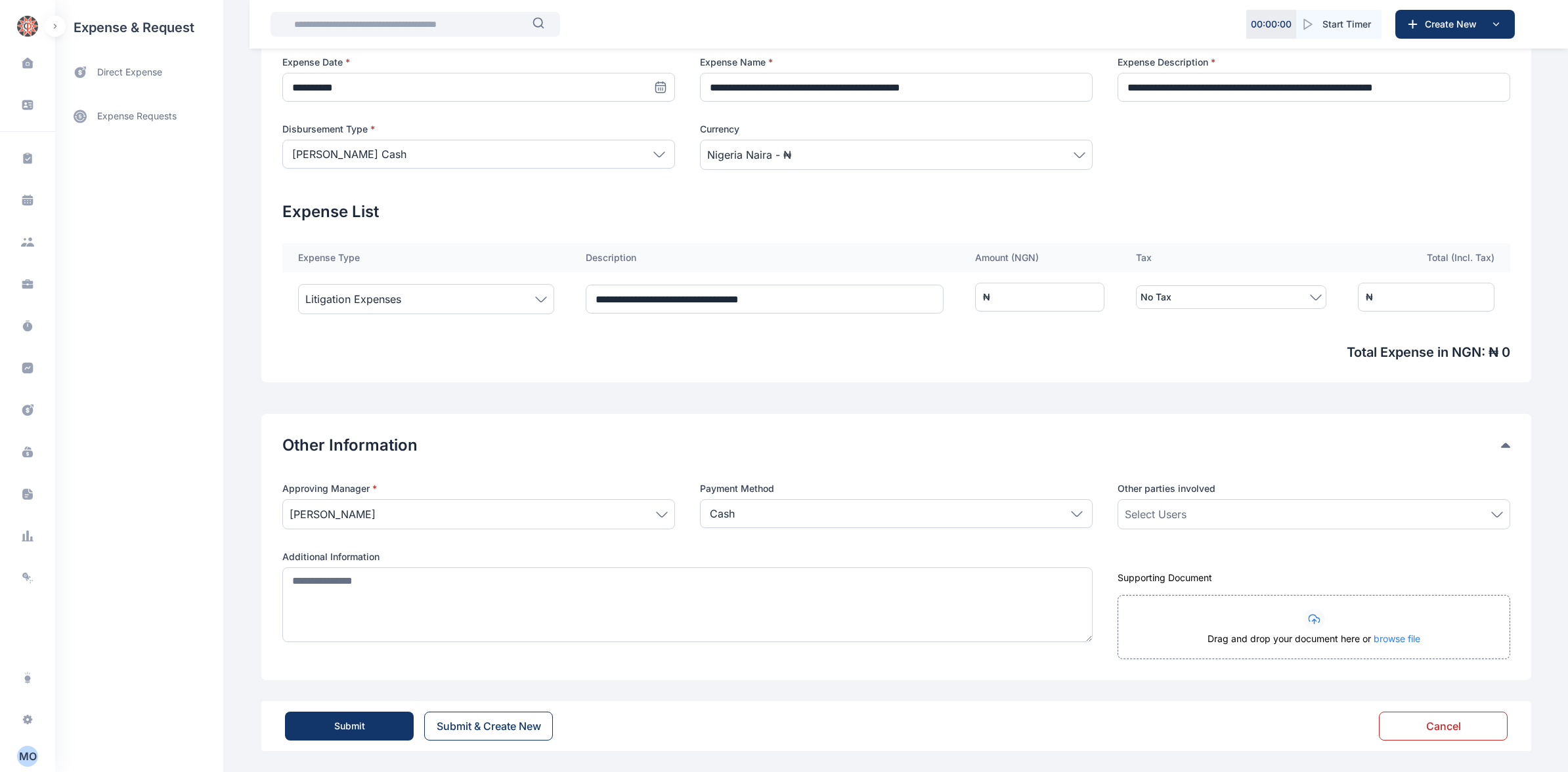
click at [1073, 295] on input "*" at bounding box center [1039, 297] width 129 height 29
type input "**"
type input "***"
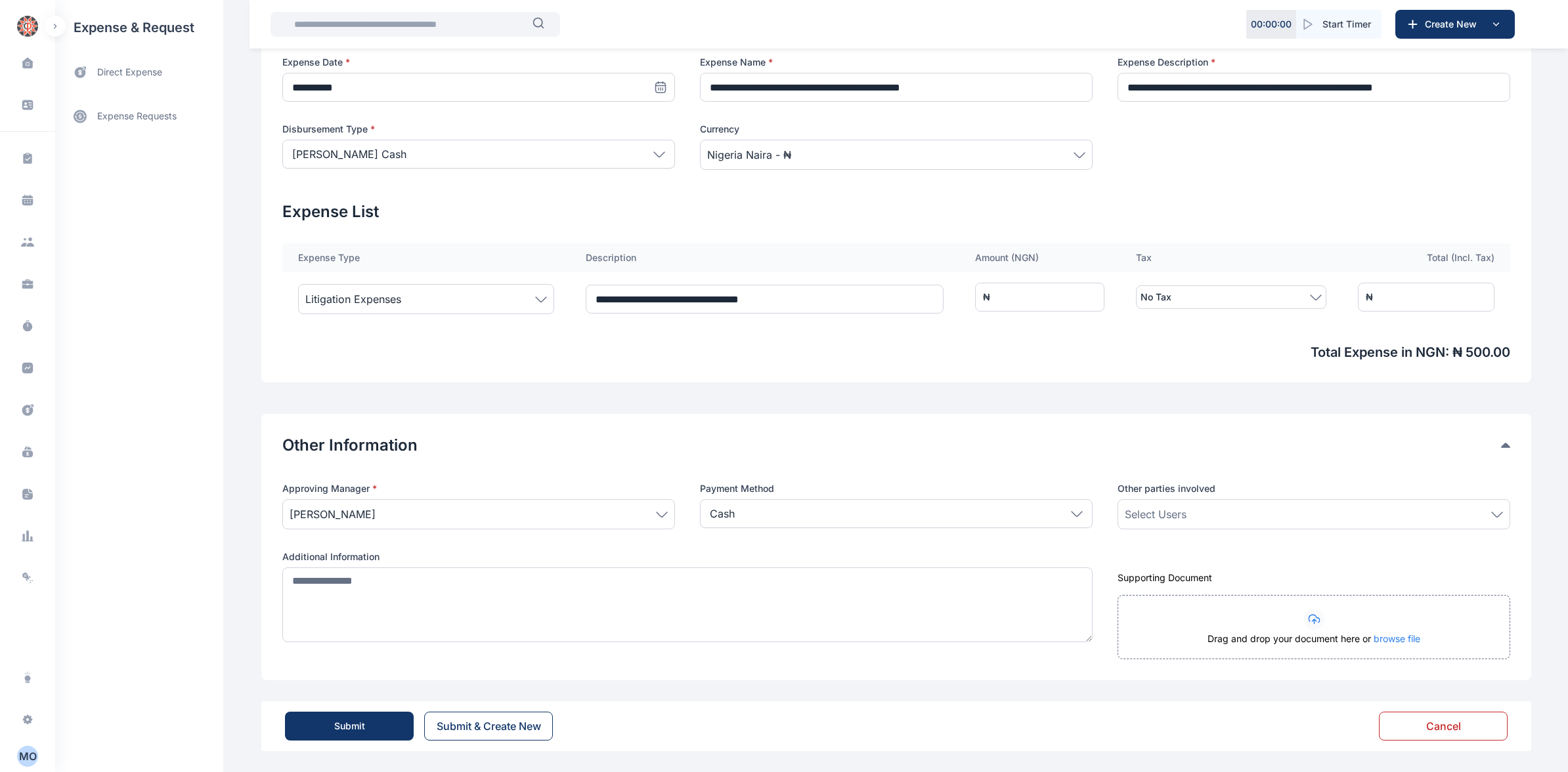
type input "****"
click at [1497, 512] on icon at bounding box center [1497, 514] width 12 height 6
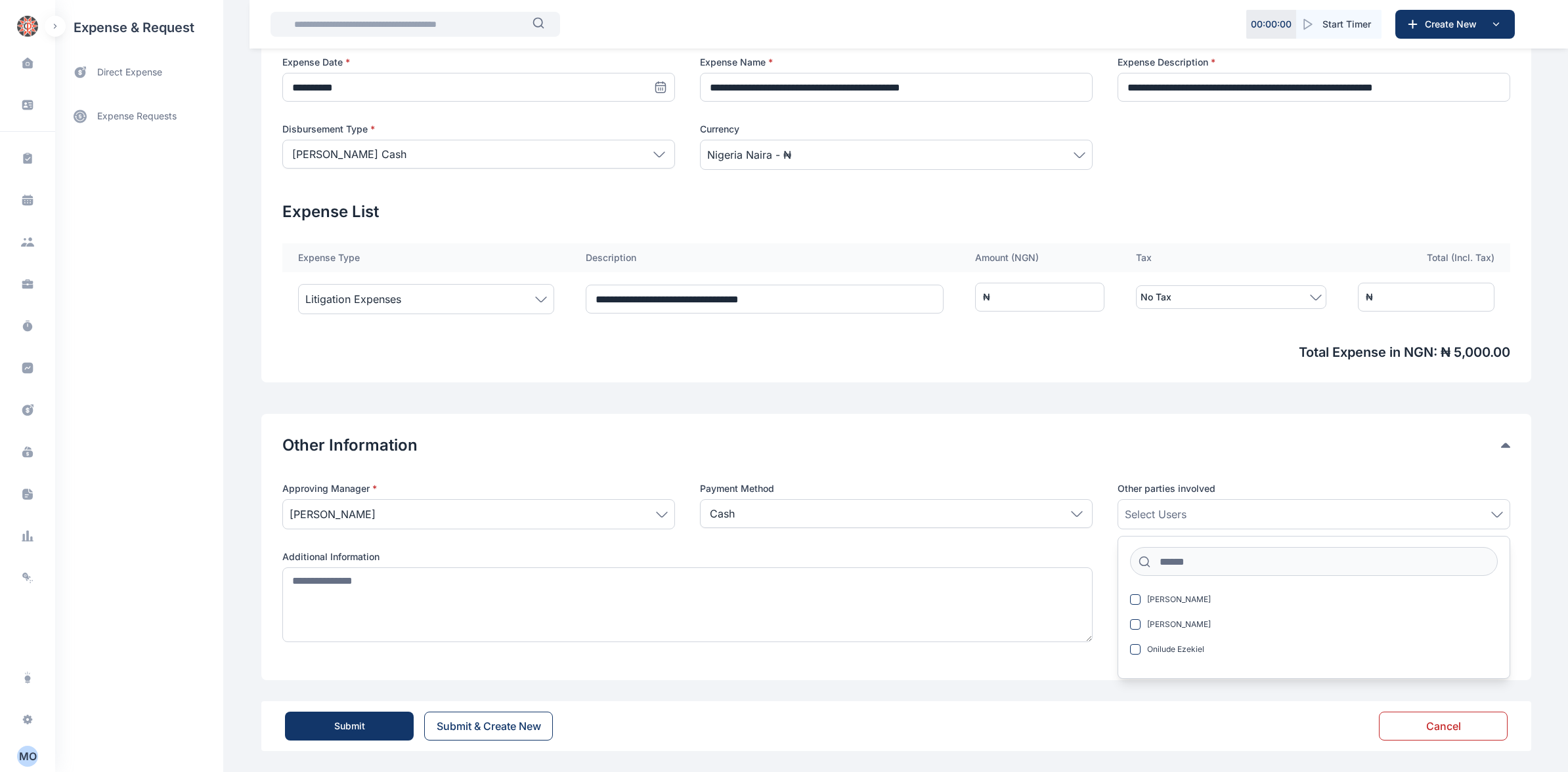
click at [1196, 508] on div "Select Users" at bounding box center [1314, 514] width 378 height 15
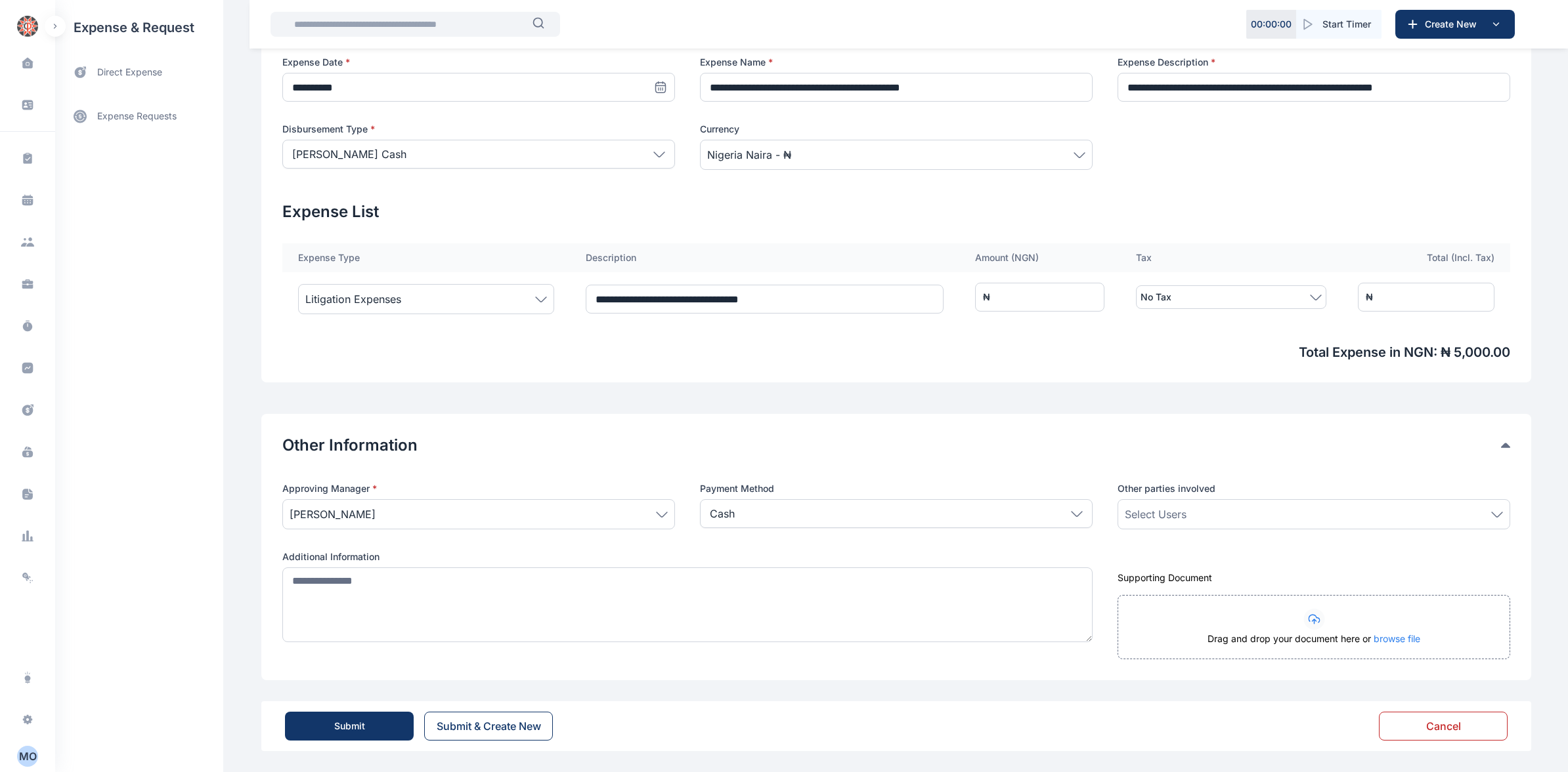
click at [1200, 508] on div "Select Users" at bounding box center [1314, 514] width 378 height 15
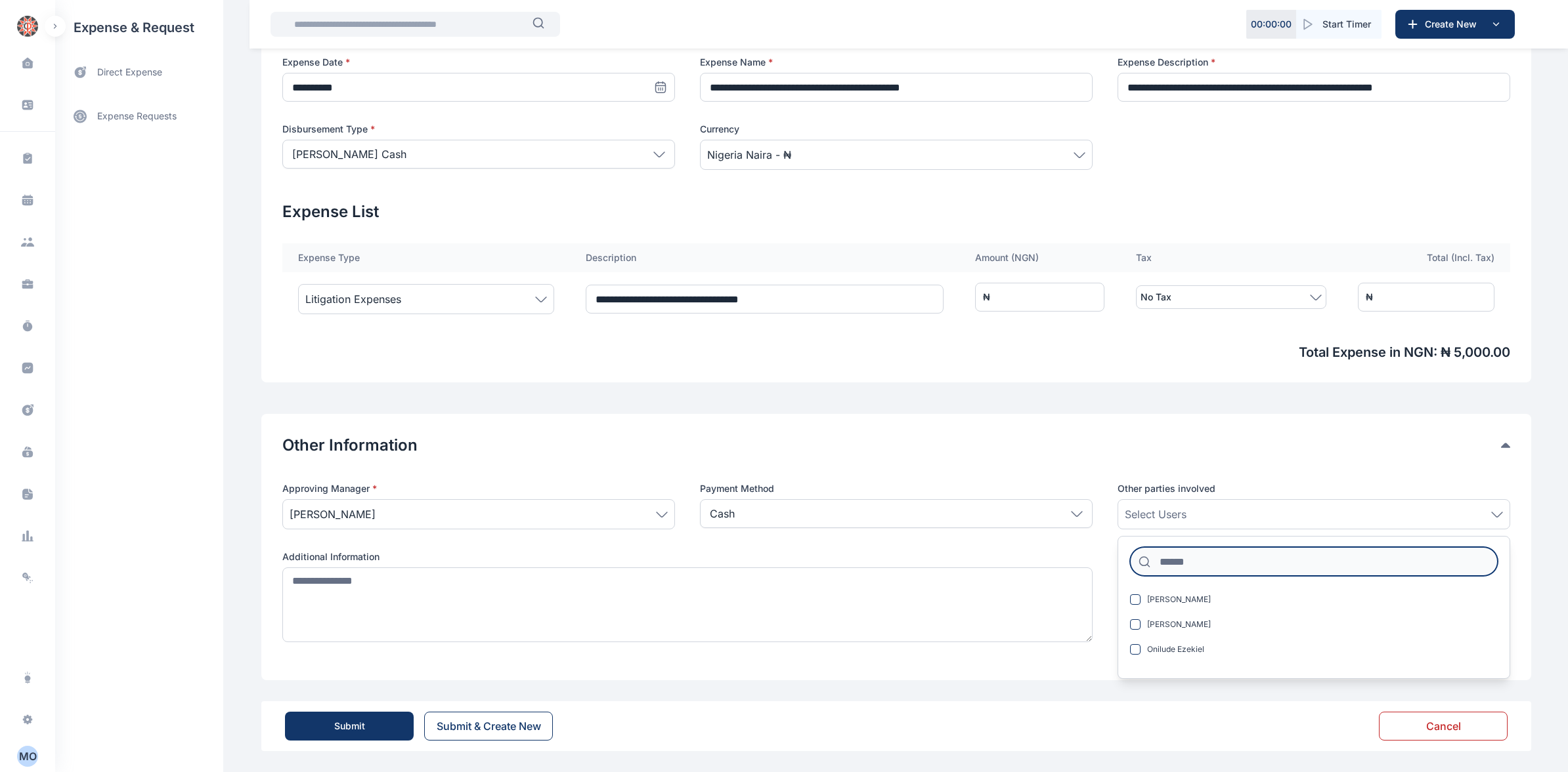
click at [1209, 560] on input at bounding box center [1313, 562] width 367 height 29
type input "****"
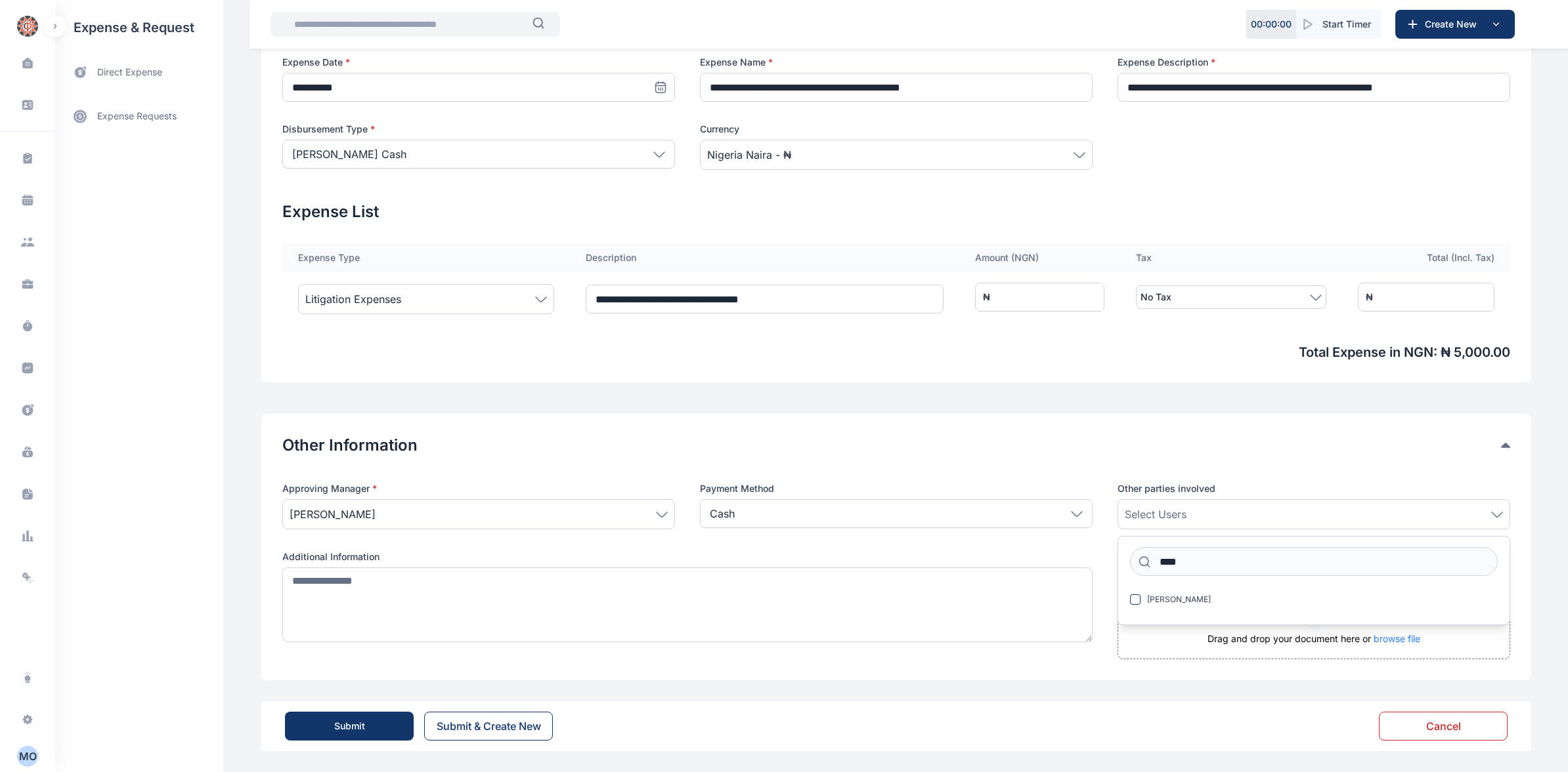
click at [377, 729] on button "Submit" at bounding box center [349, 726] width 129 height 29
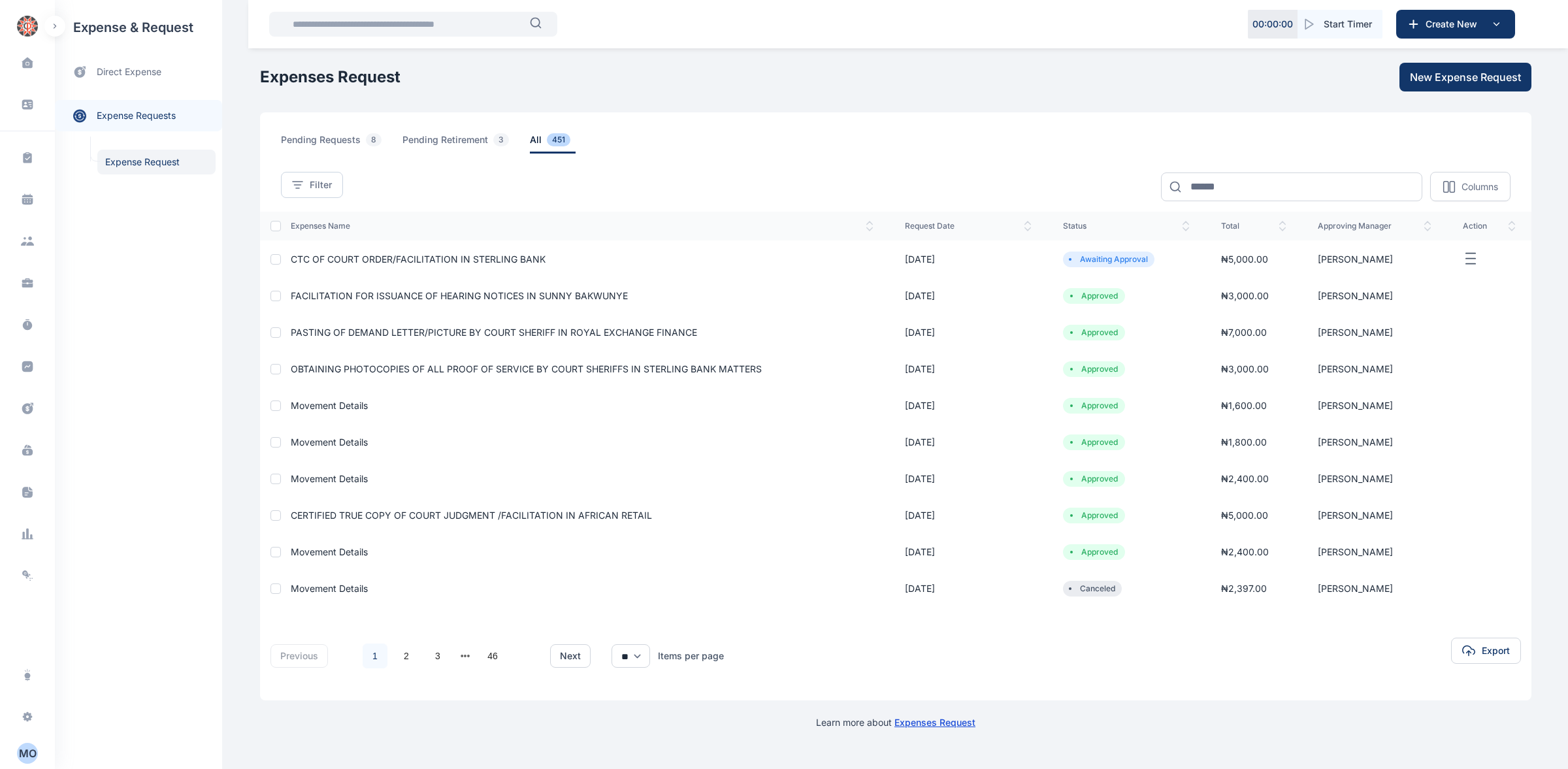
click at [380, 257] on span "CTC OF COURT ORDER/FACILITATION IN STERLING BANK" at bounding box center [419, 259] width 255 height 11
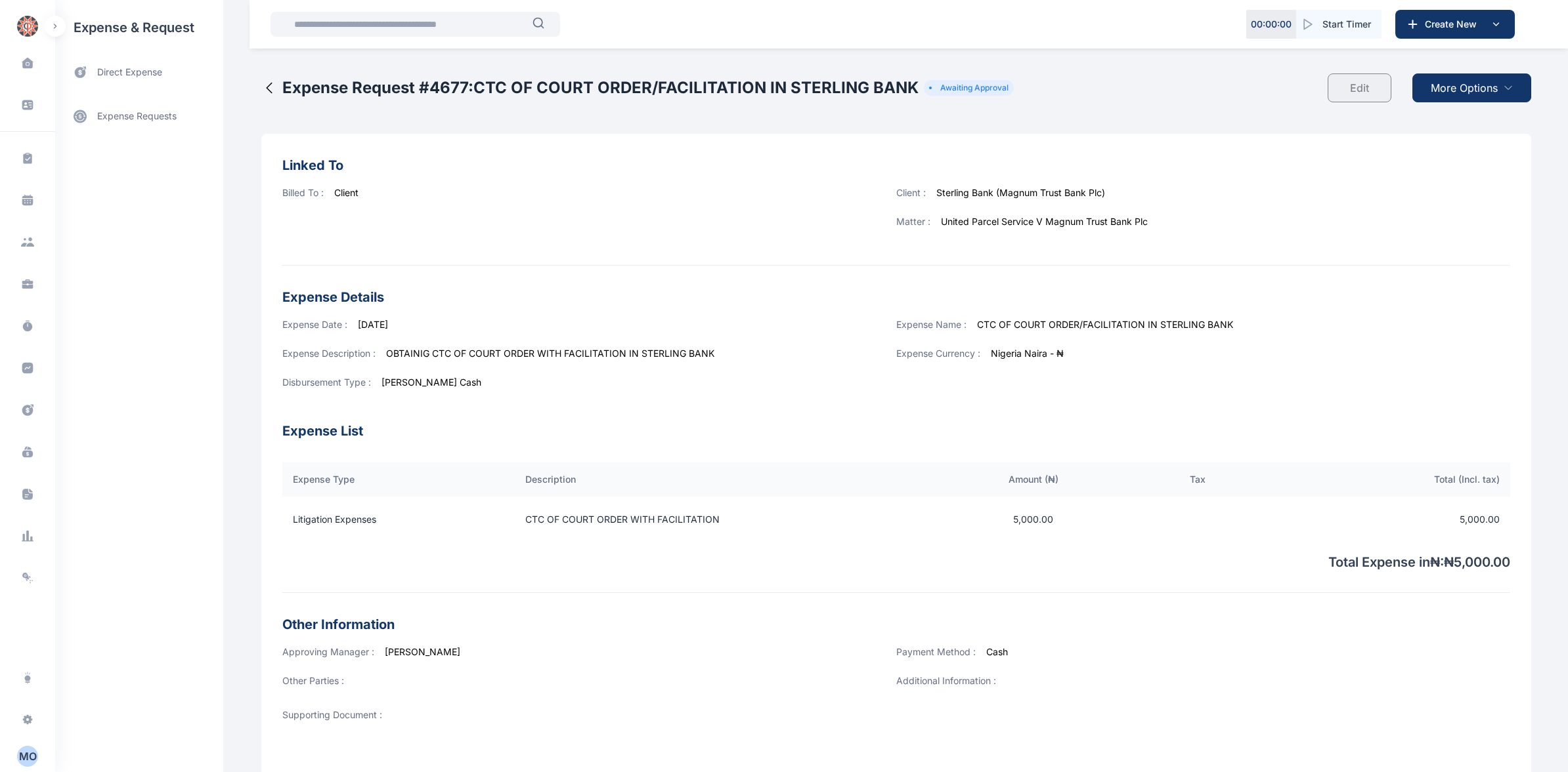
click at [1438, 95] on span "More Options" at bounding box center [1464, 88] width 67 height 15
click at [1448, 123] on span "Download PDF" at bounding box center [1468, 119] width 55 height 13
